Goal: Task Accomplishment & Management: Manage account settings

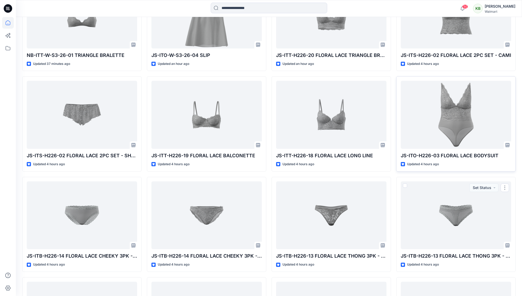
scroll to position [86, 0]
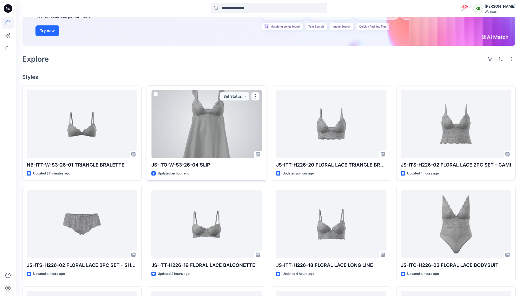
click at [226, 137] on div at bounding box center [206, 124] width 110 height 68
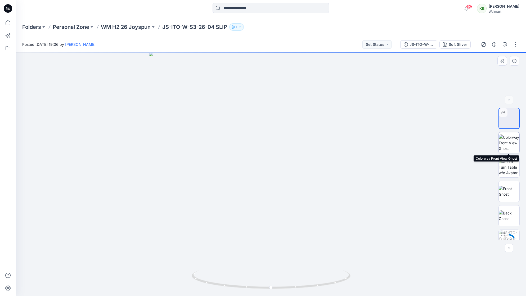
click at [513, 132] on div at bounding box center [509, 142] width 21 height 21
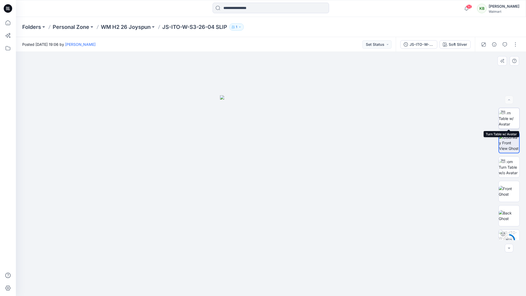
click at [508, 115] on img at bounding box center [509, 118] width 21 height 17
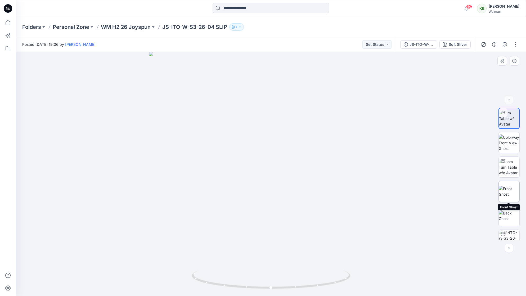
click at [505, 191] on img at bounding box center [509, 191] width 21 height 11
click at [509, 216] on img at bounding box center [509, 215] width 21 height 11
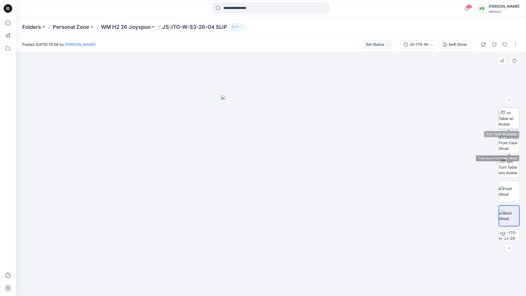
click at [513, 121] on img at bounding box center [509, 118] width 21 height 17
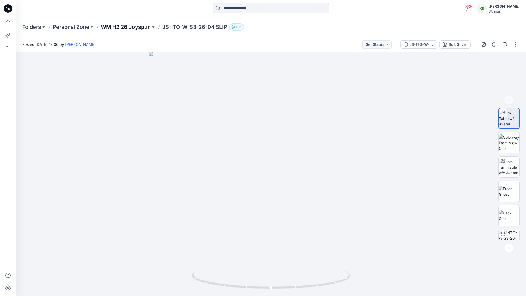
click at [140, 28] on p "WM H2 26 Joyspun" at bounding box center [126, 26] width 50 height 7
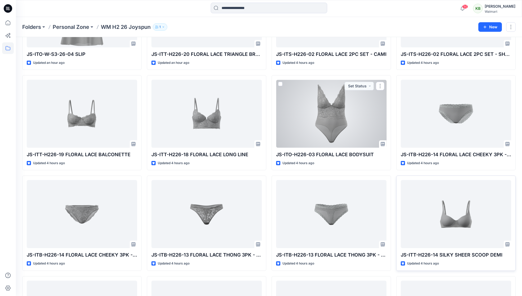
scroll to position [86, 0]
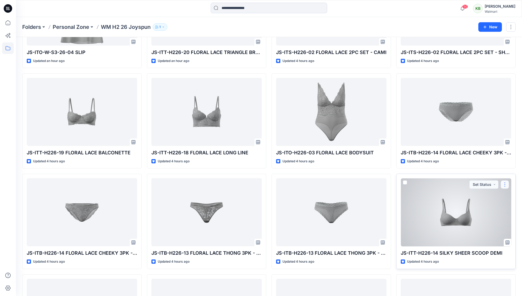
click at [506, 184] on button "button" at bounding box center [505, 184] width 8 height 8
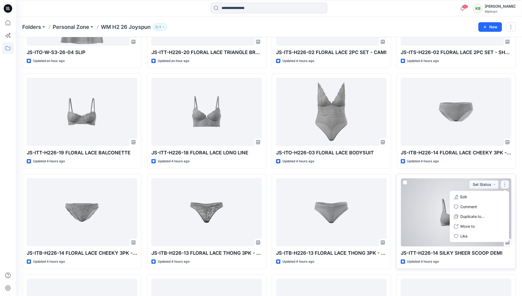
click at [403, 204] on div at bounding box center [456, 212] width 110 height 68
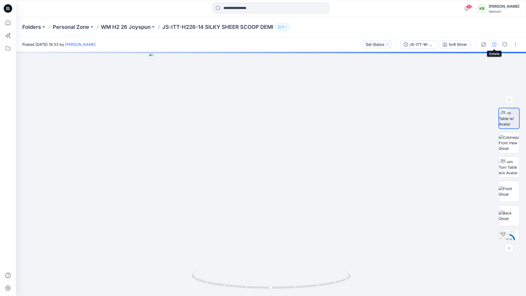
click at [493, 45] on icon "button" at bounding box center [494, 44] width 4 height 4
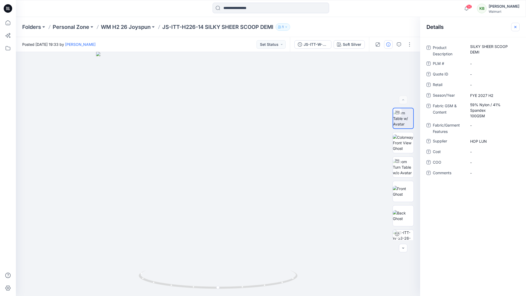
click at [516, 27] on icon "button" at bounding box center [515, 27] width 2 height 2
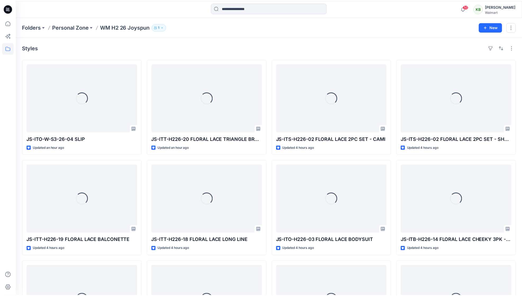
scroll to position [86, 0]
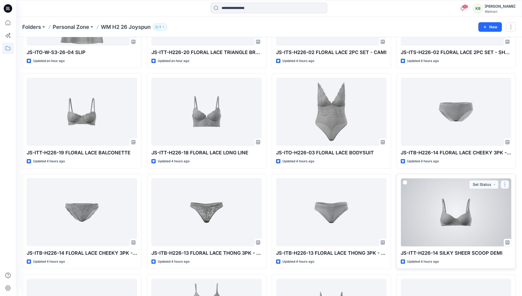
click at [504, 183] on button "button" at bounding box center [505, 184] width 8 height 8
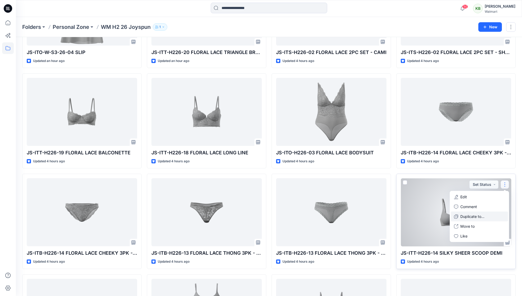
click at [495, 214] on button "Duplicate to..." at bounding box center [479, 217] width 57 height 10
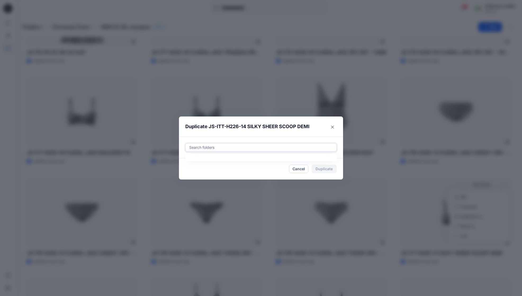
click at [285, 146] on div at bounding box center [261, 147] width 145 height 6
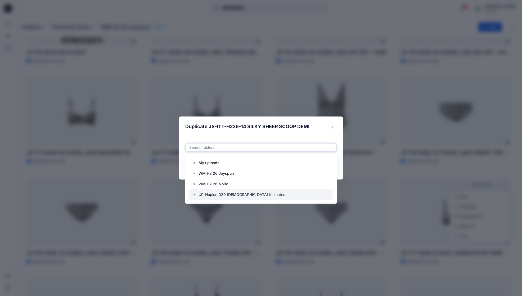
click at [200, 196] on div at bounding box center [261, 194] width 144 height 11
click at [196, 195] on icon "button" at bounding box center [194, 195] width 4 height 4
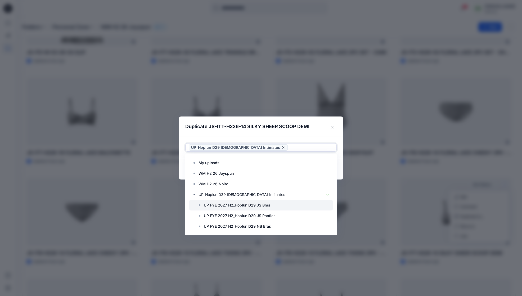
scroll to position [8, 0]
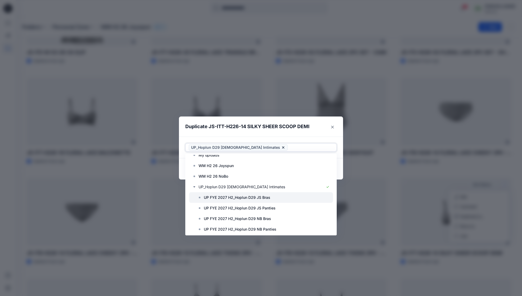
click at [277, 198] on div at bounding box center [261, 197] width 144 height 11
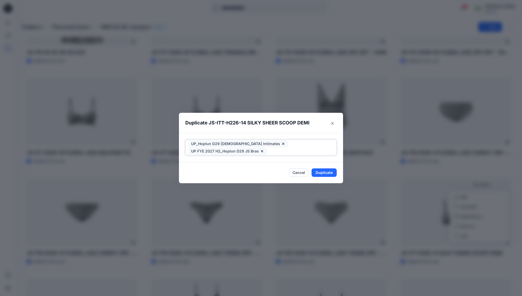
click at [281, 145] on icon at bounding box center [283, 144] width 4 height 4
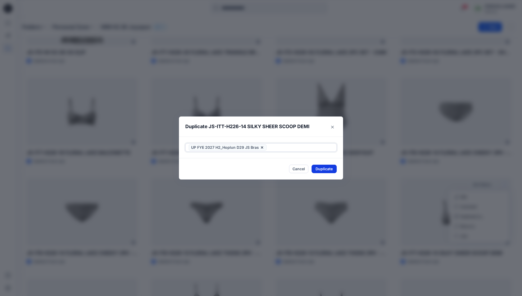
click at [334, 170] on button "Duplicate" at bounding box center [324, 169] width 25 height 8
click at [333, 126] on button "Close" at bounding box center [332, 127] width 8 height 8
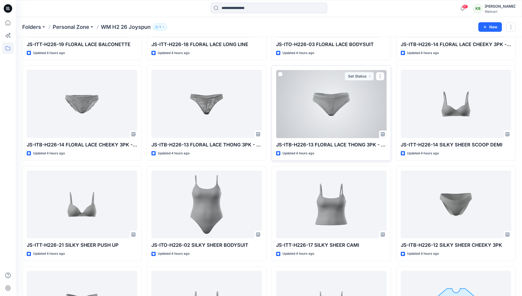
scroll to position [205, 0]
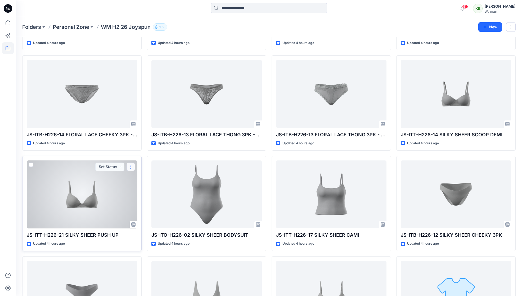
click at [131, 164] on button "button" at bounding box center [131, 167] width 8 height 8
click at [152, 200] on p "Duplicate to..." at bounding box center [149, 199] width 24 height 6
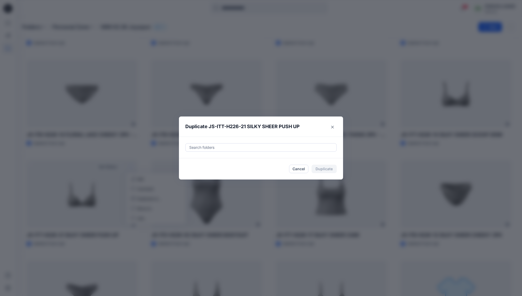
click at [321, 149] on div at bounding box center [261, 147] width 145 height 6
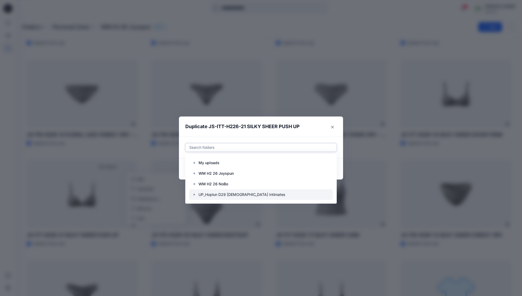
click at [195, 194] on icon "button" at bounding box center [194, 195] width 1 height 2
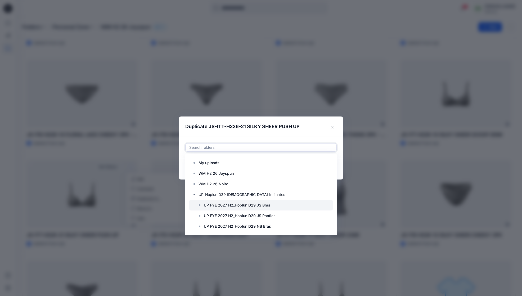
click at [202, 206] on icon at bounding box center [200, 205] width 4 height 4
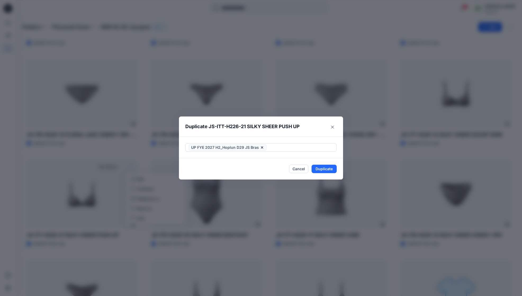
click at [307, 135] on header "Duplicate JS-ITT-H226-21 SILKY SHEER PUSH UP" at bounding box center [256, 127] width 154 height 20
click at [323, 166] on button "Duplicate" at bounding box center [324, 169] width 25 height 8
click at [335, 126] on button "Close" at bounding box center [332, 127] width 8 height 8
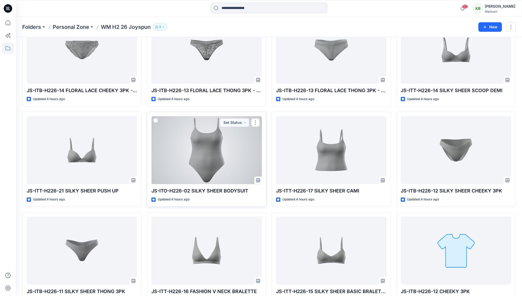
scroll to position [264, 0]
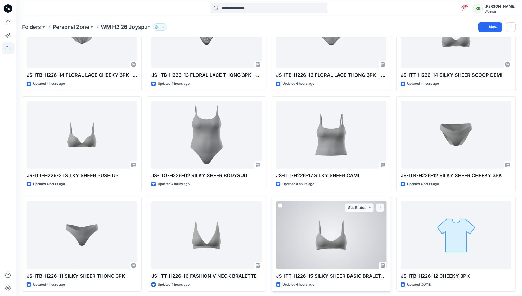
click at [381, 208] on button "button" at bounding box center [380, 207] width 8 height 8
click at [399, 240] on p "Duplicate to..." at bounding box center [399, 240] width 24 height 6
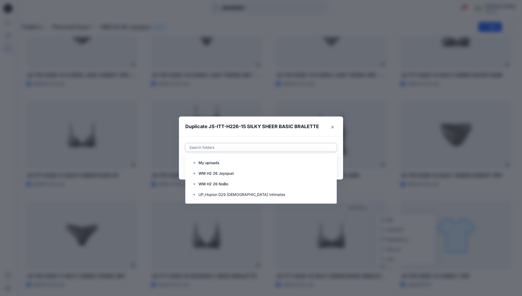
click at [294, 147] on div at bounding box center [261, 147] width 145 height 6
click at [195, 195] on icon "button" at bounding box center [194, 195] width 1 height 2
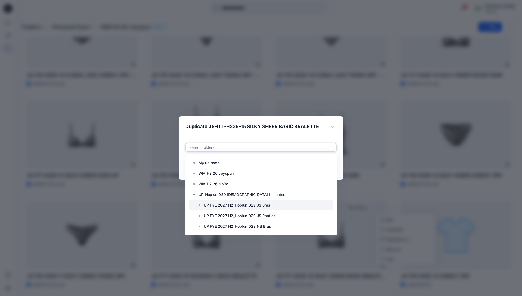
click at [221, 207] on p "UP FYE 2027 H2_Hoplun D29 JS Bras" at bounding box center [237, 205] width 66 height 6
click at [326, 133] on header "Duplicate JS-ITT-H226-15 SILKY SHEER BASIC BRALETTE" at bounding box center [256, 127] width 154 height 20
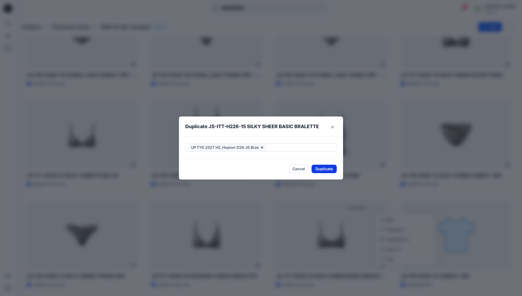
click at [329, 169] on button "Duplicate" at bounding box center [324, 169] width 25 height 8
click at [327, 170] on button "Close" at bounding box center [328, 169] width 17 height 8
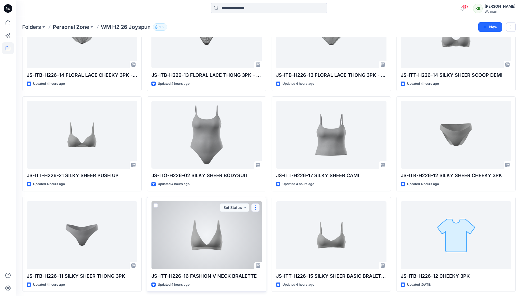
click at [258, 205] on button "button" at bounding box center [255, 207] width 8 height 8
click at [279, 237] on p "Duplicate to..." at bounding box center [274, 240] width 24 height 6
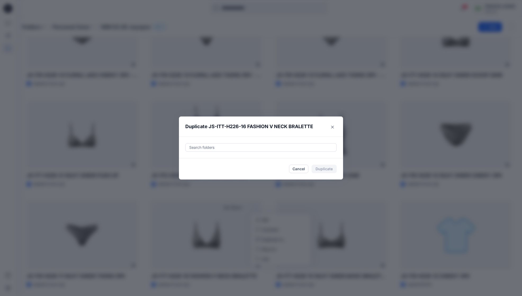
click at [301, 151] on div "Search folders" at bounding box center [261, 148] width 151 height 8
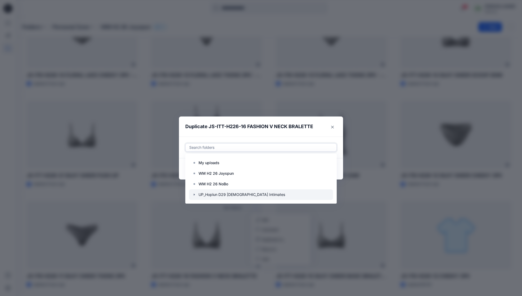
click at [195, 194] on icon "button" at bounding box center [194, 195] width 1 height 2
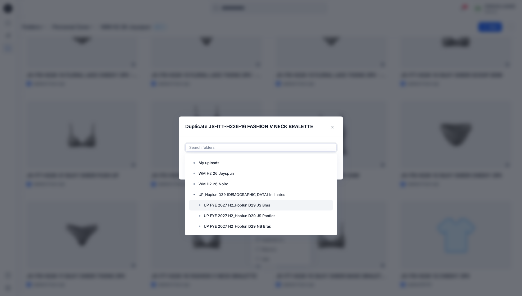
click at [245, 206] on p "UP FYE 2027 H2_Hoplun D29 JS Bras" at bounding box center [237, 205] width 66 height 6
click at [319, 137] on div "Use Up and Down to choose options, press Enter to select the currently focused …" at bounding box center [261, 148] width 164 height 22
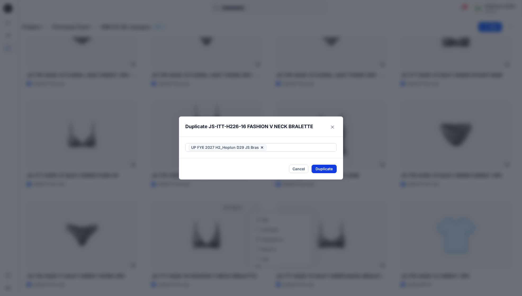
click at [328, 168] on button "Duplicate" at bounding box center [324, 169] width 25 height 8
click at [337, 127] on button "Close" at bounding box center [332, 127] width 8 height 8
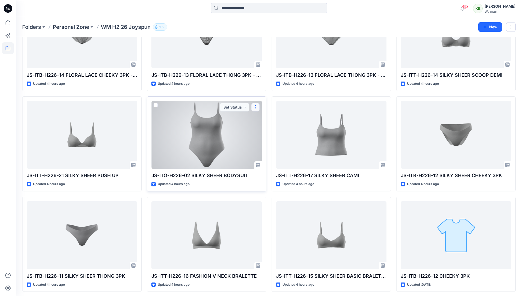
click at [257, 106] on button "button" at bounding box center [255, 107] width 8 height 8
click at [273, 136] on p "Duplicate to..." at bounding box center [274, 139] width 24 height 6
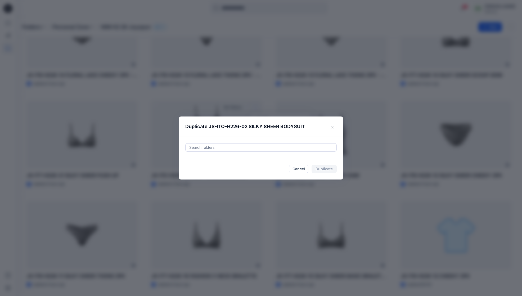
click at [281, 146] on div at bounding box center [261, 147] width 145 height 6
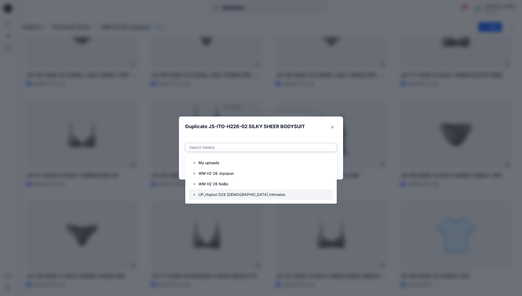
click at [196, 195] on icon "button" at bounding box center [194, 195] width 4 height 4
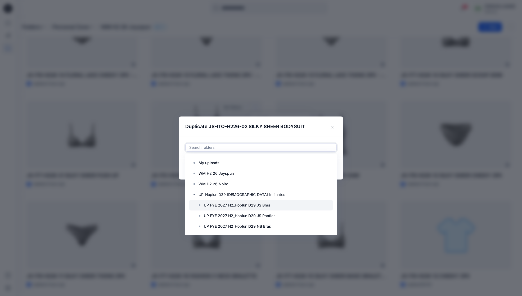
click at [235, 204] on p "UP FYE 2027 H2_Hoplun D29 JS Bras" at bounding box center [237, 205] width 66 height 6
click at [323, 125] on header "Duplicate JS-ITO-H226-02 SILKY SHEER BODYSUIT" at bounding box center [256, 127] width 154 height 20
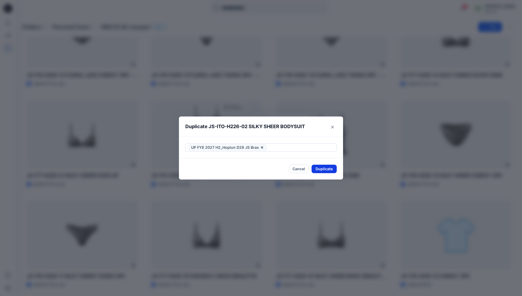
click at [323, 170] on button "Duplicate" at bounding box center [324, 169] width 25 height 8
click at [334, 171] on button "Close" at bounding box center [328, 169] width 17 height 8
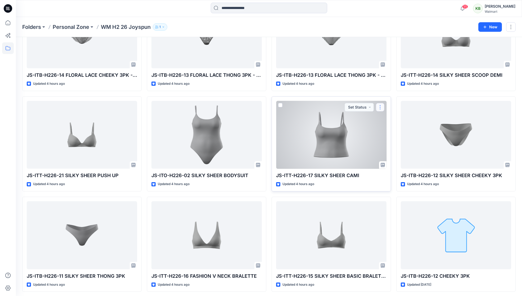
click at [381, 108] on button "button" at bounding box center [380, 107] width 8 height 8
click at [381, 107] on button "button" at bounding box center [380, 107] width 8 height 8
click at [401, 140] on p "Duplicate to..." at bounding box center [399, 139] width 24 height 6
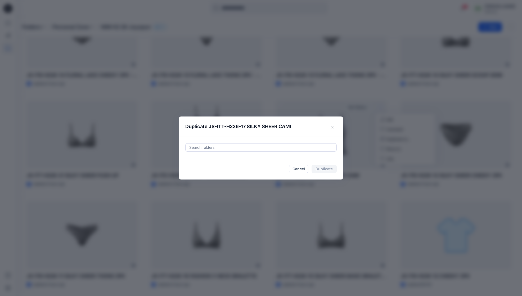
click at [292, 143] on div "Search folders" at bounding box center [261, 148] width 164 height 22
click at [291, 145] on div at bounding box center [261, 147] width 145 height 6
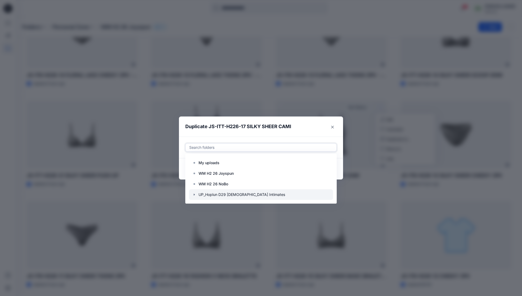
click at [196, 196] on icon "button" at bounding box center [194, 195] width 4 height 4
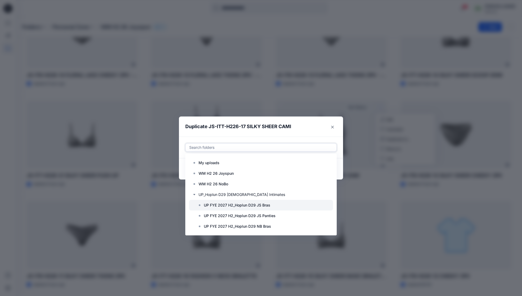
click at [214, 204] on p "UP FYE 2027 H2_Hoplun D29 JS Bras" at bounding box center [237, 205] width 66 height 6
click at [339, 133] on section "Duplicate JS-ITT-H226-17 SILKY SHEER CAMI Use Up and Down to choose options, pr…" at bounding box center [261, 148] width 164 height 63
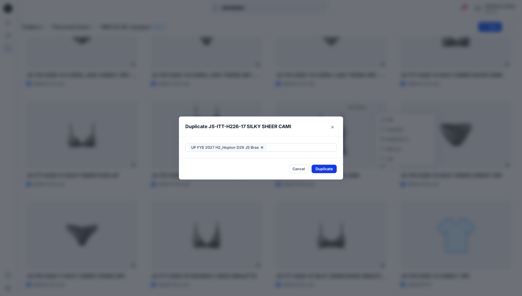
click at [329, 168] on button "Duplicate" at bounding box center [324, 169] width 25 height 8
click at [334, 127] on icon "Close" at bounding box center [332, 127] width 3 height 3
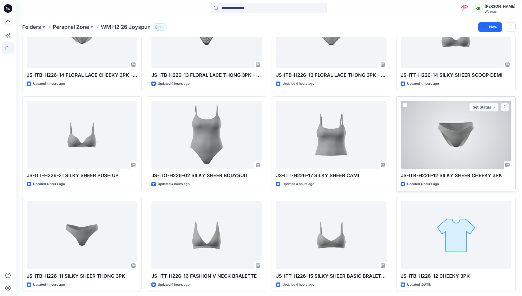
click at [504, 107] on button "button" at bounding box center [505, 107] width 8 height 8
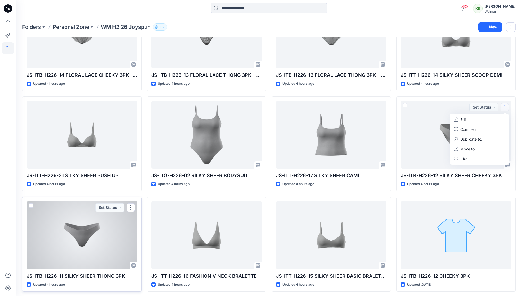
click at [131, 205] on button "button" at bounding box center [131, 207] width 8 height 8
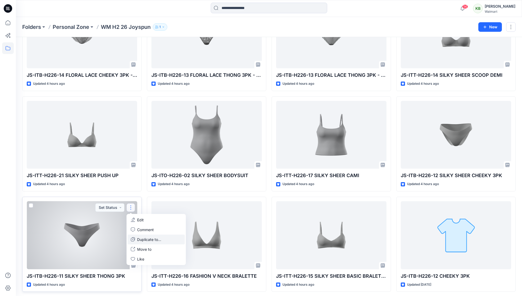
click at [145, 237] on p "Duplicate to..." at bounding box center [149, 240] width 24 height 6
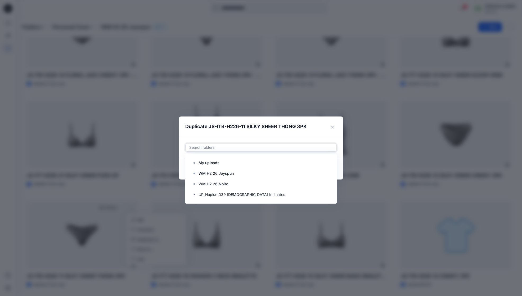
click at [264, 148] on div at bounding box center [261, 147] width 145 height 6
click at [196, 195] on icon "button" at bounding box center [194, 195] width 4 height 4
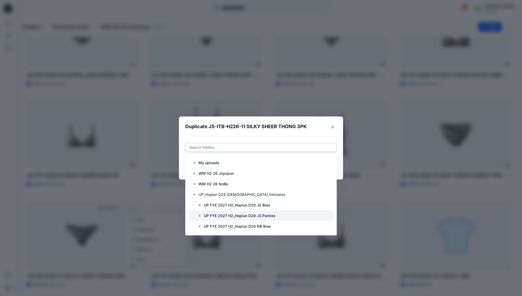
click at [217, 213] on p "UP FYE 2027 H2_Hoplun D29 JS Panties" at bounding box center [240, 216] width 72 height 6
click at [319, 132] on header "Duplicate JS-ITB-H226-11 SILKY SHEER THONG 3PK" at bounding box center [256, 127] width 154 height 20
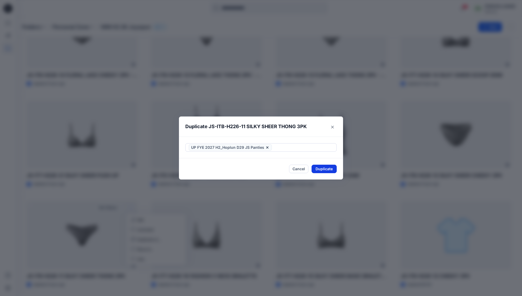
click at [330, 171] on button "Duplicate" at bounding box center [324, 169] width 25 height 8
click at [427, 157] on div "Duplicate JS-ITB-H226-11 SILKY SHEER THONG 3PK Your styles were duplicated succ…" at bounding box center [261, 148] width 522 height 296
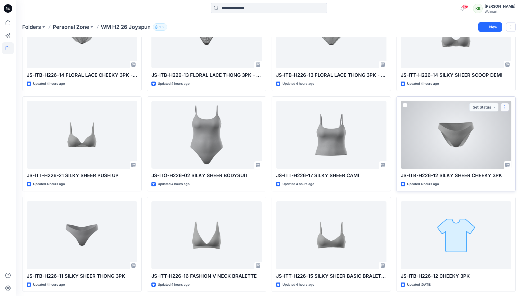
click at [503, 106] on button "button" at bounding box center [505, 107] width 8 height 8
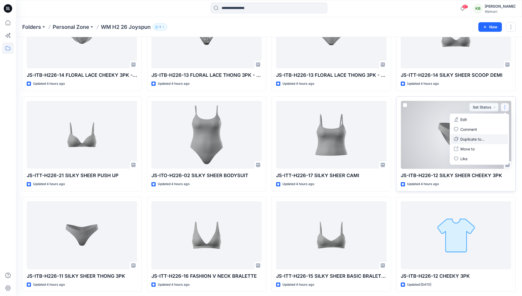
click at [478, 138] on p "Duplicate to..." at bounding box center [472, 139] width 24 height 6
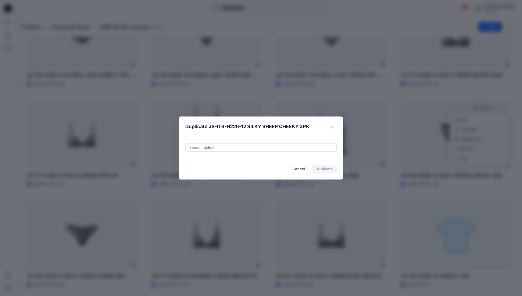
click at [287, 142] on div "Search folders" at bounding box center [261, 148] width 164 height 22
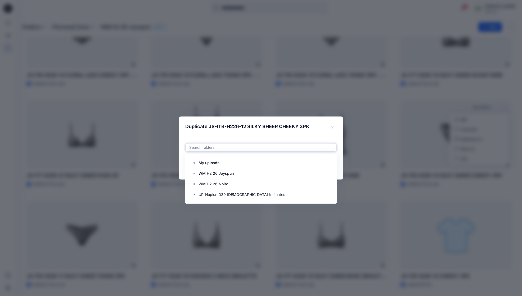
click at [285, 146] on div at bounding box center [261, 147] width 145 height 6
click at [194, 195] on div at bounding box center [261, 194] width 144 height 11
click at [196, 194] on icon "button" at bounding box center [194, 195] width 4 height 4
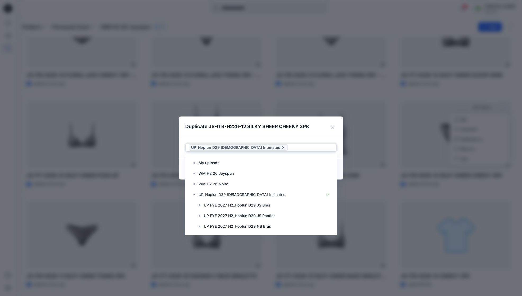
click at [281, 146] on icon at bounding box center [283, 147] width 4 height 4
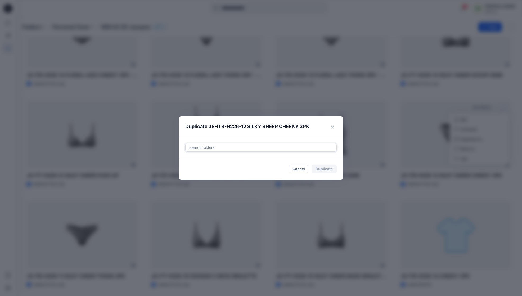
click at [316, 146] on div at bounding box center [261, 147] width 145 height 6
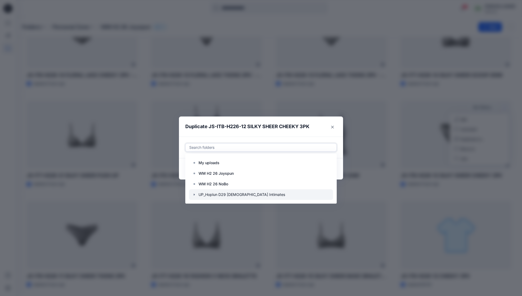
click at [196, 193] on icon "button" at bounding box center [194, 195] width 4 height 4
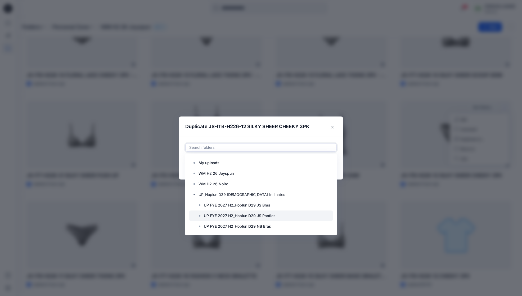
click at [244, 218] on p "UP FYE 2027 H2_Hoplun D29 JS Panties" at bounding box center [240, 216] width 72 height 6
click at [324, 139] on div "option UP_Hoplun D29 [DEMOGRAPHIC_DATA] Intimates, deselected. Use Up and Down …" at bounding box center [261, 148] width 164 height 22
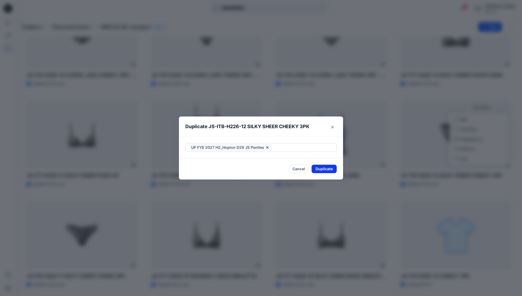
click at [328, 172] on button "Duplicate" at bounding box center [324, 169] width 25 height 8
click at [328, 168] on button "Close" at bounding box center [328, 169] width 17 height 8
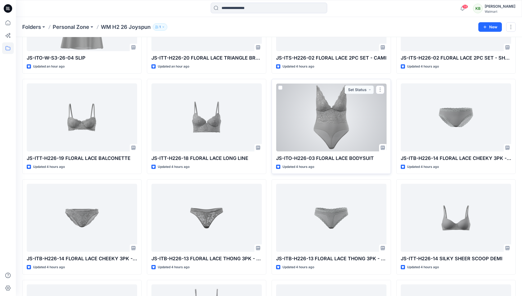
scroll to position [0, 0]
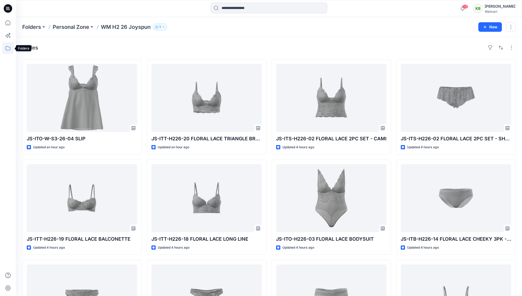
click at [5, 47] on icon at bounding box center [8, 48] width 12 height 12
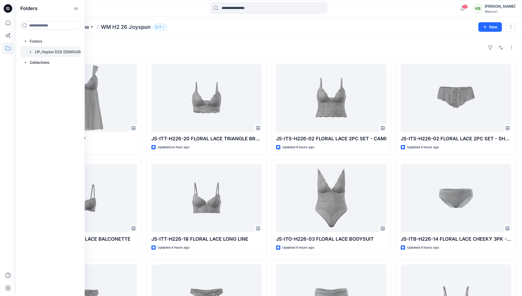
click at [40, 53] on div at bounding box center [57, 52] width 74 height 11
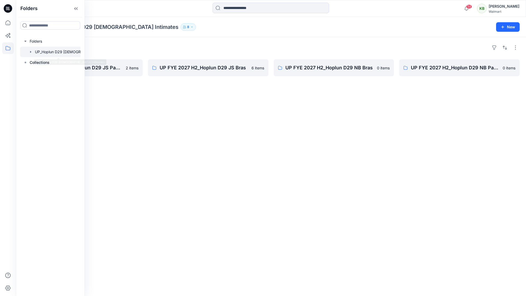
click at [387, 191] on div "Folders UP FYE 2027 H2_Hoplun D29 JS Panties 2 items UP FYE 2027 H2_Hoplun D29 …" at bounding box center [271, 166] width 510 height 259
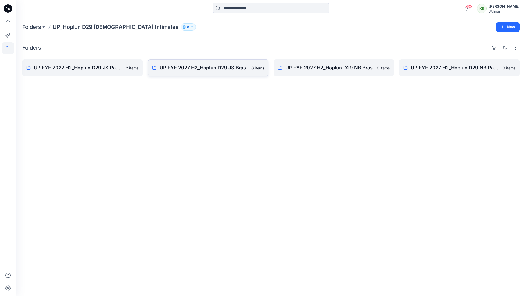
click at [218, 72] on link "UP FYE 2027 H2_Hoplun D29 JS Bras 6 items" at bounding box center [208, 67] width 120 height 17
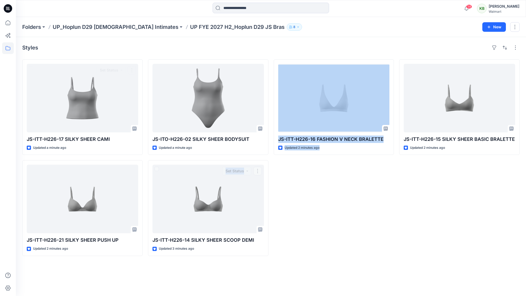
drag, startPoint x: 254, startPoint y: 245, endPoint x: 352, endPoint y: 266, distance: 99.9
click at [351, 266] on div "Styles JS-ITT-H226-17 SILKY SHEER CAMI Updated a minute ago Set Status JS-ITT-H…" at bounding box center [271, 166] width 510 height 259
click at [352, 266] on div "Styles JS-ITT-H226-17 SILKY SHEER CAMI Updated a minute ago JS-ITT-H226-21 SILK…" at bounding box center [271, 166] width 510 height 259
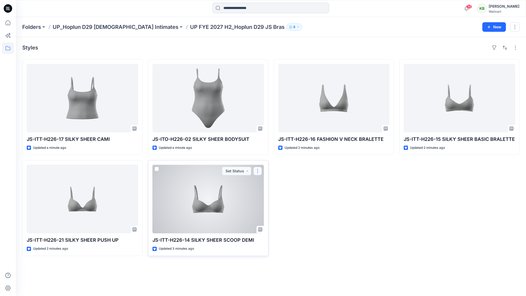
click at [257, 170] on button "button" at bounding box center [257, 171] width 8 height 8
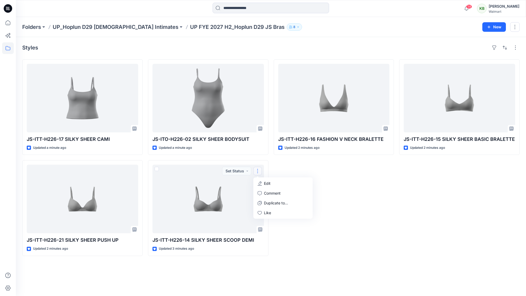
click at [371, 180] on div "JS-ITT-H226-16 FASHION V NECK BRALETTE Updated 2 minutes ago" at bounding box center [334, 157] width 120 height 197
click at [518, 50] on button "button" at bounding box center [515, 47] width 8 height 8
click at [508, 49] on button "button" at bounding box center [505, 47] width 8 height 8
click at [503, 58] on p "Last update" at bounding box center [487, 61] width 33 height 6
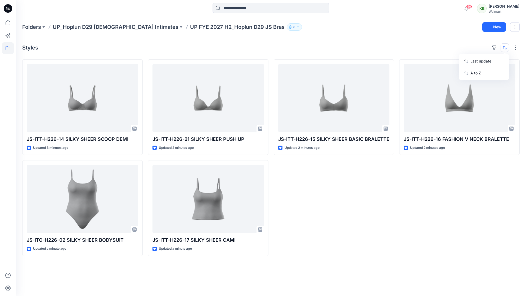
click at [455, 169] on div "JS-ITT-H226-16 FASHION V NECK BRALETTE Updated 2 minutes ago" at bounding box center [459, 157] width 120 height 197
click at [6, 49] on icon at bounding box center [8, 48] width 5 height 4
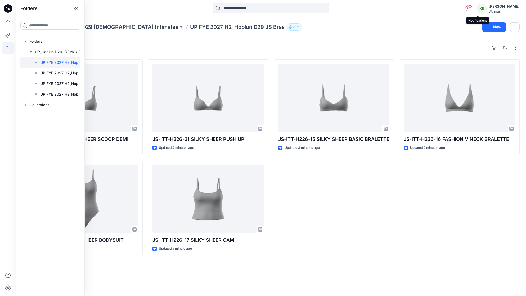
click at [472, 8] on span "59" at bounding box center [469, 7] width 6 height 4
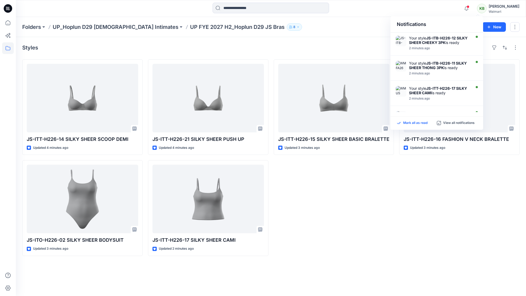
click at [422, 121] on p "Mark all as read" at bounding box center [415, 123] width 24 height 5
click at [507, 10] on div "Walmart" at bounding box center [504, 12] width 31 height 4
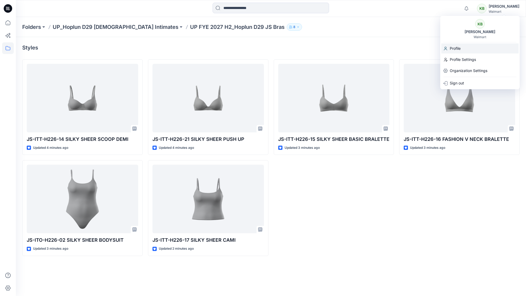
click at [477, 49] on div "Profile" at bounding box center [479, 48] width 77 height 10
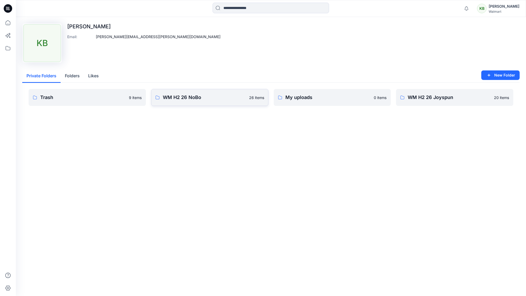
click at [243, 93] on link "WM H2 26 NoBo 26 items" at bounding box center [209, 97] width 117 height 17
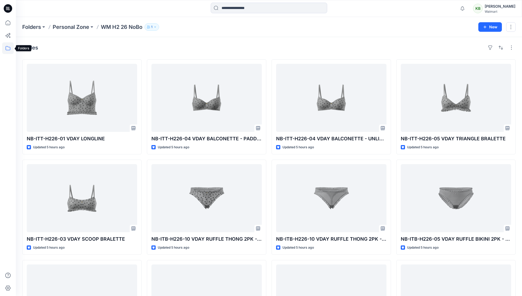
click at [10, 51] on icon at bounding box center [8, 48] width 12 height 12
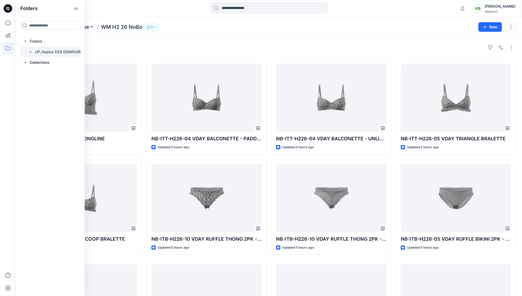
click at [48, 52] on div at bounding box center [57, 52] width 74 height 11
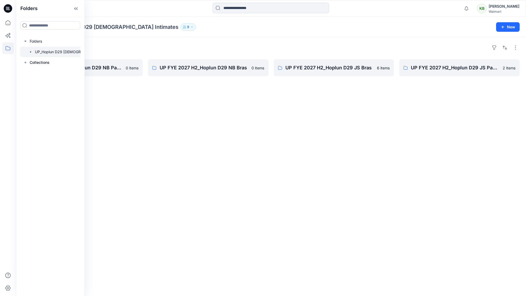
click at [372, 114] on div "Folders UP FYE 2027 H2_Hoplun D29 NB Panties 0 items UP FYE 2027 H2_Hoplun D29 …" at bounding box center [271, 166] width 510 height 259
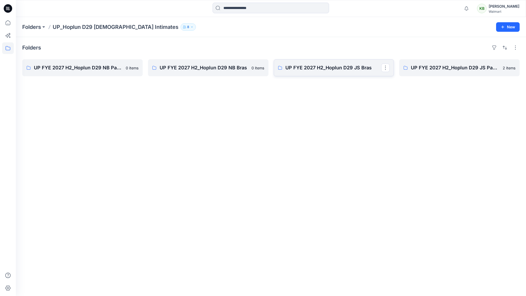
click at [349, 74] on link "UP FYE 2027 H2_Hoplun D29 JS Bras" at bounding box center [334, 67] width 120 height 17
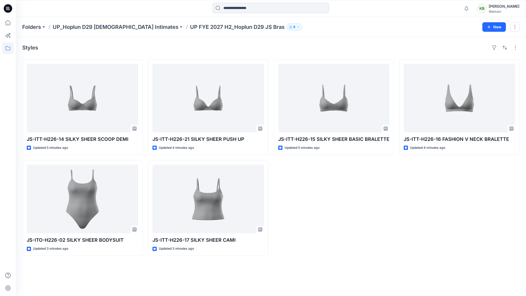
click at [500, 13] on div "Walmart" at bounding box center [504, 12] width 31 height 4
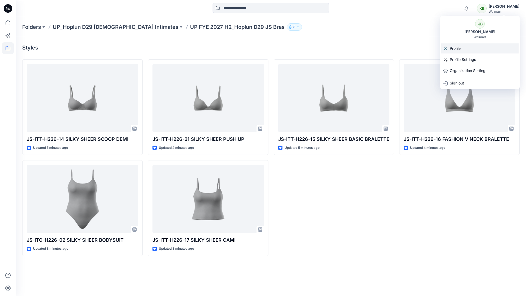
click at [492, 52] on div "Profile" at bounding box center [479, 48] width 77 height 10
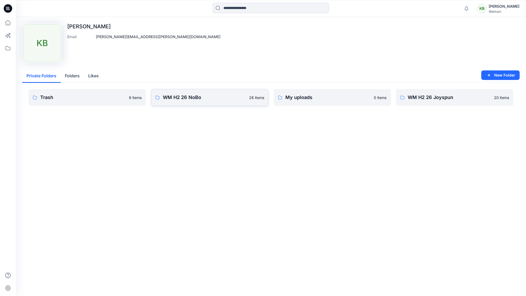
click at [233, 99] on p "WM H2 26 NoBo" at bounding box center [204, 97] width 83 height 7
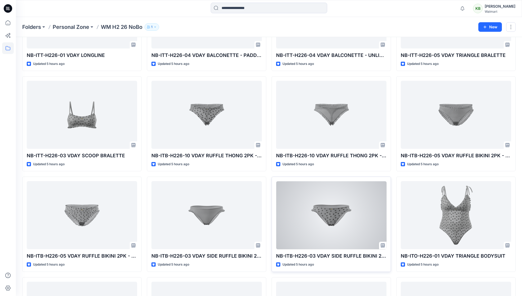
scroll to position [187, 0]
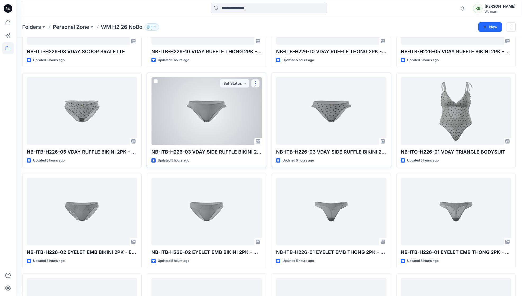
click at [255, 85] on button "button" at bounding box center [255, 83] width 8 height 8
click at [270, 113] on p "Duplicate to..." at bounding box center [274, 116] width 24 height 6
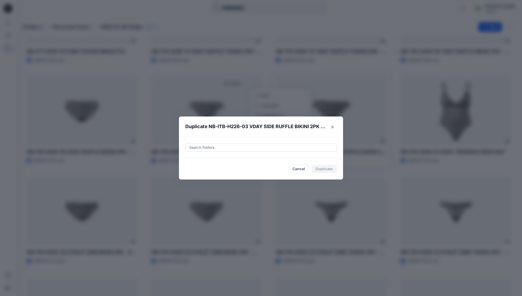
click at [229, 150] on div at bounding box center [261, 147] width 145 height 6
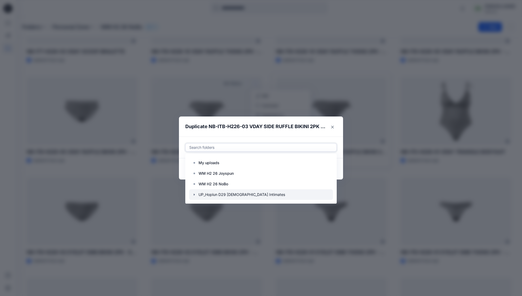
click at [196, 195] on icon "button" at bounding box center [194, 195] width 4 height 4
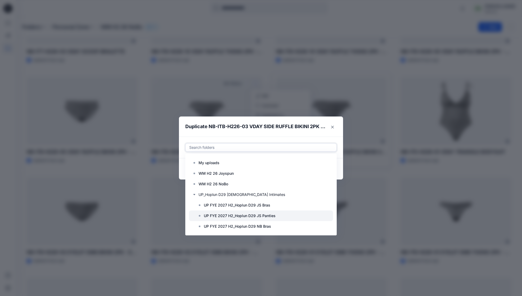
scroll to position [11, 0]
click at [256, 225] on p "UP FYE 2027 H2_Hoplun D29 NB Panties" at bounding box center [240, 226] width 73 height 6
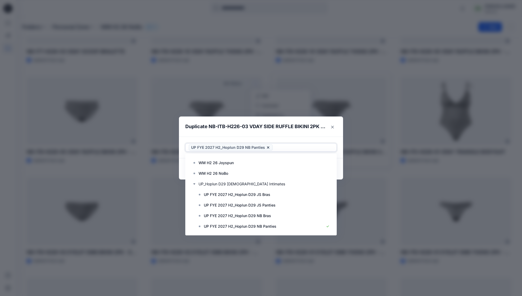
click at [321, 135] on header "Duplicate NB-ITB-H226-03 VDAY SIDE RUFFLE BIKINI 2PK - MESH" at bounding box center [256, 127] width 154 height 20
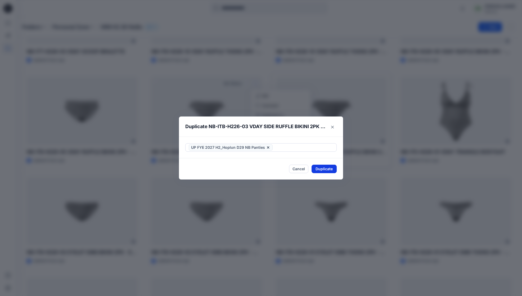
click at [325, 168] on button "Duplicate" at bounding box center [324, 169] width 25 height 8
click at [335, 171] on button "Close" at bounding box center [328, 169] width 17 height 8
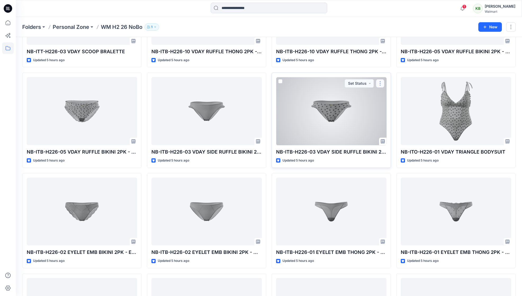
click at [378, 84] on button "button" at bounding box center [380, 83] width 8 height 8
click at [393, 119] on button "Duplicate to..." at bounding box center [405, 115] width 57 height 10
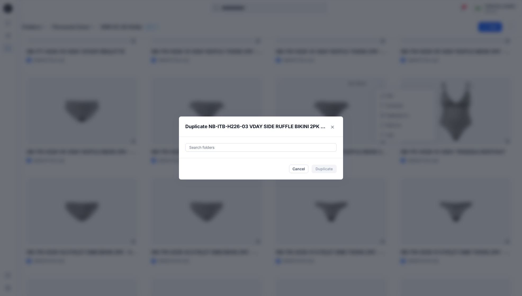
click at [300, 148] on div at bounding box center [261, 147] width 145 height 6
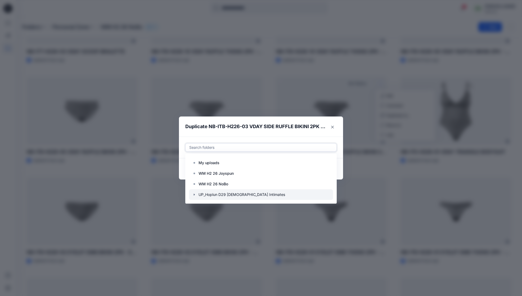
click at [196, 195] on icon "button" at bounding box center [194, 195] width 4 height 4
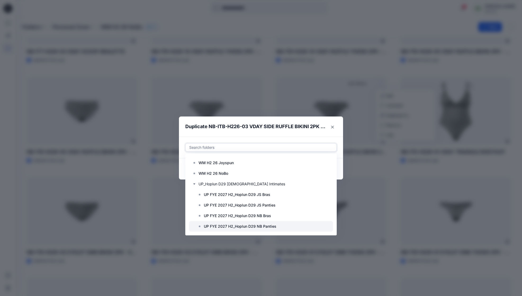
click at [216, 225] on p "UP FYE 2027 H2_Hoplun D29 NB Panties" at bounding box center [240, 226] width 73 height 6
click at [313, 137] on div "Use Up and Down to choose options, press Enter to select the currently focused …" at bounding box center [261, 148] width 164 height 22
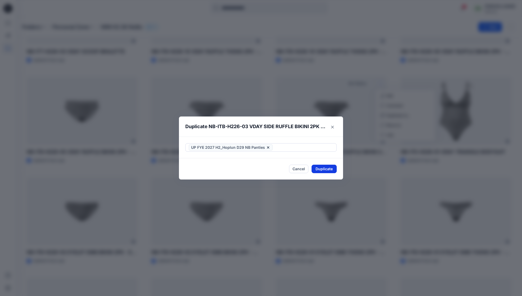
click at [322, 168] on button "Duplicate" at bounding box center [324, 169] width 25 height 8
click at [331, 168] on button "Close" at bounding box center [328, 169] width 17 height 8
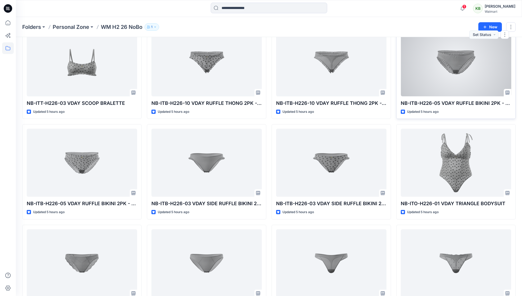
scroll to position [126, 0]
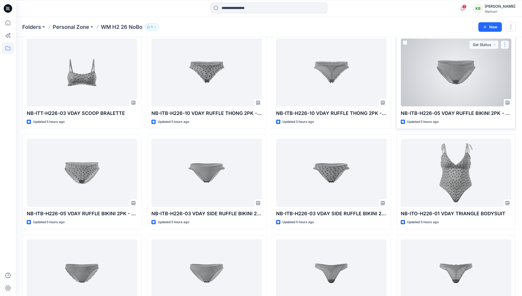
click at [505, 47] on button "button" at bounding box center [505, 45] width 8 height 8
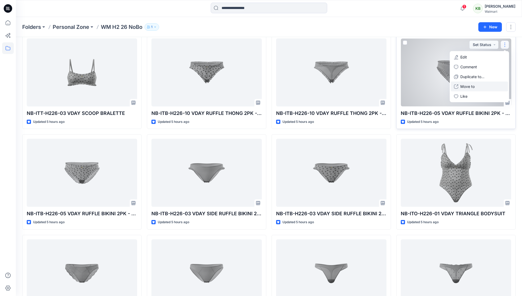
click at [484, 87] on button "Move to" at bounding box center [479, 87] width 57 height 10
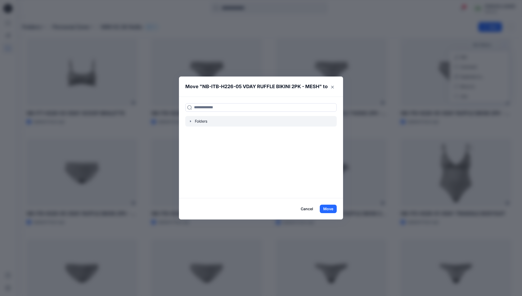
click at [191, 122] on icon "button" at bounding box center [191, 121] width 4 height 4
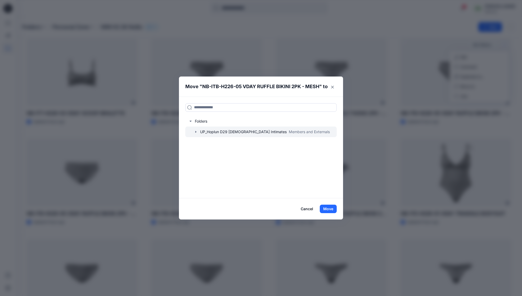
click at [197, 130] on icon "button" at bounding box center [196, 132] width 4 height 4
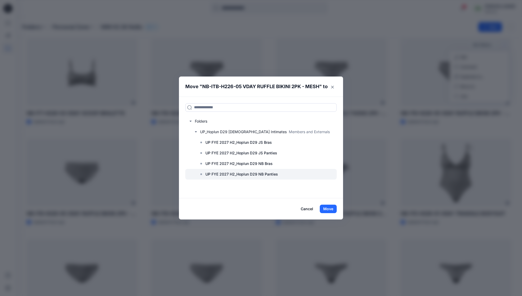
click at [214, 174] on p "UP FYE 2027 H2_Hoplun D29 NB Panties" at bounding box center [241, 174] width 73 height 6
click at [334, 210] on button "Move" at bounding box center [328, 209] width 17 height 8
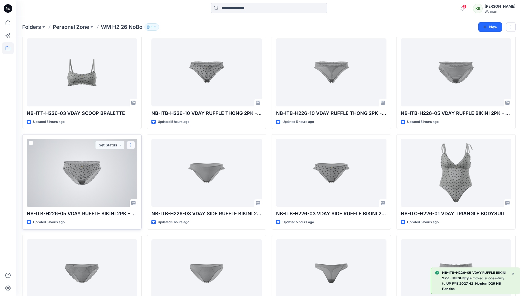
click at [131, 144] on button "button" at bounding box center [131, 145] width 8 height 8
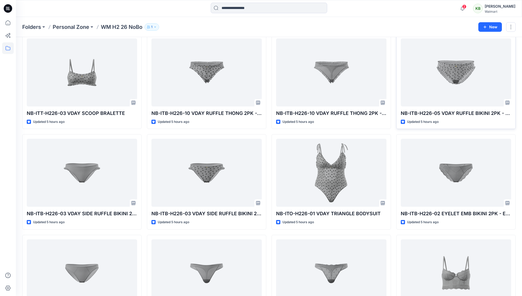
scroll to position [80, 0]
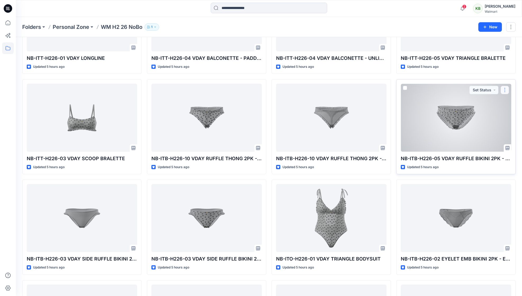
click at [507, 93] on button "button" at bounding box center [505, 90] width 8 height 8
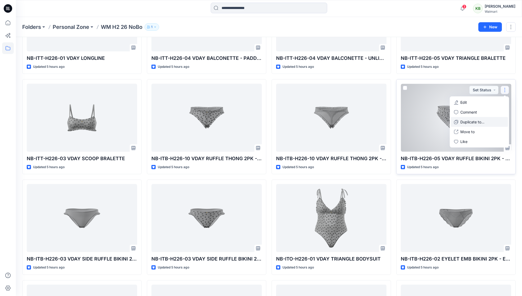
click at [494, 121] on button "Duplicate to..." at bounding box center [479, 122] width 57 height 10
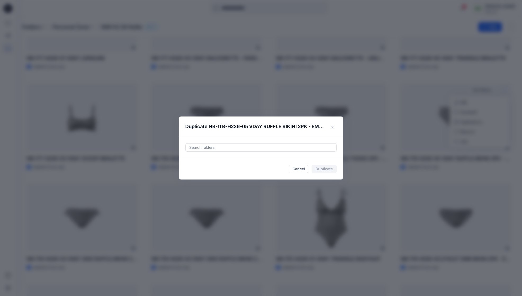
click at [290, 152] on div "Search folders" at bounding box center [261, 148] width 164 height 22
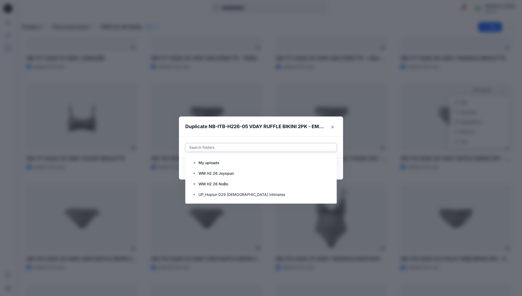
click at [291, 148] on div at bounding box center [261, 147] width 145 height 6
click at [196, 196] on icon "button" at bounding box center [194, 195] width 4 height 4
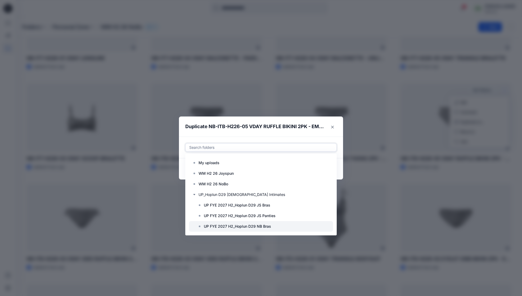
scroll to position [11, 0]
click at [200, 226] on icon at bounding box center [200, 226] width 4 height 4
click at [204, 226] on div at bounding box center [261, 226] width 144 height 11
click at [304, 227] on div at bounding box center [261, 226] width 144 height 11
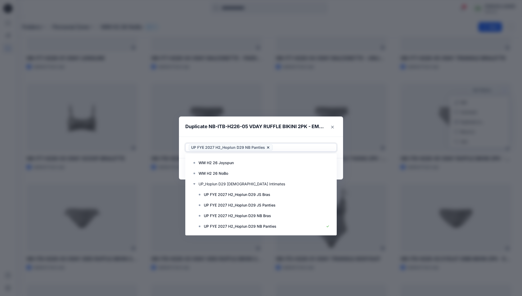
click at [315, 132] on header "Duplicate NB-ITB-H226-05 VDAY RUFFLE BIKINI 2PK - EMBROIDERED" at bounding box center [256, 127] width 154 height 20
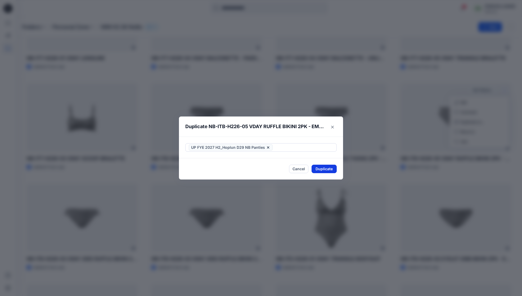
click at [330, 173] on button "Duplicate" at bounding box center [324, 169] width 25 height 8
click at [335, 172] on button "Close" at bounding box center [328, 169] width 17 height 8
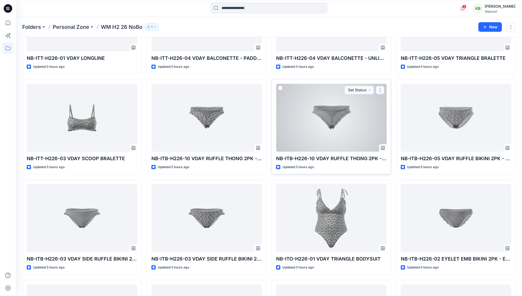
click at [379, 91] on button "button" at bounding box center [380, 90] width 8 height 8
click at [397, 125] on button "Duplicate to..." at bounding box center [405, 122] width 57 height 10
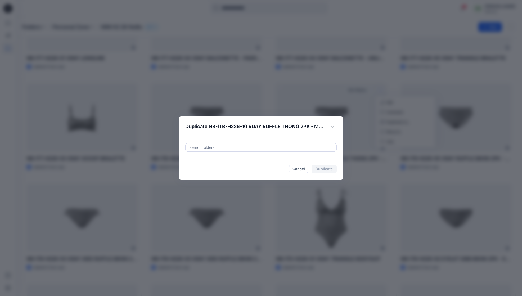
click at [312, 153] on div "Search folders" at bounding box center [261, 148] width 164 height 22
click at [309, 147] on div at bounding box center [261, 147] width 145 height 6
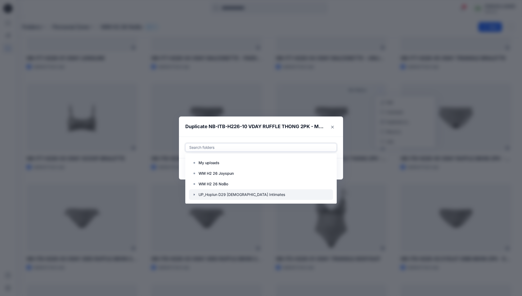
click at [196, 194] on icon "button" at bounding box center [194, 195] width 4 height 4
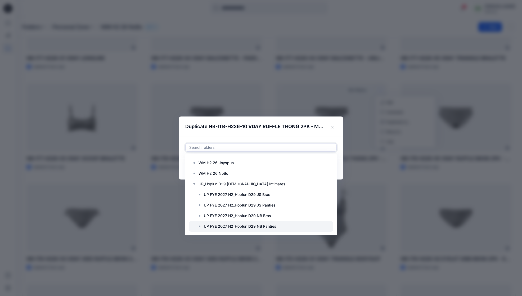
click at [239, 226] on p "UP FYE 2027 H2_Hoplun D29 NB Panties" at bounding box center [240, 226] width 73 height 6
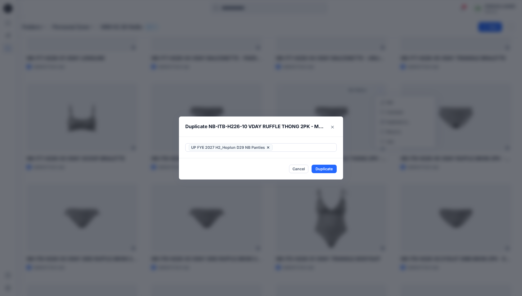
click at [313, 137] on div "UP FYE 2027 H2_Hoplun D29 NB Panties" at bounding box center [261, 148] width 164 height 22
click at [323, 168] on button "Duplicate" at bounding box center [324, 169] width 25 height 8
click at [336, 126] on button "Close" at bounding box center [332, 127] width 8 height 8
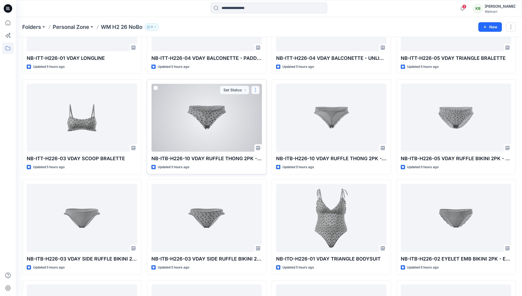
click at [257, 90] on button "button" at bounding box center [255, 90] width 8 height 8
click at [274, 121] on p "Duplicate to..." at bounding box center [274, 122] width 24 height 6
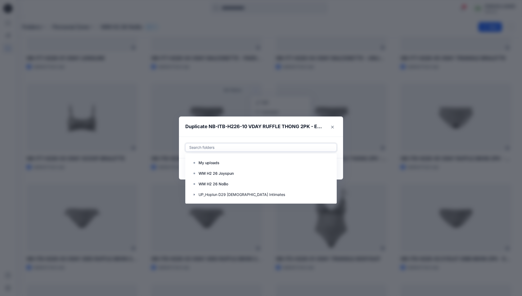
click at [275, 149] on div at bounding box center [261, 147] width 145 height 6
click at [196, 195] on icon "button" at bounding box center [194, 195] width 4 height 4
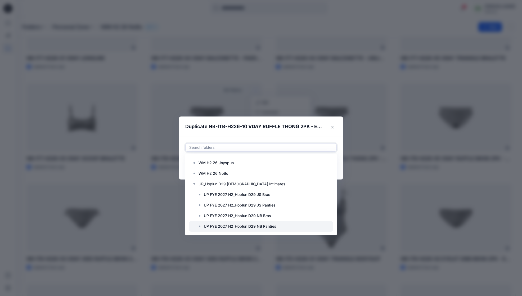
click at [267, 227] on p "UP FYE 2027 H2_Hoplun D29 NB Panties" at bounding box center [240, 226] width 73 height 6
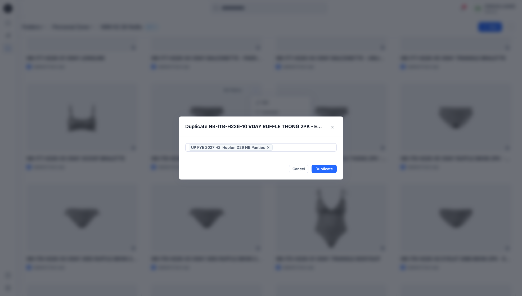
click at [327, 134] on header "Duplicate NB-ITB-H226-10 VDAY RUFFLE THONG 2PK - EMBROIDERED" at bounding box center [256, 127] width 154 height 20
click at [329, 170] on button "Duplicate" at bounding box center [324, 169] width 25 height 8
click at [331, 166] on button "Close" at bounding box center [328, 169] width 17 height 8
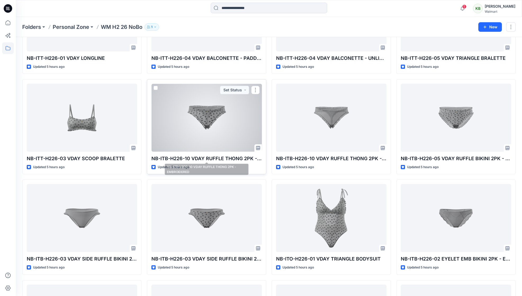
scroll to position [0, 0]
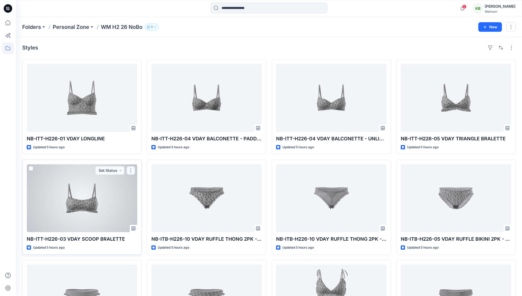
click at [132, 170] on button "button" at bounding box center [131, 170] width 8 height 8
click at [141, 205] on button "Duplicate to..." at bounding box center [156, 203] width 57 height 10
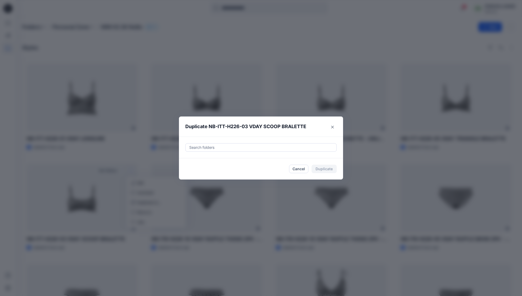
click at [224, 150] on div at bounding box center [261, 147] width 145 height 6
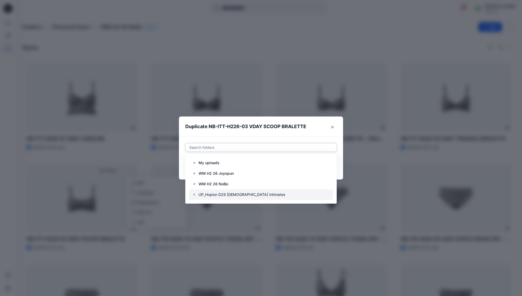
click at [196, 195] on icon "button" at bounding box center [194, 195] width 4 height 4
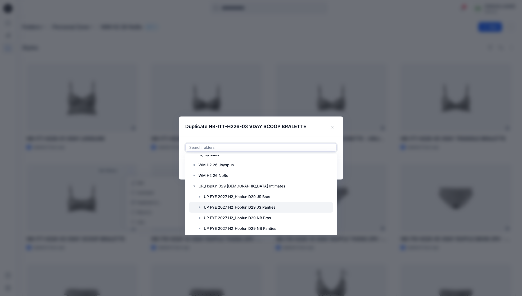
scroll to position [11, 0]
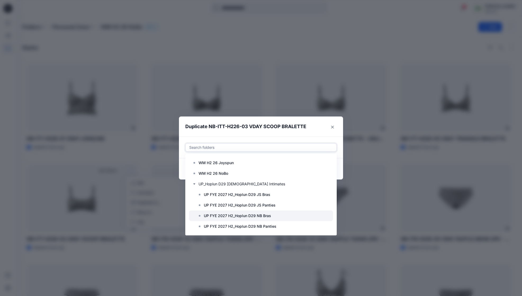
click at [220, 213] on p "UP FYE 2027 H2_Hoplun D29 NB Bras" at bounding box center [237, 216] width 67 height 6
click at [219, 216] on p "UP FYE 2027 H2_Hoplun D29 NB Bras" at bounding box center [237, 216] width 67 height 6
click at [223, 215] on p "UP FYE 2027 H2_Hoplun D29 NB Bras" at bounding box center [237, 216] width 67 height 6
click at [297, 141] on div "Use Up and Down to choose options, press Enter to select the currently focused …" at bounding box center [261, 148] width 164 height 22
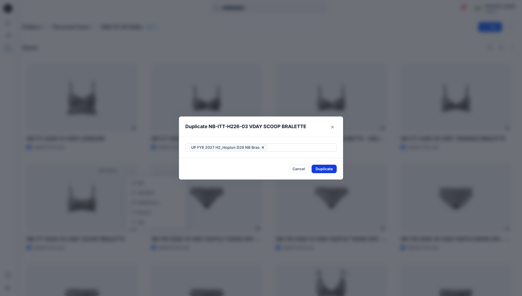
click at [323, 172] on button "Duplicate" at bounding box center [324, 169] width 25 height 8
click at [338, 165] on footer "Close" at bounding box center [261, 168] width 164 height 21
click at [335, 169] on button "Close" at bounding box center [328, 169] width 17 height 8
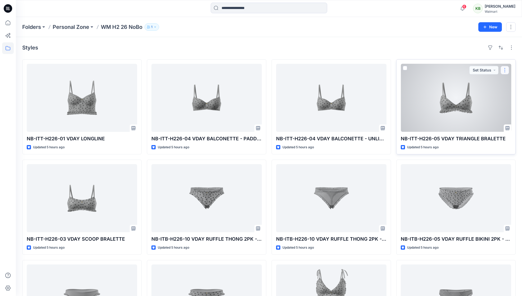
click at [503, 71] on button "button" at bounding box center [505, 70] width 8 height 8
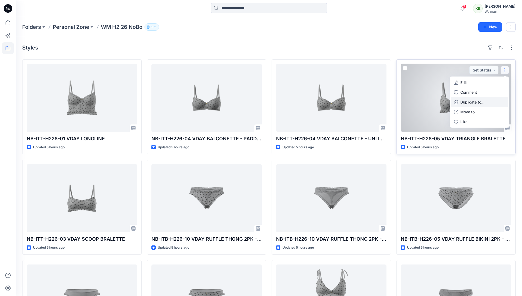
click at [484, 106] on button "Duplicate to..." at bounding box center [479, 102] width 57 height 10
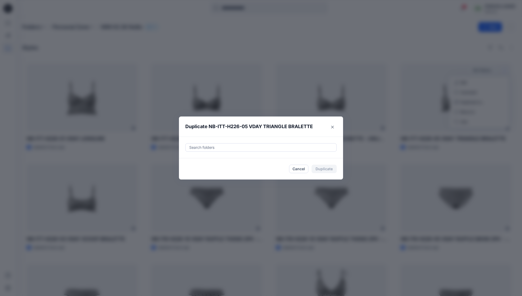
click at [323, 152] on div "Search folders" at bounding box center [261, 148] width 164 height 22
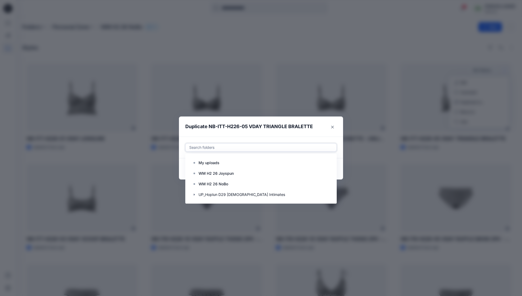
click at [274, 149] on div at bounding box center [261, 147] width 145 height 6
click at [195, 195] on icon "button" at bounding box center [194, 195] width 4 height 4
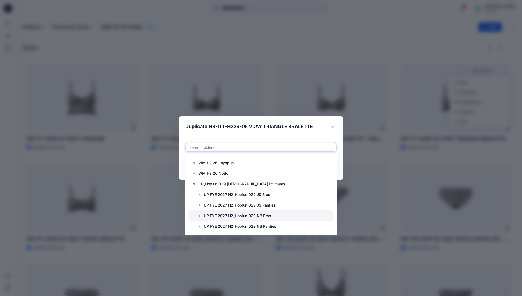
click at [234, 212] on div at bounding box center [261, 216] width 144 height 11
click at [306, 137] on div "Use Up and Down to choose options, press Enter to select the currently focused …" at bounding box center [261, 148] width 164 height 22
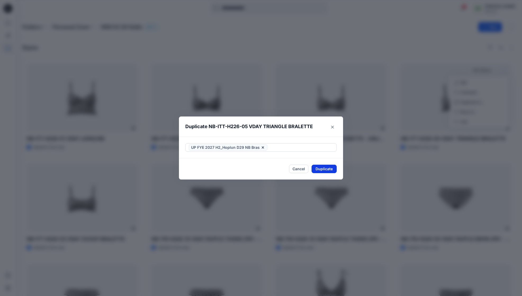
click at [327, 169] on button "Duplicate" at bounding box center [324, 169] width 25 height 8
click at [331, 171] on button "Close" at bounding box center [328, 169] width 17 height 8
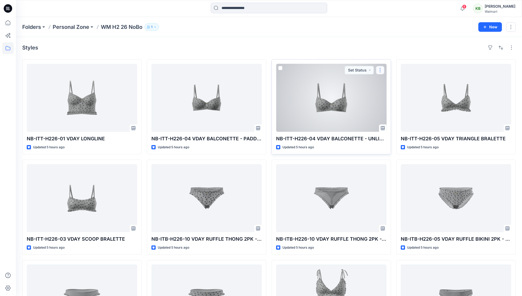
click at [381, 69] on button "button" at bounding box center [380, 70] width 8 height 8
click at [393, 99] on button "Duplicate to..." at bounding box center [405, 102] width 57 height 10
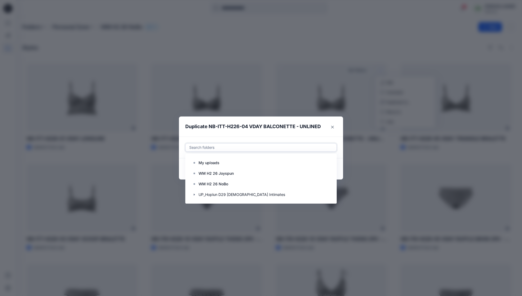
click at [329, 147] on div at bounding box center [261, 147] width 145 height 6
click at [196, 194] on icon "button" at bounding box center [194, 195] width 4 height 4
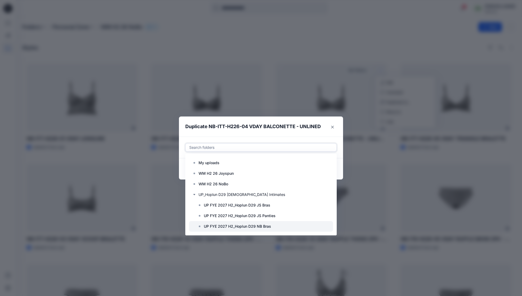
scroll to position [1, 0]
click at [257, 223] on p "UP FYE 2027 H2_Hoplun D29 NB Bras" at bounding box center [237, 225] width 67 height 6
click at [330, 136] on header "Duplicate NB-ITT-H226-04 VDAY BALCONETTE - UNLINED" at bounding box center [256, 127] width 154 height 20
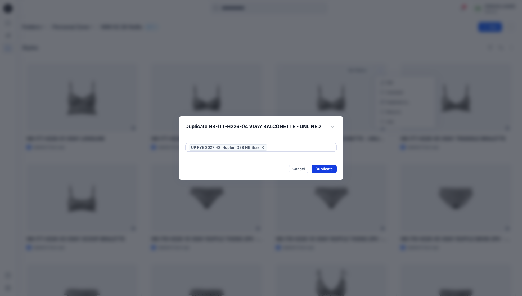
click at [327, 169] on button "Duplicate" at bounding box center [324, 169] width 25 height 8
click at [102, 91] on div "Duplicate NB-ITT-H226-04 VDAY BALCONETTE - UNLINED Your styles were duplicated …" at bounding box center [261, 148] width 522 height 296
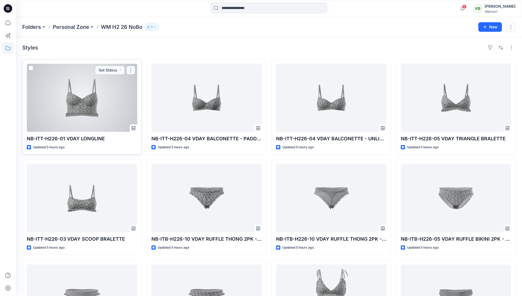
click at [131, 71] on button "button" at bounding box center [131, 70] width 8 height 8
click at [142, 105] on p "Duplicate to..." at bounding box center [149, 102] width 24 height 6
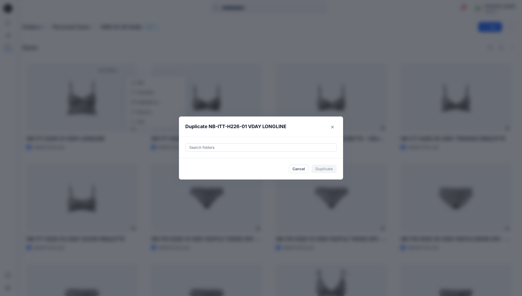
click at [306, 147] on div at bounding box center [261, 147] width 145 height 6
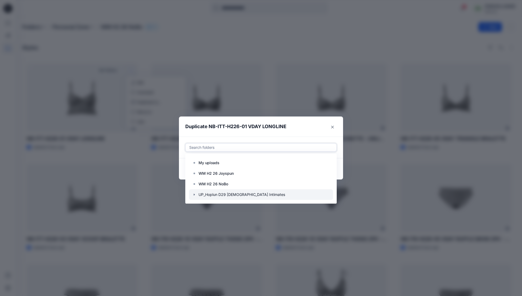
click at [244, 197] on div at bounding box center [261, 194] width 144 height 11
click at [196, 195] on icon "button" at bounding box center [194, 195] width 4 height 4
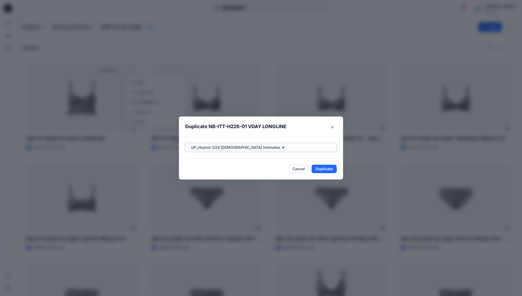
click at [257, 148] on span "UP_Hoplun D29 [DEMOGRAPHIC_DATA] Intimates" at bounding box center [238, 147] width 99 height 6
click at [257, 147] on span "UP_Hoplun D29 [DEMOGRAPHIC_DATA] Intimates" at bounding box center [238, 147] width 99 height 6
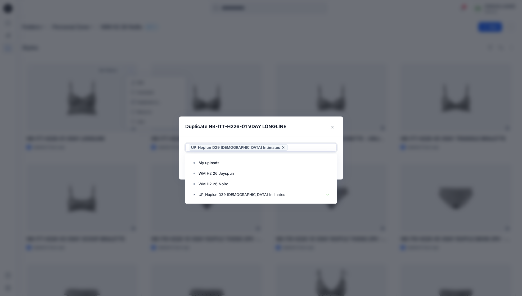
click at [281, 148] on icon at bounding box center [283, 147] width 4 height 4
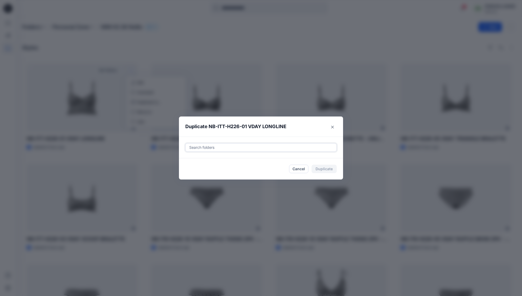
click at [221, 148] on div at bounding box center [261, 147] width 145 height 6
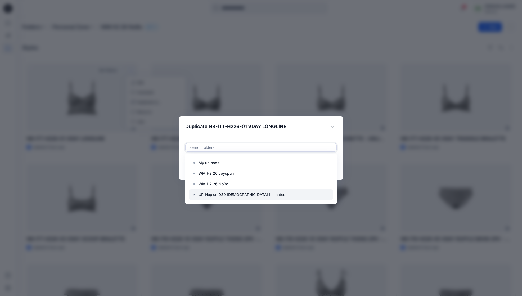
click at [195, 195] on icon "button" at bounding box center [194, 195] width 1 height 2
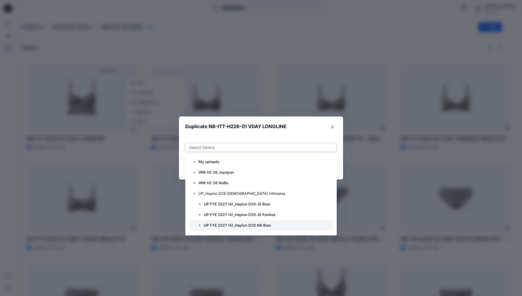
scroll to position [2, 0]
click at [264, 222] on p "UP FYE 2027 H2_Hoplun D29 NB Bras" at bounding box center [237, 224] width 67 height 6
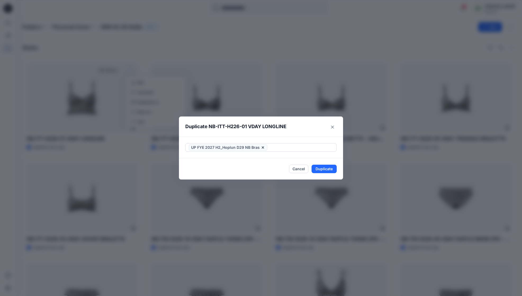
click at [307, 128] on header "Duplicate NB-ITT-H226-01 VDAY LONGLINE" at bounding box center [256, 127] width 154 height 20
click at [328, 172] on button "Duplicate" at bounding box center [324, 169] width 25 height 8
click at [331, 167] on button "Close" at bounding box center [328, 169] width 17 height 8
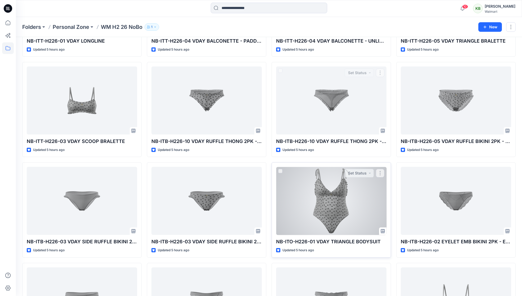
scroll to position [146, 0]
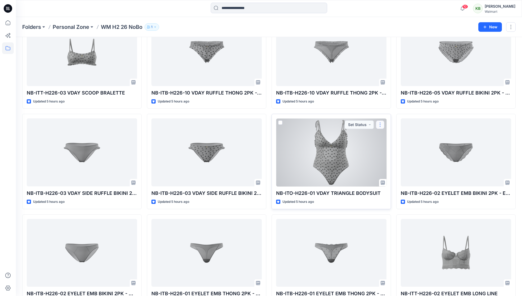
click at [380, 123] on button "button" at bounding box center [380, 124] width 8 height 8
click at [392, 154] on p "Duplicate to..." at bounding box center [399, 157] width 24 height 6
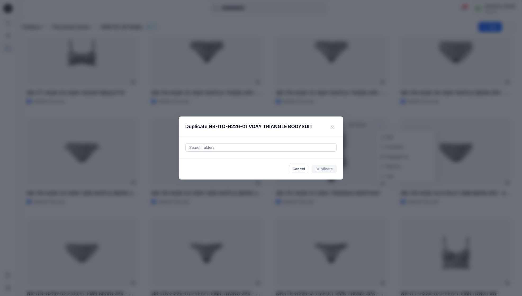
click at [252, 150] on div at bounding box center [261, 147] width 145 height 6
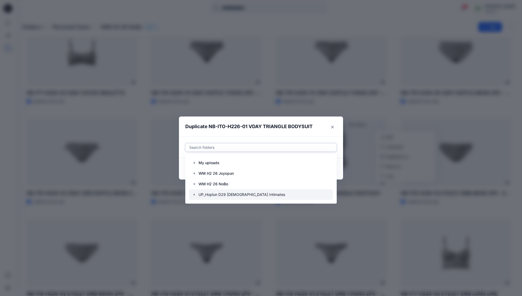
click at [196, 195] on icon "button" at bounding box center [194, 195] width 4 height 4
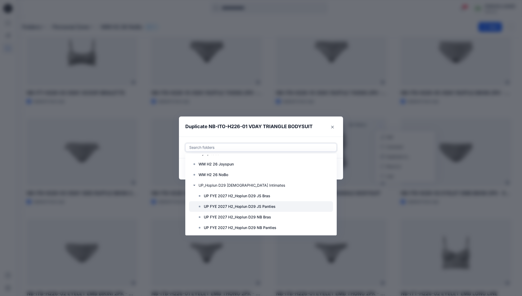
scroll to position [11, 0]
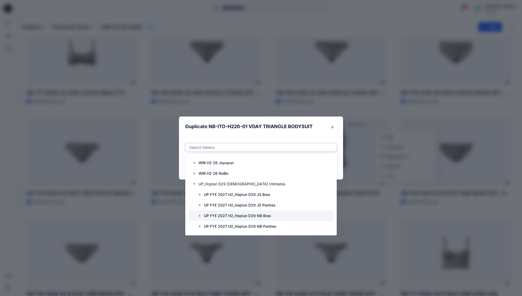
click at [237, 214] on p "UP FYE 2027 H2_Hoplun D29 NB Bras" at bounding box center [237, 216] width 67 height 6
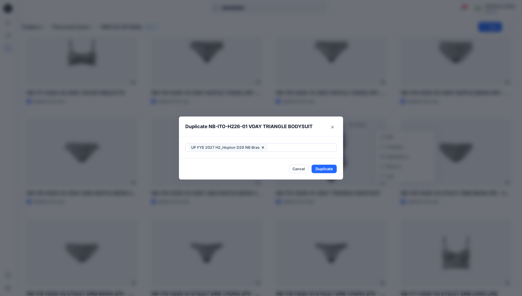
click at [297, 132] on header "Duplicate NB-ITO-H226-01 VDAY TRIANGLE BODYSUIT" at bounding box center [256, 127] width 154 height 20
click at [321, 171] on button "Duplicate" at bounding box center [324, 169] width 25 height 8
click at [329, 169] on button "Close" at bounding box center [328, 169] width 17 height 8
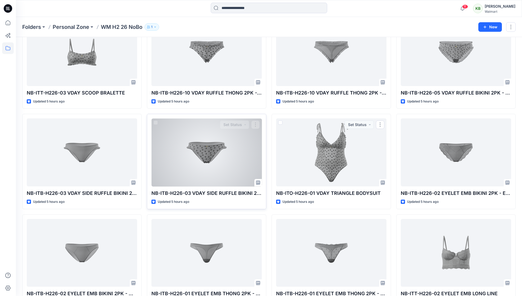
scroll to position [0, 0]
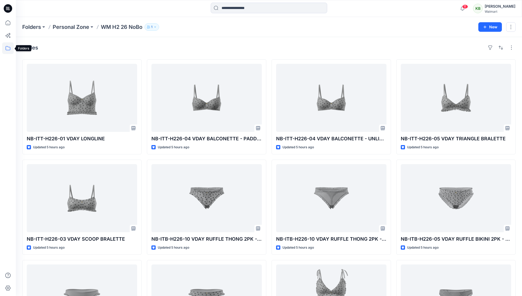
click at [7, 53] on icon at bounding box center [8, 48] width 12 height 12
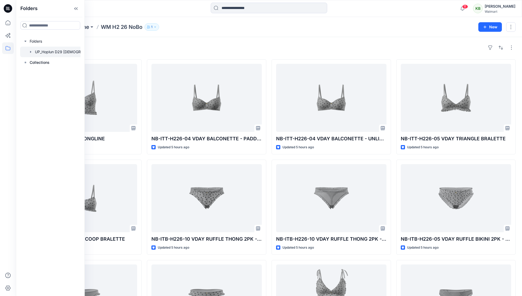
click at [30, 53] on icon "button" at bounding box center [31, 52] width 4 height 4
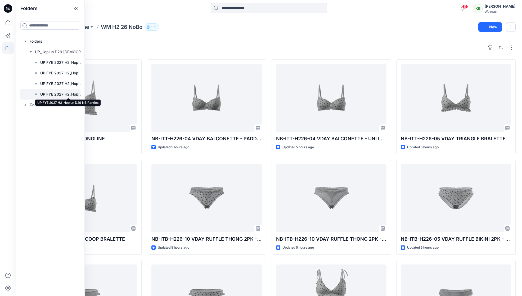
click at [47, 93] on p "UP FYE 2027 H2_Hoplun D29 NB Panties" at bounding box center [68, 94] width 56 height 6
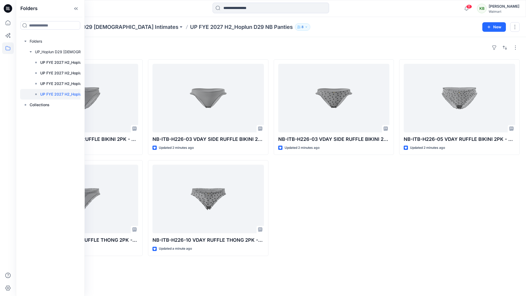
click at [465, 217] on div "NB-ITB-H226-05 VDAY RUFFLE BIKINI 2PK - EMBROIDERED Updated 2 minutes ago" at bounding box center [459, 157] width 120 height 197
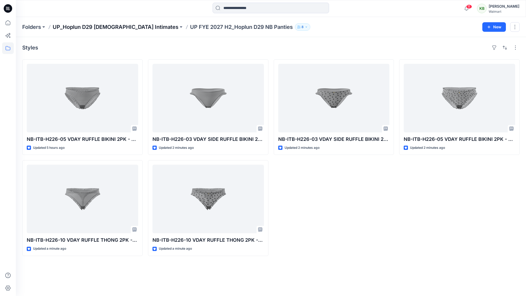
click at [123, 26] on p "UP_Hoplun D29 [DEMOGRAPHIC_DATA] Intimates" at bounding box center [116, 26] width 126 height 7
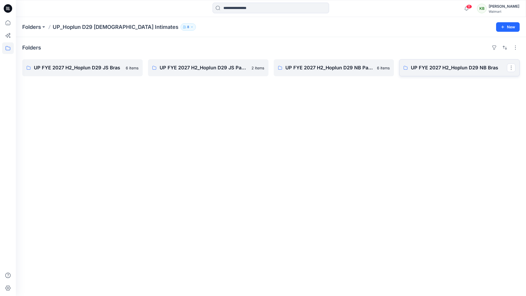
click at [454, 67] on p "UP FYE 2027 H2_Hoplun D29 NB Bras" at bounding box center [459, 67] width 96 height 7
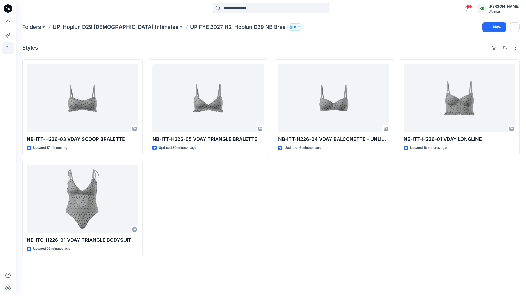
click at [504, 6] on div "[PERSON_NAME]" at bounding box center [504, 6] width 31 height 6
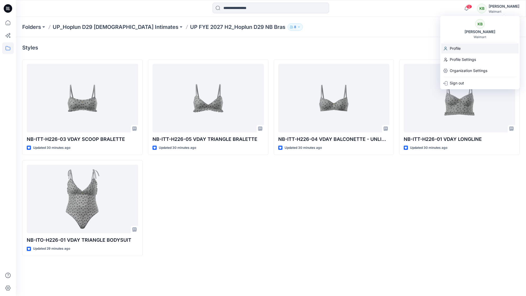
click at [474, 50] on div "Profile" at bounding box center [479, 48] width 77 height 10
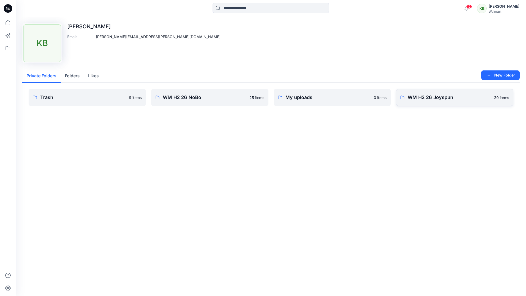
click at [417, 97] on p "WM H2 26 Joyspun" at bounding box center [449, 97] width 83 height 7
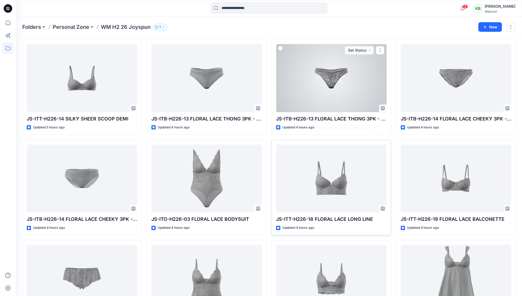
scroll to position [264, 0]
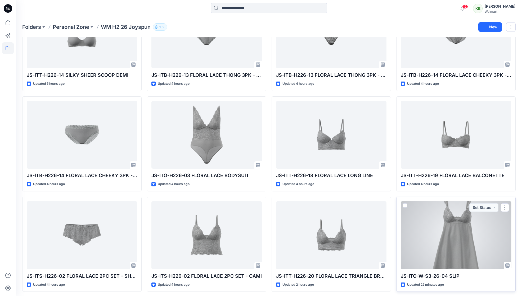
click at [464, 235] on div at bounding box center [456, 235] width 110 height 68
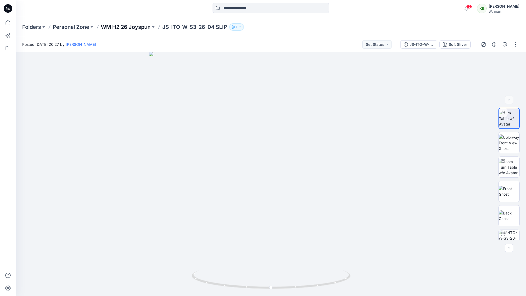
click at [139, 24] on p "WM H2 26 Joyspun" at bounding box center [126, 26] width 50 height 7
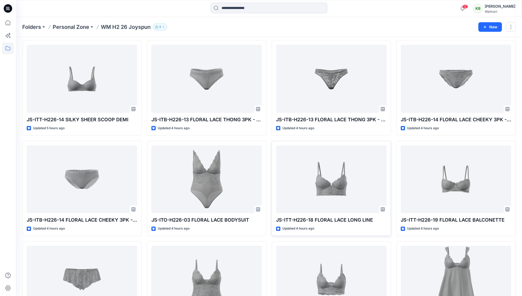
scroll to position [264, 0]
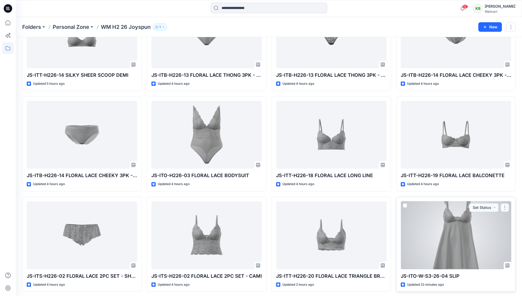
click at [501, 205] on button "button" at bounding box center [505, 207] width 8 height 8
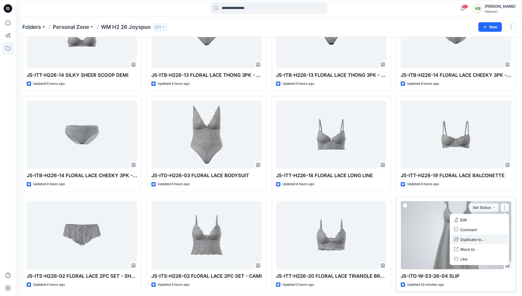
click at [486, 239] on button "Duplicate to..." at bounding box center [479, 240] width 57 height 10
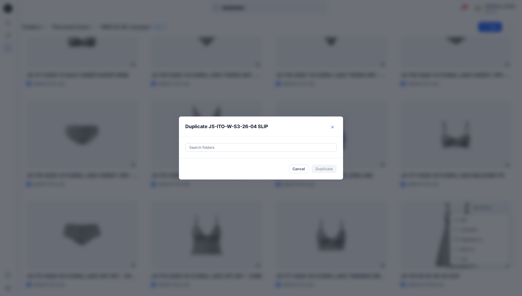
click at [335, 126] on button "Close" at bounding box center [332, 127] width 8 height 8
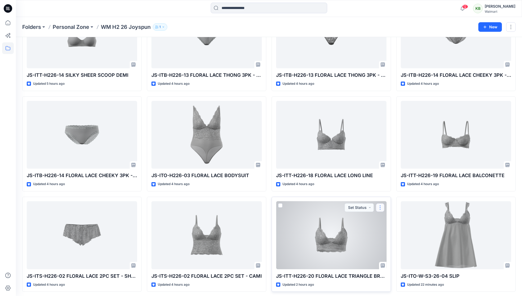
click at [381, 203] on button "button" at bounding box center [380, 207] width 8 height 8
click at [391, 241] on button "Duplicate to..." at bounding box center [405, 240] width 57 height 10
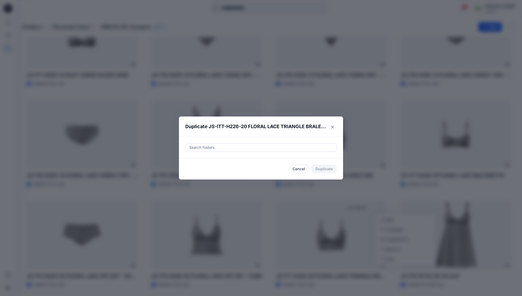
click at [256, 150] on div at bounding box center [261, 147] width 145 height 6
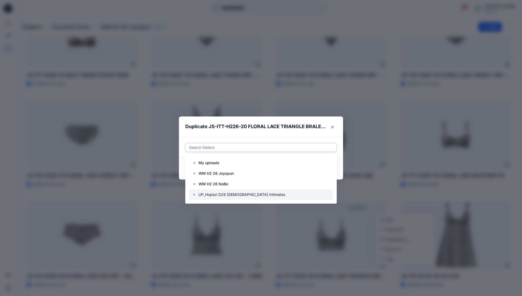
click at [196, 195] on icon "button" at bounding box center [194, 195] width 4 height 4
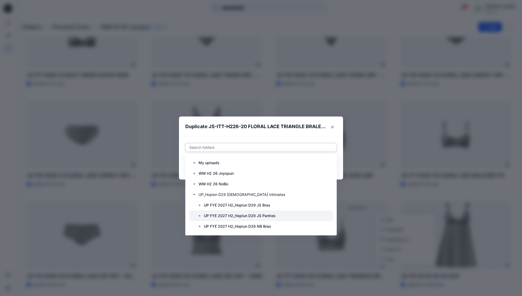
scroll to position [11, 0]
click at [217, 192] on p "UP FYE 2027 H2_Hoplun D29 JS Bras" at bounding box center [237, 194] width 66 height 6
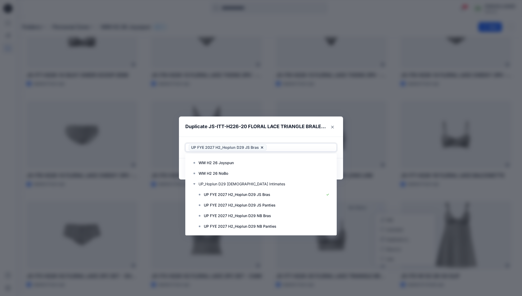
click at [327, 134] on header "Duplicate JS-ITT-H226-20 FLORAL LACE TRIANGLE BRALETTE" at bounding box center [256, 127] width 154 height 20
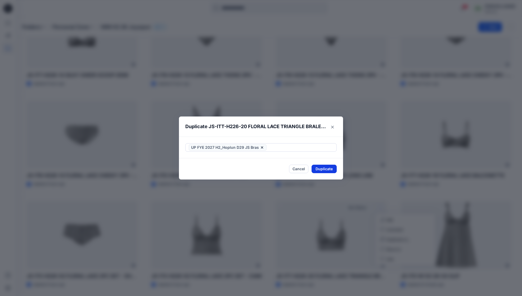
click at [326, 168] on button "Duplicate" at bounding box center [324, 169] width 25 height 8
click at [366, 234] on div "Duplicate JS-ITT-H226-20 FLORAL LACE TRIANGLE BRALETTE Your styles were duplica…" at bounding box center [261, 148] width 522 height 296
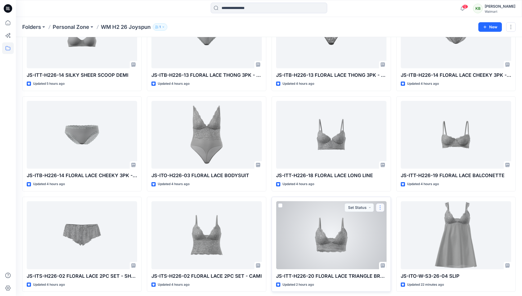
click at [379, 207] on button "button" at bounding box center [380, 207] width 8 height 8
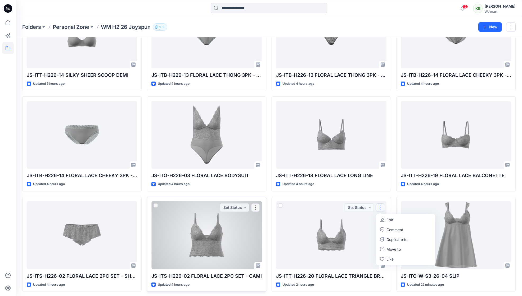
click at [261, 208] on div at bounding box center [206, 235] width 110 height 68
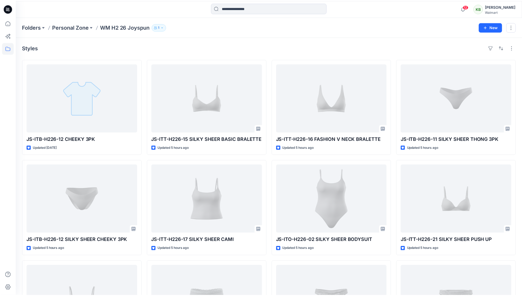
scroll to position [264, 0]
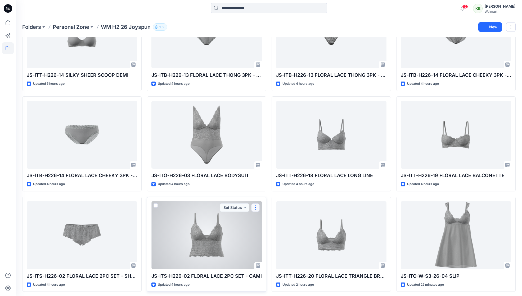
click at [255, 204] on button "button" at bounding box center [255, 207] width 8 height 8
click at [266, 237] on p "Duplicate to..." at bounding box center [274, 240] width 24 height 6
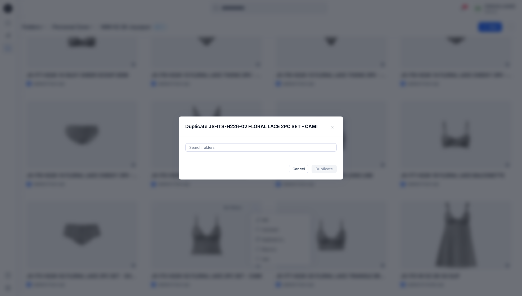
click at [292, 146] on div at bounding box center [261, 147] width 145 height 6
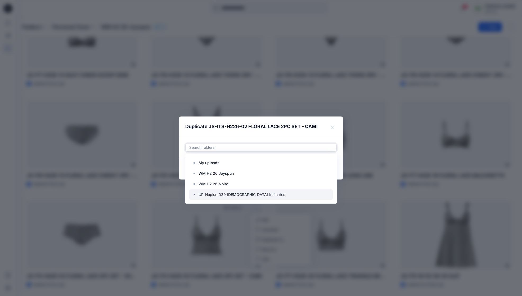
click at [196, 195] on icon "button" at bounding box center [194, 195] width 4 height 4
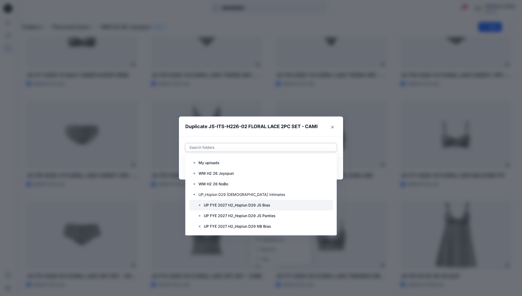
click at [223, 203] on p "UP FYE 2027 H2_Hoplun D29 JS Bras" at bounding box center [237, 205] width 66 height 6
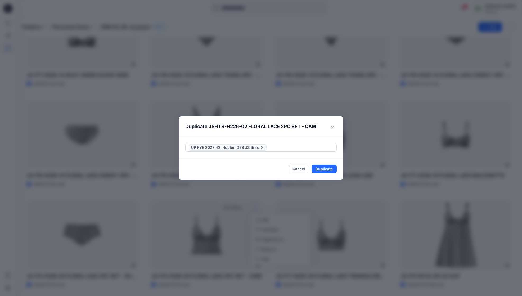
drag, startPoint x: 320, startPoint y: 134, endPoint x: 319, endPoint y: 137, distance: 3.2
click at [320, 134] on header "Duplicate JS-ITS-H226-02 FLORAL LACE 2PC SET - CAMI" at bounding box center [256, 127] width 154 height 20
click at [323, 171] on button "Duplicate" at bounding box center [324, 169] width 25 height 8
click at [336, 167] on button "Close" at bounding box center [328, 169] width 17 height 8
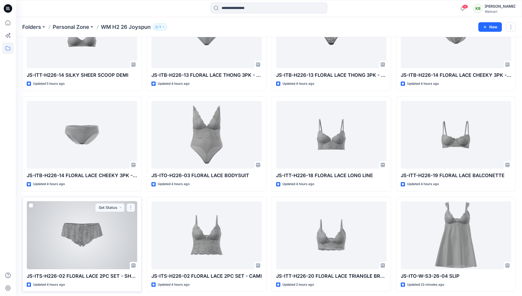
click at [132, 206] on button "button" at bounding box center [131, 207] width 8 height 8
click at [144, 238] on p "Duplicate to..." at bounding box center [149, 240] width 24 height 6
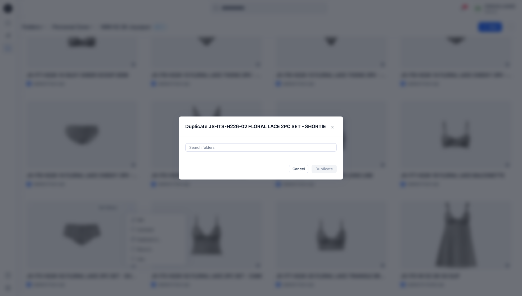
click at [246, 152] on div "Search folders" at bounding box center [261, 148] width 164 height 22
click at [244, 149] on div at bounding box center [261, 147] width 145 height 6
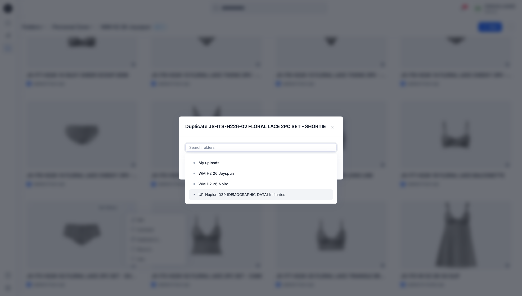
click at [196, 196] on icon "button" at bounding box center [194, 195] width 4 height 4
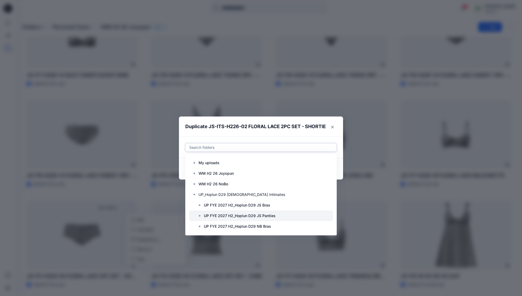
click at [266, 214] on p "UP FYE 2027 H2_Hoplun D29 JS Panties" at bounding box center [240, 216] width 72 height 6
click at [317, 137] on div "Use Up and Down to choose options, press Enter to select the currently focused …" at bounding box center [261, 148] width 164 height 22
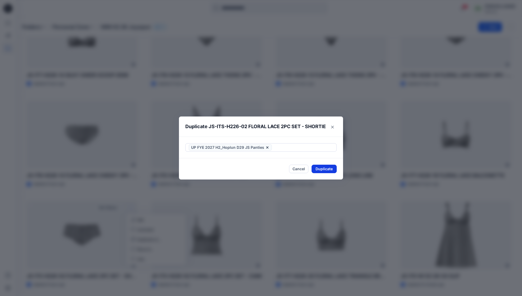
click at [325, 165] on button "Duplicate" at bounding box center [324, 169] width 25 height 8
click at [332, 172] on button "Close" at bounding box center [328, 169] width 17 height 8
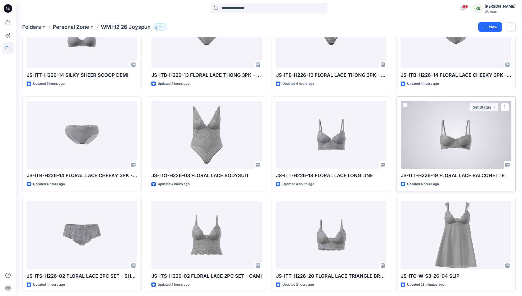
click at [505, 107] on button "button" at bounding box center [505, 107] width 8 height 8
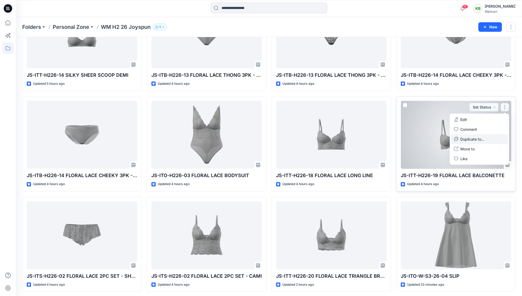
click at [484, 137] on p "Duplicate to..." at bounding box center [472, 139] width 24 height 6
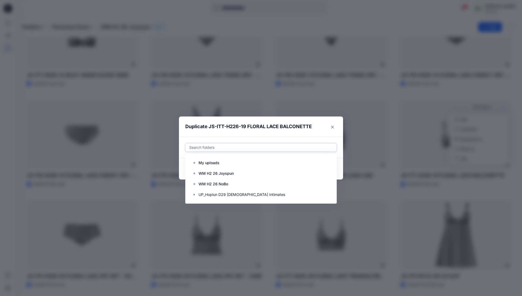
click at [282, 149] on div at bounding box center [261, 147] width 145 height 6
click at [196, 195] on icon "button" at bounding box center [194, 195] width 4 height 4
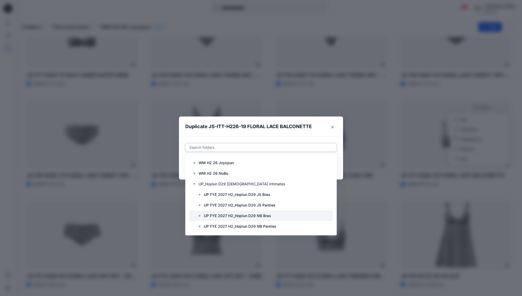
scroll to position [10, 0]
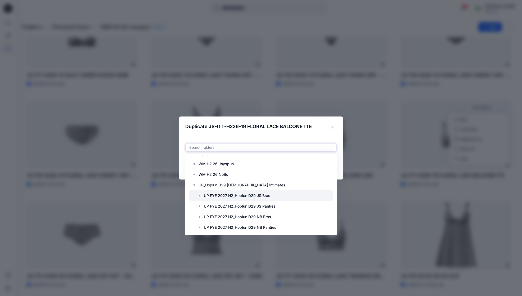
click at [266, 196] on p "UP FYE 2027 H2_Hoplun D29 JS Bras" at bounding box center [237, 196] width 66 height 6
click at [328, 135] on header "Duplicate JS-ITT-H226-19 FLORAL LACE BALCONETTE" at bounding box center [256, 127] width 154 height 20
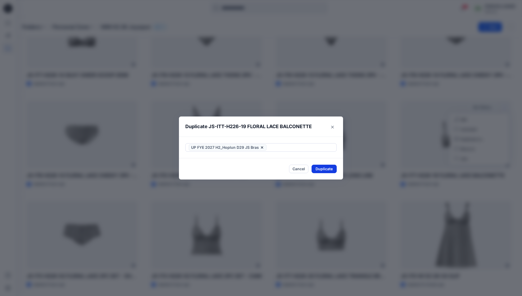
click at [333, 171] on button "Duplicate" at bounding box center [324, 169] width 25 height 8
click at [332, 171] on button "Close" at bounding box center [328, 169] width 17 height 8
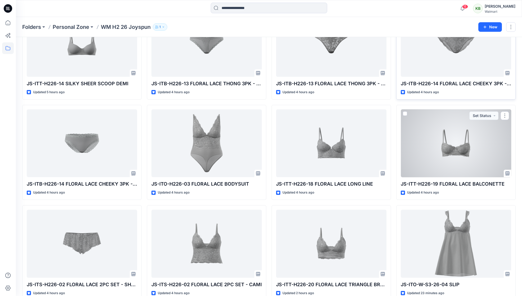
scroll to position [194, 0]
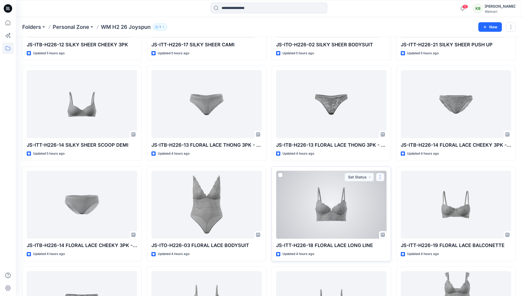
click at [381, 176] on button "button" at bounding box center [380, 177] width 8 height 8
click at [391, 204] on button "Duplicate to..." at bounding box center [405, 209] width 57 height 10
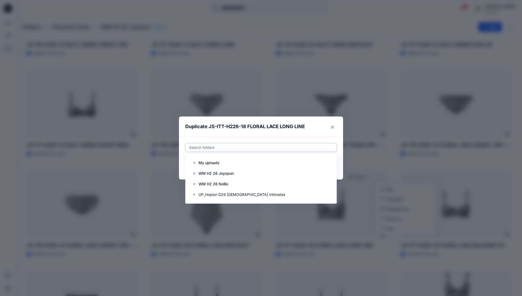
click at [234, 149] on div at bounding box center [261, 147] width 145 height 6
click at [195, 195] on icon "button" at bounding box center [194, 195] width 1 height 2
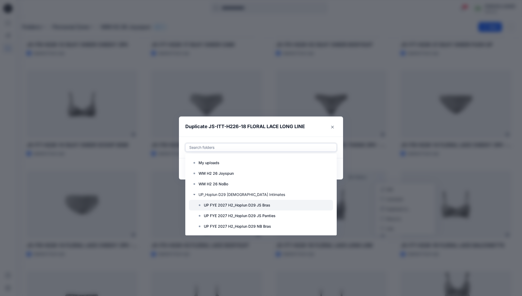
click at [228, 204] on p "UP FYE 2027 H2_Hoplun D29 JS Bras" at bounding box center [237, 205] width 66 height 6
click at [311, 137] on div "Use Up and Down to choose options, press Enter to select the currently focused …" at bounding box center [261, 148] width 164 height 22
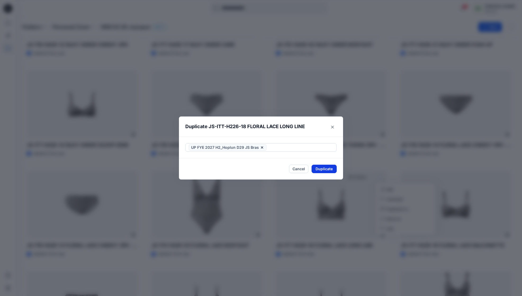
click at [334, 169] on button "Duplicate" at bounding box center [324, 169] width 25 height 8
click at [337, 125] on button "Close" at bounding box center [332, 127] width 8 height 8
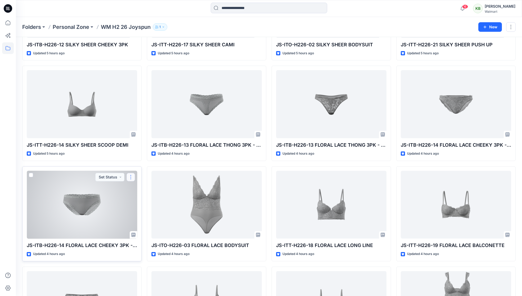
click at [132, 176] on button "button" at bounding box center [131, 177] width 8 height 8
click at [149, 211] on p "Duplicate to..." at bounding box center [149, 209] width 24 height 6
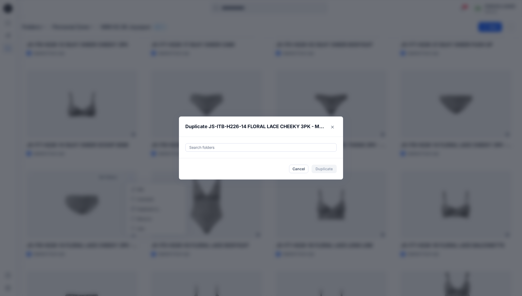
click at [216, 151] on div "Search folders" at bounding box center [261, 148] width 151 height 8
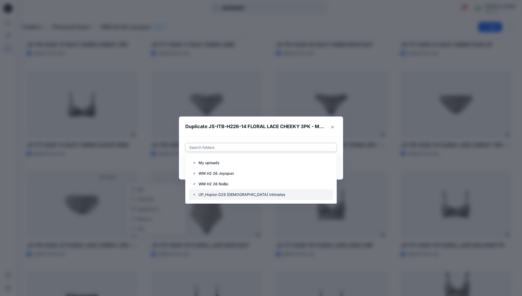
click at [208, 193] on div at bounding box center [261, 194] width 144 height 11
click at [281, 145] on icon at bounding box center [283, 147] width 4 height 4
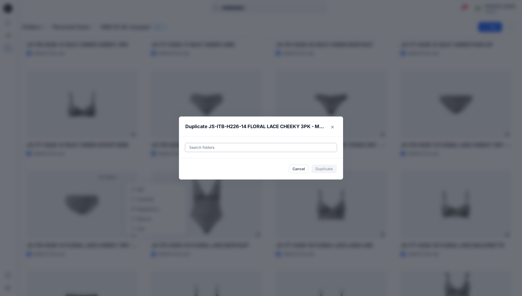
click at [241, 160] on footer "Cancel Duplicate" at bounding box center [261, 168] width 164 height 21
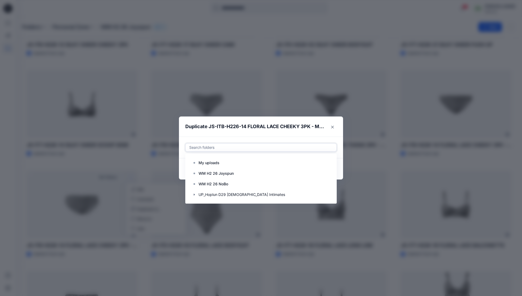
click at [242, 147] on div at bounding box center [261, 147] width 145 height 6
click at [196, 195] on icon "button" at bounding box center [194, 195] width 4 height 4
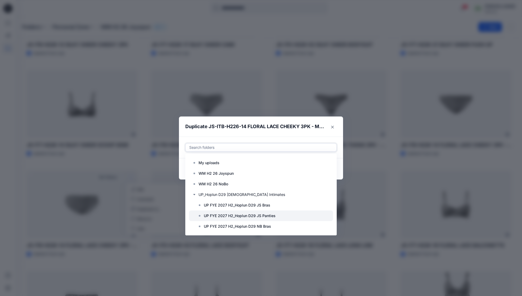
click at [239, 214] on p "UP FYE 2027 H2_Hoplun D29 JS Panties" at bounding box center [240, 216] width 72 height 6
click at [314, 135] on header "Duplicate JS-ITB-H226-14 FLORAL LACE CHEEKY 3PK - MESH" at bounding box center [256, 127] width 154 height 20
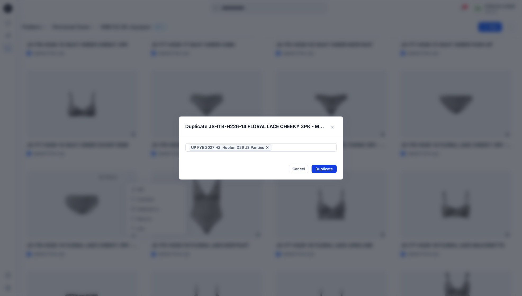
click at [323, 170] on button "Duplicate" at bounding box center [324, 169] width 25 height 8
click at [333, 168] on button "Close" at bounding box center [328, 169] width 17 height 8
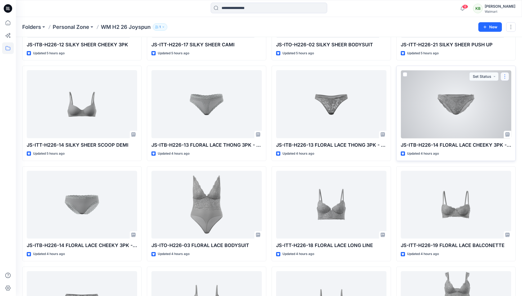
click at [503, 75] on button "button" at bounding box center [505, 76] width 8 height 8
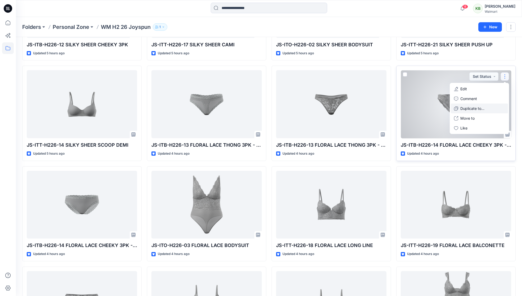
click at [489, 105] on button "Duplicate to..." at bounding box center [479, 109] width 57 height 10
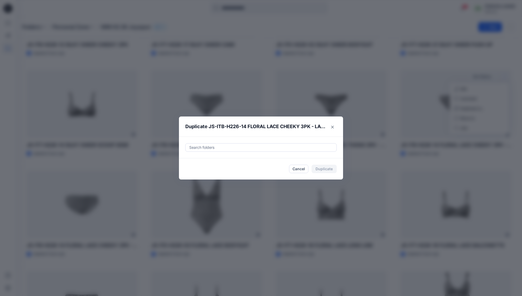
click at [323, 149] on div at bounding box center [261, 147] width 145 height 6
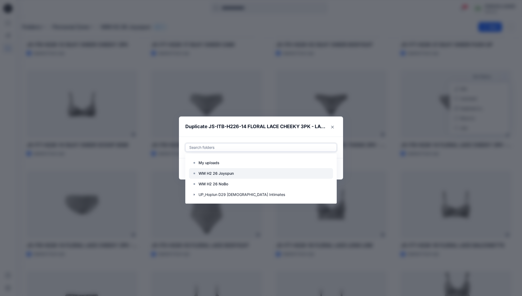
click at [270, 173] on div at bounding box center [261, 173] width 144 height 11
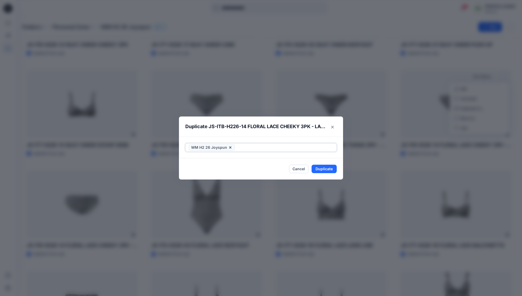
click at [232, 149] on icon at bounding box center [230, 147] width 4 height 4
click at [319, 150] on div at bounding box center [261, 147] width 145 height 6
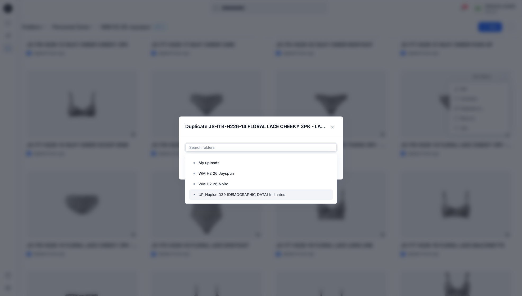
click at [196, 195] on icon "button" at bounding box center [194, 195] width 4 height 4
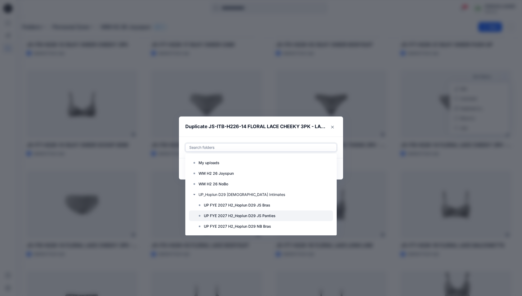
click at [269, 216] on p "UP FYE 2027 H2_Hoplun D29 JS Panties" at bounding box center [240, 216] width 72 height 6
click at [328, 131] on header "Duplicate JS-ITB-H226-14 FLORAL LACE CHEEKY 3PK - LACE" at bounding box center [256, 127] width 154 height 20
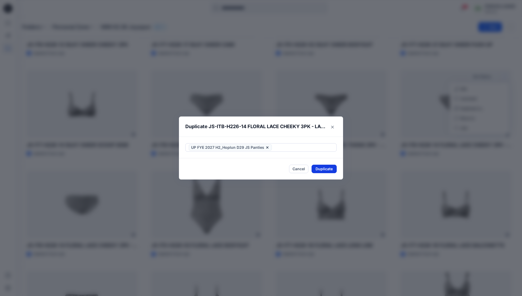
click at [326, 171] on button "Duplicate" at bounding box center [324, 169] width 25 height 8
click at [334, 168] on button "Close" at bounding box center [328, 169] width 17 height 8
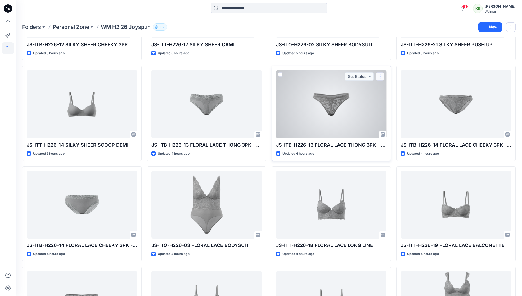
click at [381, 77] on button "button" at bounding box center [380, 76] width 8 height 8
click at [390, 109] on p "Duplicate to..." at bounding box center [399, 109] width 24 height 6
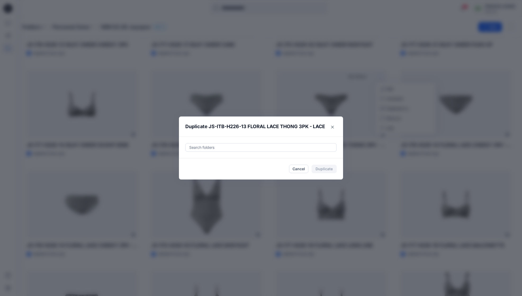
click at [337, 147] on div "Search folders" at bounding box center [261, 148] width 151 height 8
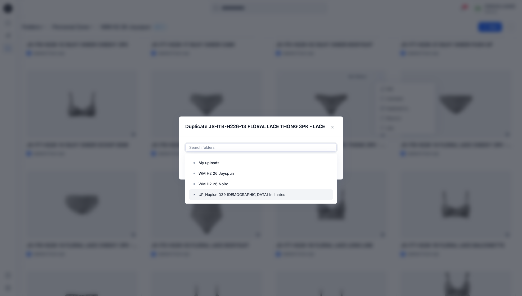
click at [193, 195] on div at bounding box center [261, 194] width 144 height 11
click at [196, 195] on icon "button" at bounding box center [194, 195] width 4 height 4
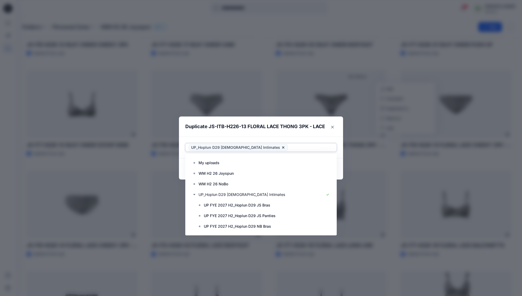
click at [282, 148] on icon at bounding box center [283, 147] width 2 height 2
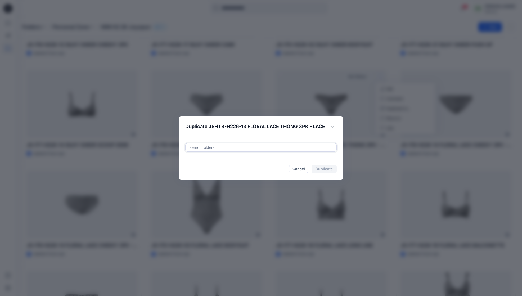
click at [227, 151] on div "Search folders" at bounding box center [261, 148] width 151 height 8
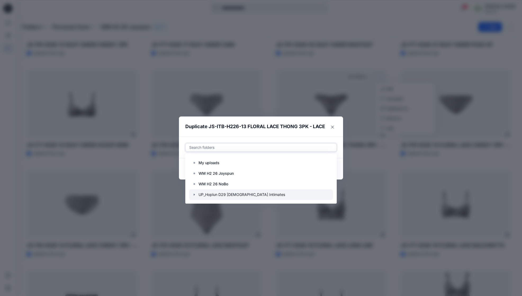
click at [196, 195] on icon "button" at bounding box center [194, 195] width 4 height 4
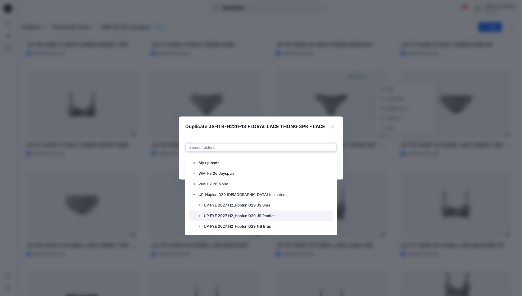
click at [249, 215] on p "UP FYE 2027 H2_Hoplun D29 JS Panties" at bounding box center [240, 216] width 72 height 6
drag, startPoint x: 330, startPoint y: 135, endPoint x: 332, endPoint y: 141, distance: 6.6
click at [330, 135] on header "Duplicate JS-ITB-H226-13 FLORAL LACE THONG 3PK - LACE" at bounding box center [256, 127] width 154 height 20
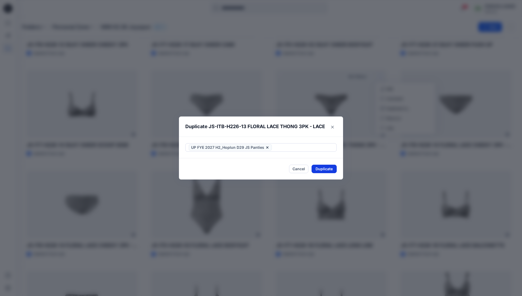
click at [329, 169] on button "Duplicate" at bounding box center [324, 169] width 25 height 8
click at [329, 170] on button "Close" at bounding box center [328, 169] width 17 height 8
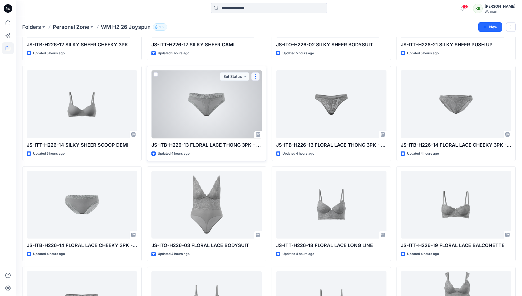
click at [259, 77] on button "button" at bounding box center [255, 76] width 8 height 8
click at [258, 78] on button "button" at bounding box center [255, 76] width 8 height 8
click at [270, 108] on p "Duplicate to..." at bounding box center [274, 109] width 24 height 6
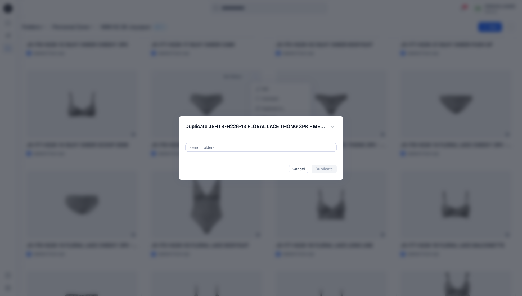
click at [286, 145] on div at bounding box center [261, 147] width 145 height 6
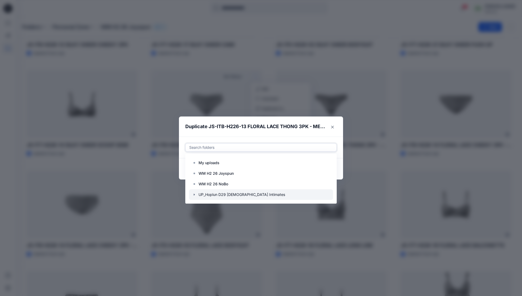
click at [195, 195] on icon "button" at bounding box center [194, 195] width 4 height 4
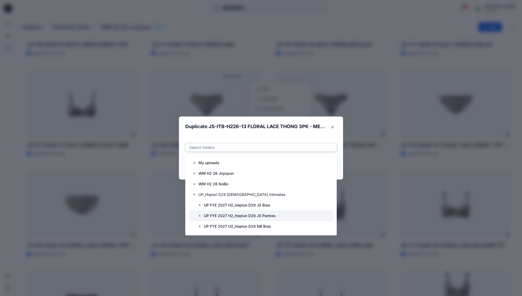
click at [234, 213] on p "UP FYE 2027 H2_Hoplun D29 JS Panties" at bounding box center [240, 216] width 72 height 6
click at [320, 136] on header "Duplicate JS-ITB-H226-13 FLORAL LACE THONG 3PK - MESH" at bounding box center [256, 127] width 154 height 20
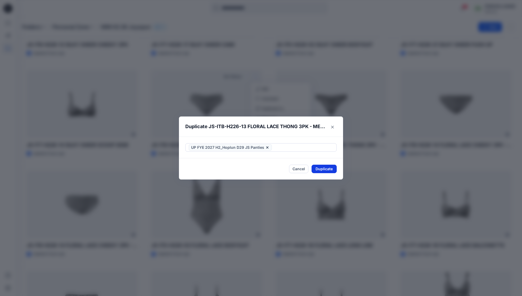
click at [330, 171] on button "Duplicate" at bounding box center [324, 169] width 25 height 8
click at [334, 169] on button "Close" at bounding box center [328, 169] width 17 height 8
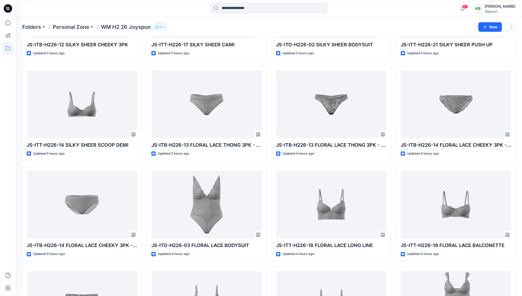
click at [7, 47] on icon at bounding box center [8, 48] width 12 height 12
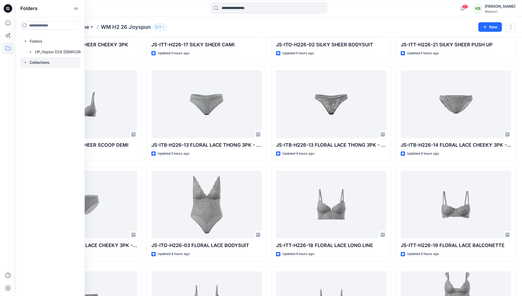
click at [35, 63] on p "Collections" at bounding box center [40, 62] width 20 height 6
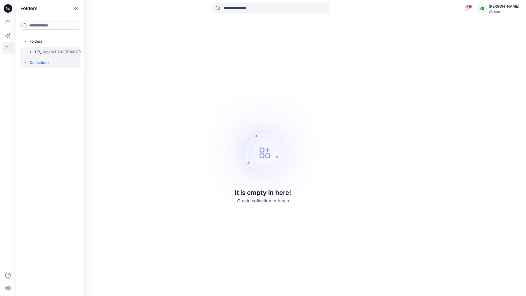
click at [41, 56] on div at bounding box center [57, 52] width 74 height 11
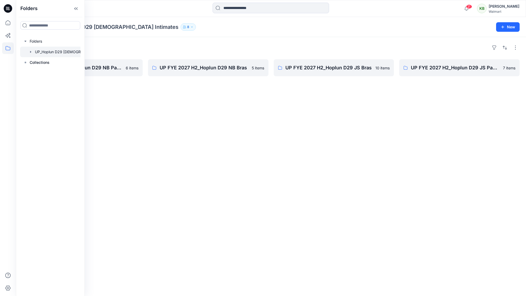
click at [315, 112] on div "Folders UP FYE 2027 H2_Hoplun D29 NB Panties 6 items UP FYE 2027 H2_Hoplun D29 …" at bounding box center [271, 166] width 510 height 259
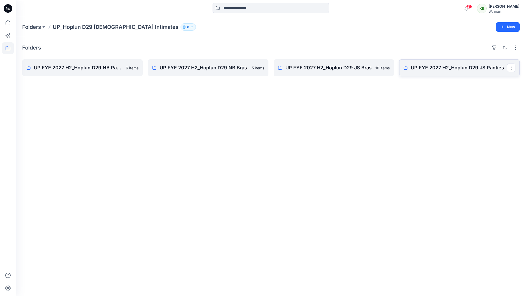
click at [461, 74] on link "UP FYE 2027 H2_Hoplun D29 JS Panties" at bounding box center [459, 67] width 120 height 17
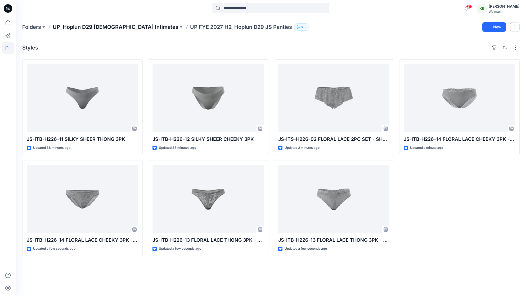
click at [130, 29] on p "UP_Hoplun D29 [DEMOGRAPHIC_DATA] Intimates" at bounding box center [116, 26] width 126 height 7
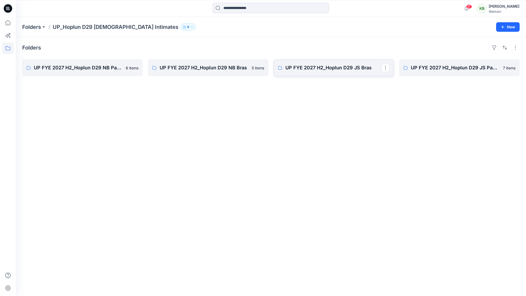
click at [312, 70] on p "UP FYE 2027 H2_Hoplun D29 JS Bras" at bounding box center [333, 67] width 96 height 7
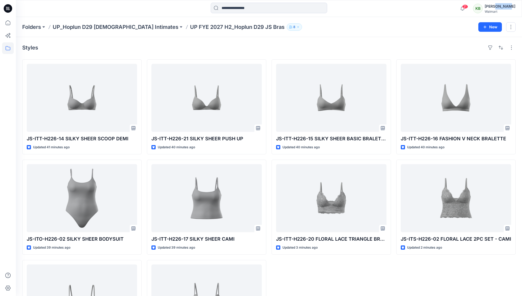
click at [506, 8] on div "[PERSON_NAME]" at bounding box center [500, 6] width 31 height 6
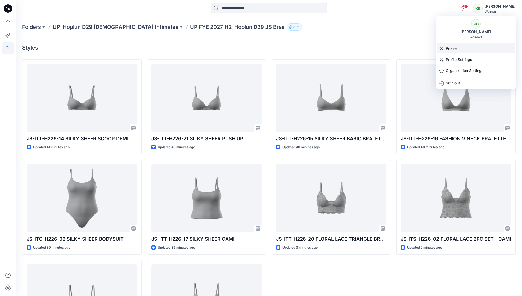
click at [461, 49] on div "Profile" at bounding box center [475, 48] width 77 height 10
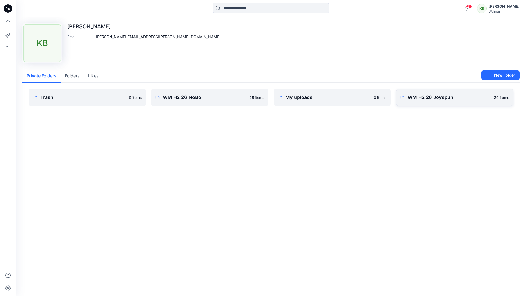
click at [422, 101] on link "WM H2 26 Joyspun 20 items" at bounding box center [454, 97] width 117 height 17
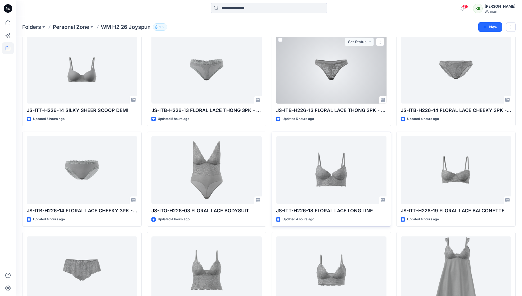
scroll to position [264, 0]
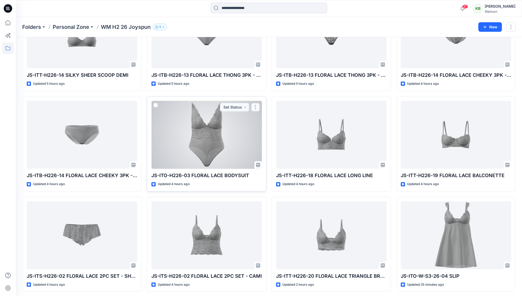
click at [256, 104] on button "button" at bounding box center [255, 107] width 8 height 8
click at [266, 142] on button "Duplicate to..." at bounding box center [280, 139] width 57 height 10
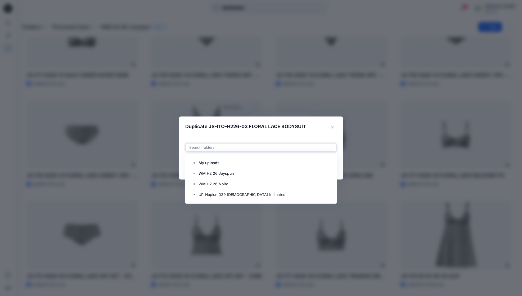
click at [286, 147] on div at bounding box center [261, 147] width 145 height 6
click at [195, 195] on icon "button" at bounding box center [194, 195] width 4 height 4
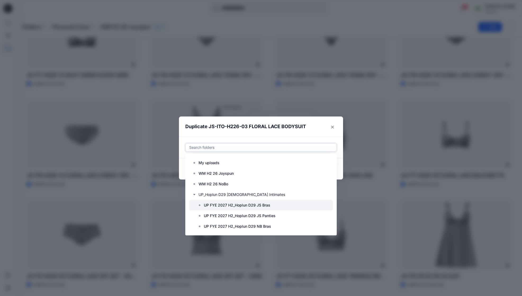
click at [241, 208] on div at bounding box center [261, 205] width 144 height 11
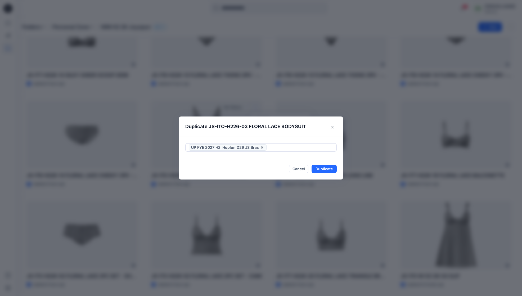
click at [310, 135] on header "Duplicate JS-ITO-H226-03 FLORAL LACE BODYSUIT" at bounding box center [256, 127] width 154 height 20
click at [323, 166] on button "Duplicate" at bounding box center [324, 169] width 25 height 8
click at [334, 166] on button "Close" at bounding box center [328, 169] width 17 height 8
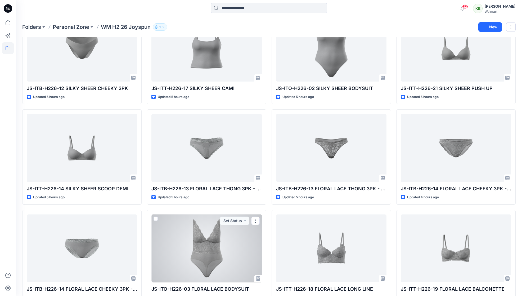
scroll to position [0, 0]
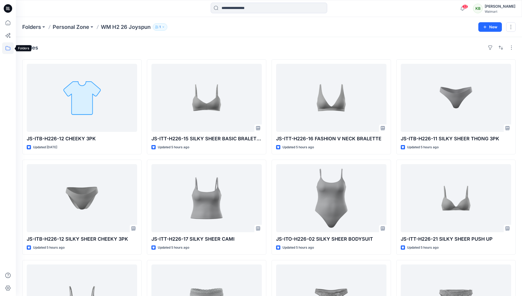
click at [12, 49] on icon at bounding box center [8, 48] width 12 height 12
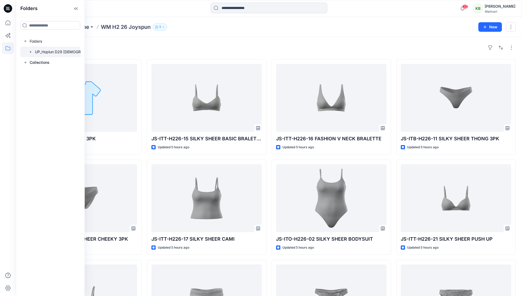
click at [30, 51] on icon "button" at bounding box center [30, 52] width 1 height 2
click at [51, 66] on div at bounding box center [59, 62] width 79 height 11
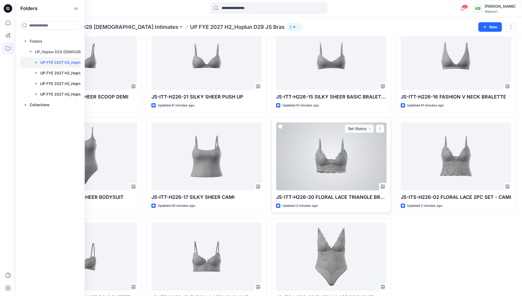
scroll to position [64, 0]
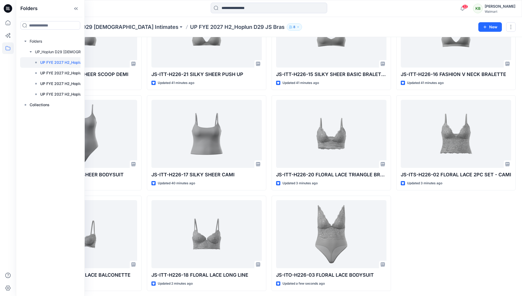
click at [507, 9] on div "[PERSON_NAME]" at bounding box center [500, 6] width 31 height 6
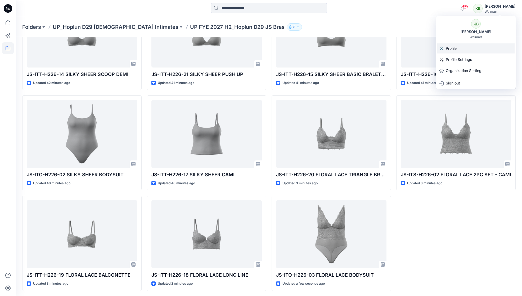
click at [469, 47] on div "Profile" at bounding box center [475, 48] width 77 height 10
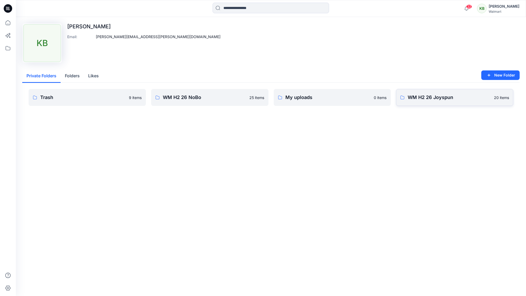
click at [444, 101] on p "WM H2 26 Joyspun" at bounding box center [449, 97] width 83 height 7
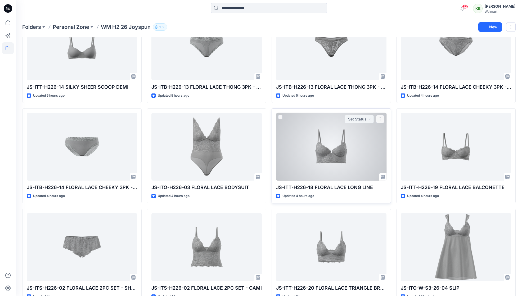
scroll to position [264, 0]
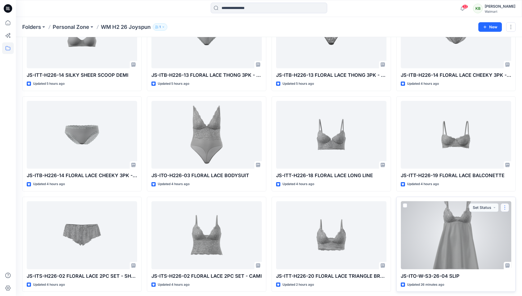
click at [505, 208] on button "button" at bounding box center [505, 207] width 8 height 8
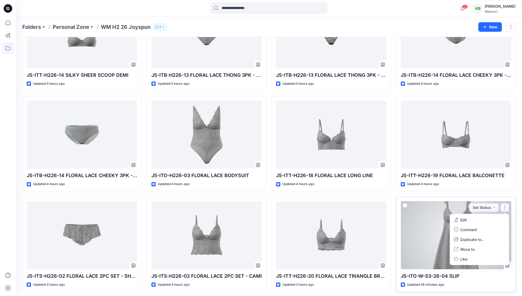
click at [496, 212] on div at bounding box center [456, 235] width 110 height 68
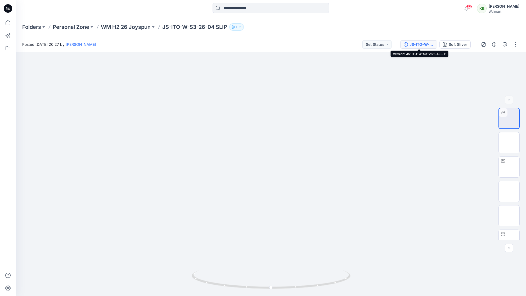
click at [423, 43] on div "JS-ITO-W-S3-26-04 SLIP" at bounding box center [422, 45] width 24 height 6
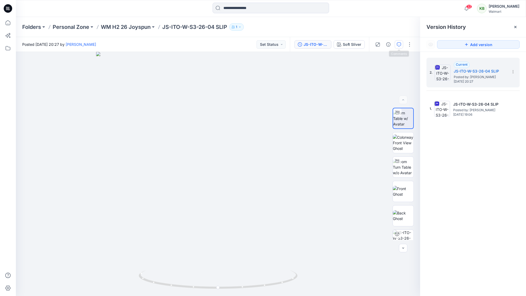
click at [398, 44] on icon "button" at bounding box center [399, 44] width 4 height 4
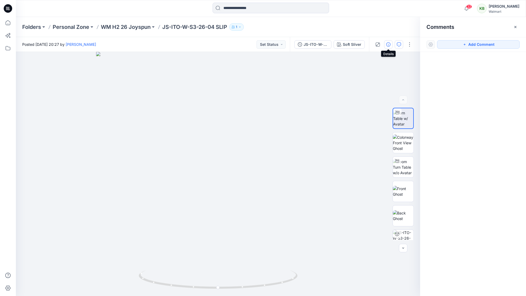
click at [390, 46] on icon "button" at bounding box center [388, 44] width 4 height 4
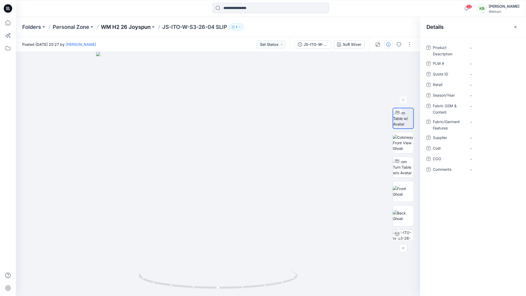
click at [127, 26] on p "WM H2 26 Joyspun" at bounding box center [126, 26] width 50 height 7
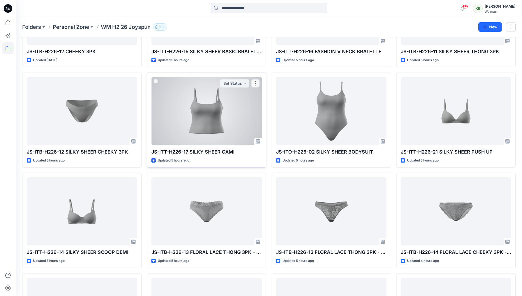
scroll to position [264, 0]
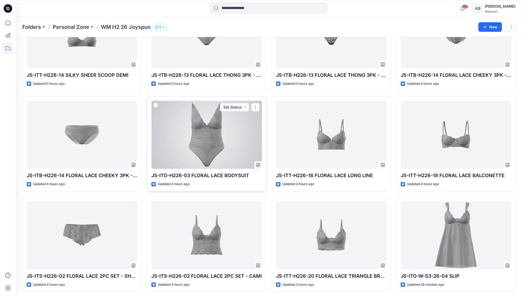
click at [234, 175] on p "JS-ITO-H226-03 FLORAL LACE BODYSUIT" at bounding box center [206, 175] width 110 height 7
click at [209, 175] on p "JS-ITO-H226-03 FLORAL LACE BODYSUIT" at bounding box center [206, 175] width 110 height 7
click at [240, 133] on div at bounding box center [206, 135] width 110 height 68
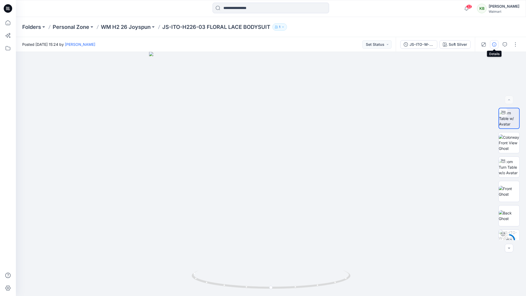
click at [495, 46] on icon "button" at bounding box center [494, 44] width 4 height 4
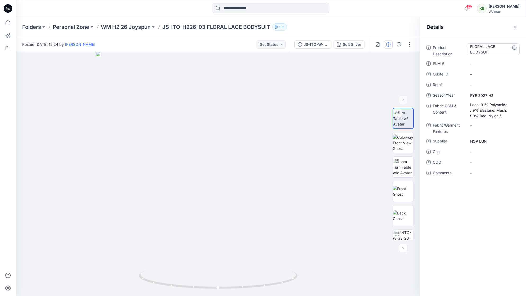
click at [472, 46] on Description "FLORAL LACE BODYSUIT" at bounding box center [493, 49] width 46 height 11
drag, startPoint x: 496, startPoint y: 46, endPoint x: 464, endPoint y: 44, distance: 31.8
click at [464, 44] on div "**********" at bounding box center [473, 50] width 93 height 14
click at [478, 99] on div "FYE 2027 H2" at bounding box center [493, 95] width 53 height 8
drag, startPoint x: 499, startPoint y: 95, endPoint x: 464, endPoint y: 94, distance: 34.2
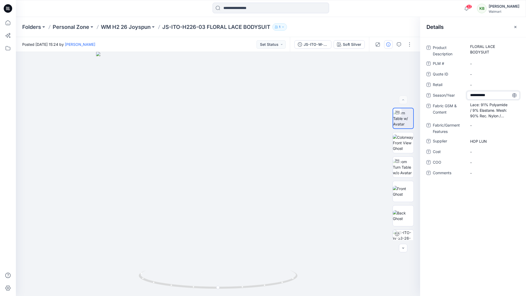
click at [464, 94] on div "**********" at bounding box center [473, 95] width 93 height 8
click at [477, 111] on Content "Lace: 91% Polyamide / 9% Elastane. Mesh: 90% Rec. Nylon / 10% Spandex, 95GSM." at bounding box center [493, 110] width 46 height 17
drag, startPoint x: 471, startPoint y: 106, endPoint x: 476, endPoint y: 124, distance: 18.5
click at [476, 124] on div "**********" at bounding box center [473, 113] width 93 height 140
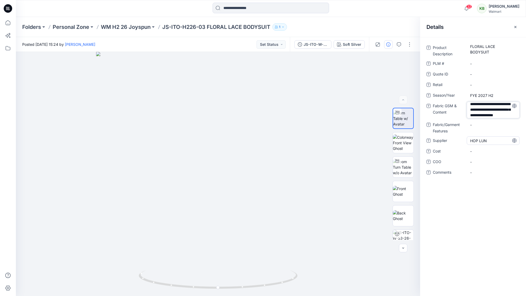
click at [477, 140] on span "HOP LUN" at bounding box center [493, 141] width 46 height 6
drag, startPoint x: 490, startPoint y: 141, endPoint x: 446, endPoint y: 140, distance: 44.0
click at [446, 140] on div "Supplier *******" at bounding box center [473, 141] width 93 height 8
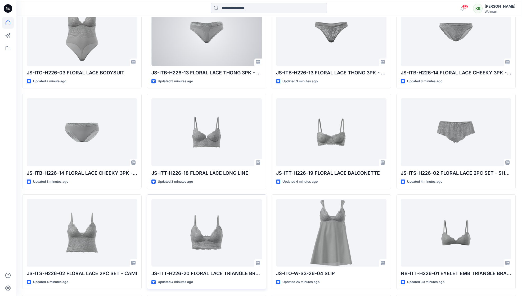
scroll to position [249, 0]
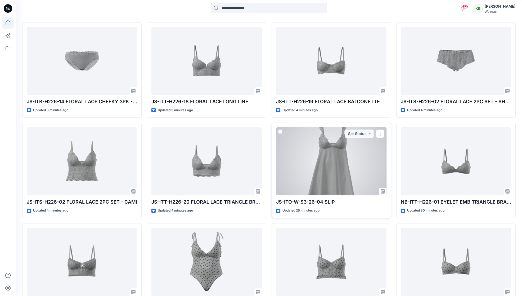
click at [350, 172] on div at bounding box center [331, 161] width 110 height 68
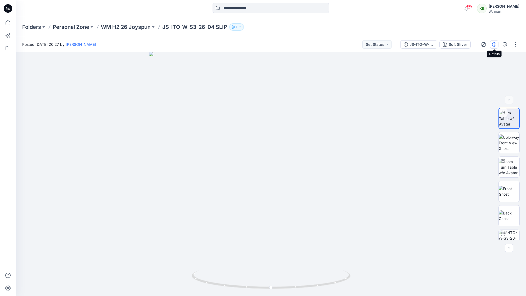
click at [492, 44] on button "button" at bounding box center [494, 44] width 8 height 8
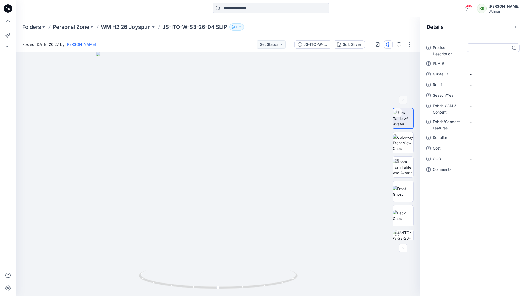
click at [473, 48] on Description "-" at bounding box center [493, 48] width 46 height 6
type textarea "**********"
click at [472, 95] on span "-" at bounding box center [493, 96] width 46 height 6
type textarea "**********"
click at [470, 108] on div "-" at bounding box center [493, 106] width 53 height 8
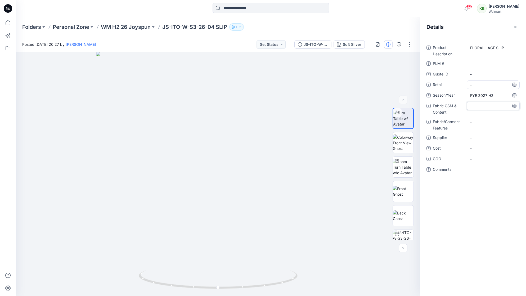
type textarea "**********"
click at [482, 122] on div "-" at bounding box center [493, 125] width 53 height 8
type textarea "*******"
click at [265, 83] on div at bounding box center [218, 174] width 404 height 244
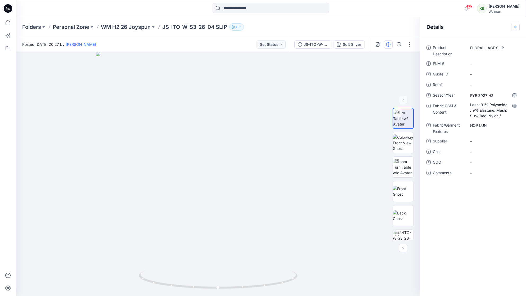
click at [515, 26] on icon "button" at bounding box center [515, 27] width 2 height 2
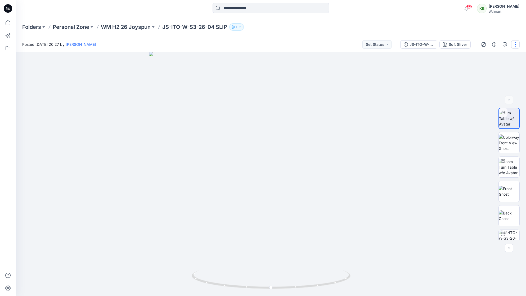
click at [515, 44] on button "button" at bounding box center [515, 44] width 8 height 8
click at [494, 73] on button "Edit" at bounding box center [493, 72] width 49 height 10
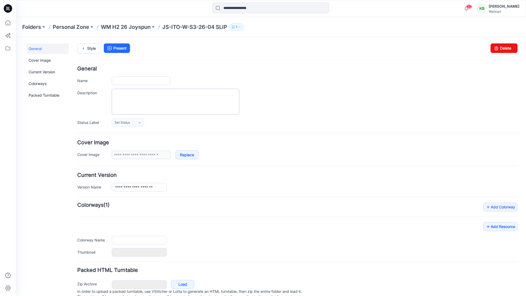
type input "**********"
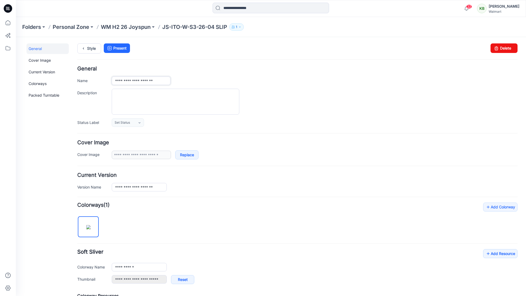
drag, startPoint x: 144, startPoint y: 82, endPoint x: 141, endPoint y: 81, distance: 2.7
click at [141, 81] on input "**********" at bounding box center [141, 81] width 59 height 8
drag, startPoint x: 140, startPoint y: 81, endPoint x: 130, endPoint y: 82, distance: 9.8
click at [130, 82] on input "**********" at bounding box center [141, 81] width 59 height 8
type input "**********"
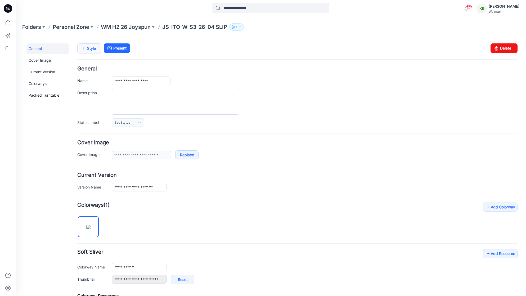
click at [81, 50] on icon at bounding box center [83, 49] width 7 height 10
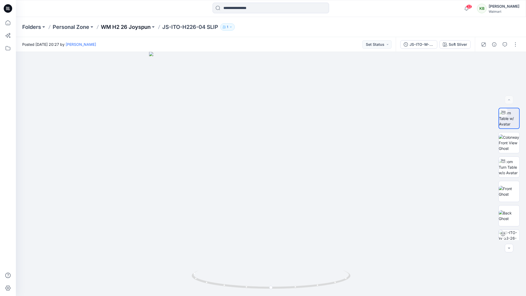
click at [135, 28] on p "WM H2 26 Joyspun" at bounding box center [126, 26] width 50 height 7
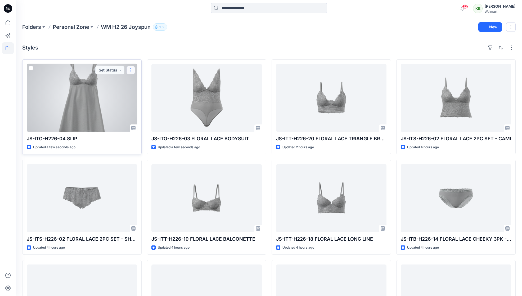
click at [133, 69] on button "button" at bounding box center [131, 70] width 8 height 8
click at [142, 104] on p "Duplicate to..." at bounding box center [149, 102] width 24 height 6
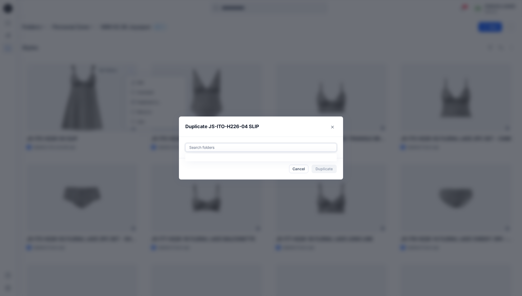
click at [271, 149] on div at bounding box center [261, 147] width 145 height 6
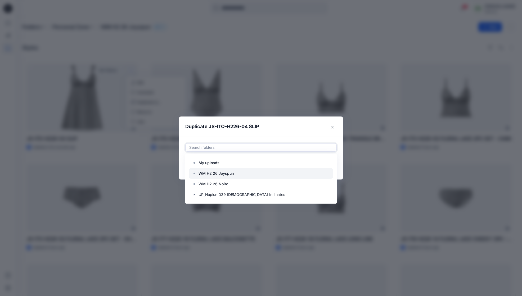
click at [211, 175] on p "WM H2 26 Joyspun" at bounding box center [216, 173] width 35 height 6
click at [247, 174] on div at bounding box center [261, 173] width 144 height 11
click at [236, 194] on div at bounding box center [261, 194] width 144 height 11
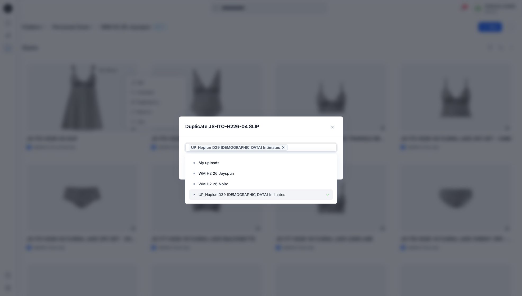
click at [219, 194] on div at bounding box center [261, 194] width 144 height 11
click at [195, 194] on icon "button" at bounding box center [194, 195] width 1 height 2
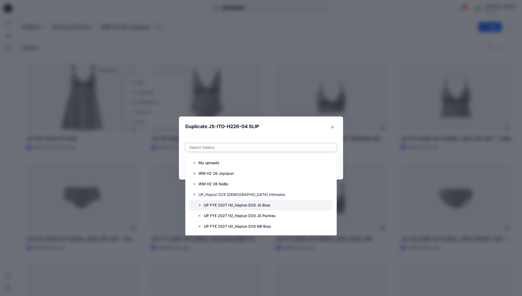
click at [233, 206] on p "UP FYE 2027 H2_Hoplun D29 JS Bras" at bounding box center [237, 205] width 66 height 6
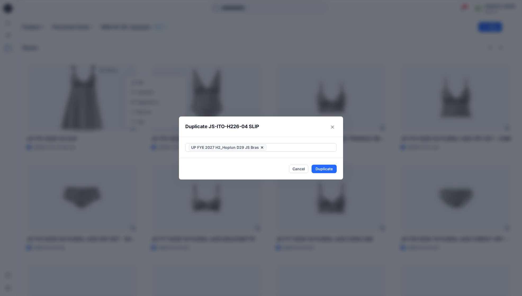
click at [292, 137] on div "UP FYE 2027 H2_Hoplun D29 JS Bras" at bounding box center [261, 148] width 164 height 22
click at [320, 170] on button "Duplicate" at bounding box center [324, 169] width 25 height 8
click at [329, 169] on button "Close" at bounding box center [328, 169] width 17 height 8
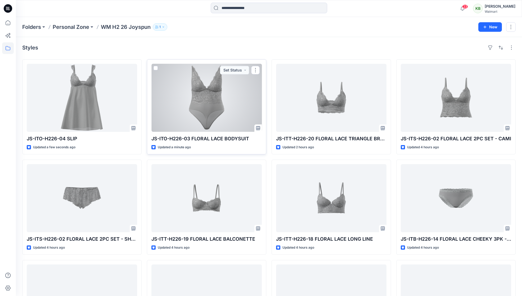
click at [214, 114] on div at bounding box center [206, 98] width 110 height 68
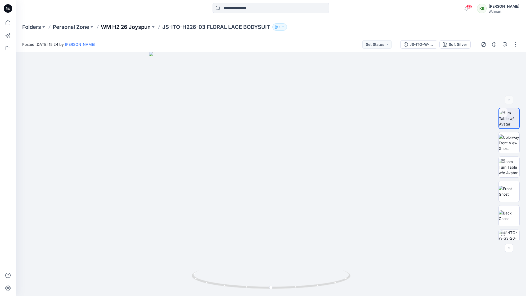
click at [129, 27] on p "WM H2 26 Joyspun" at bounding box center [126, 26] width 50 height 7
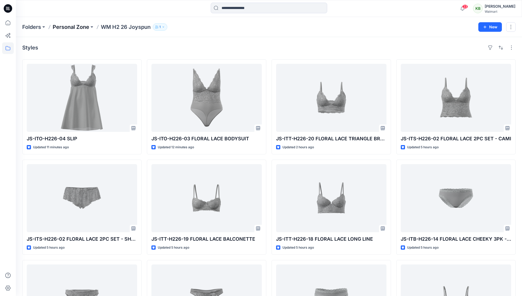
click at [83, 26] on p "Personal Zone" at bounding box center [71, 26] width 37 height 7
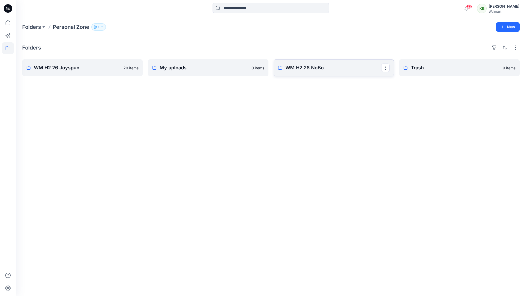
click at [344, 69] on p "WM H2 26 NoBo" at bounding box center [333, 67] width 96 height 7
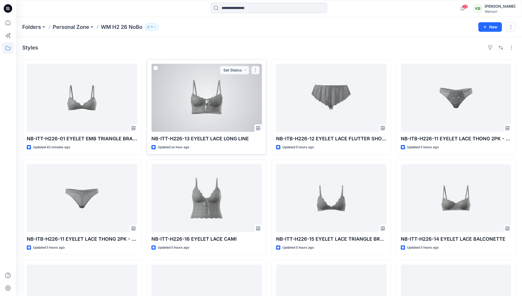
click at [257, 69] on button "button" at bounding box center [255, 70] width 8 height 8
click at [282, 99] on button "Duplicate to..." at bounding box center [280, 102] width 57 height 10
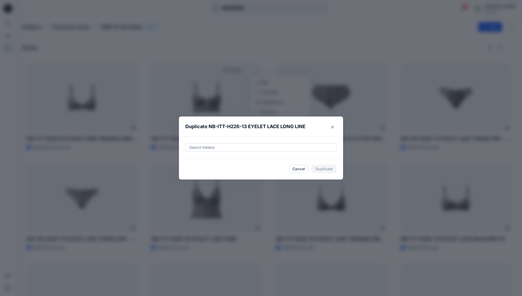
click at [271, 148] on div at bounding box center [261, 147] width 145 height 6
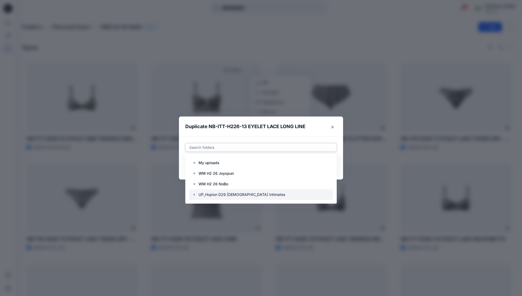
click at [195, 196] on icon "button" at bounding box center [194, 195] width 4 height 4
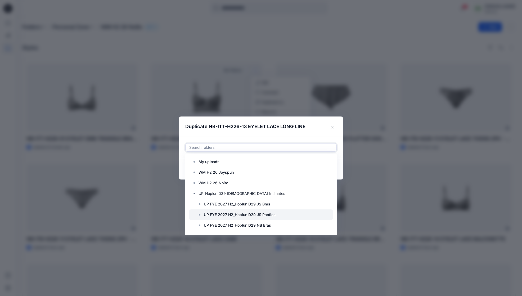
scroll to position [11, 0]
click at [256, 218] on p "UP FYE 2027 H2_Hoplun D29 NB Bras" at bounding box center [237, 216] width 67 height 6
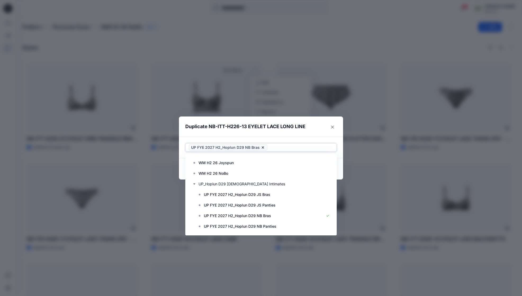
click at [311, 133] on header "Duplicate NB-ITT-H226-13 EYELET LACE LONG LINE" at bounding box center [256, 127] width 154 height 20
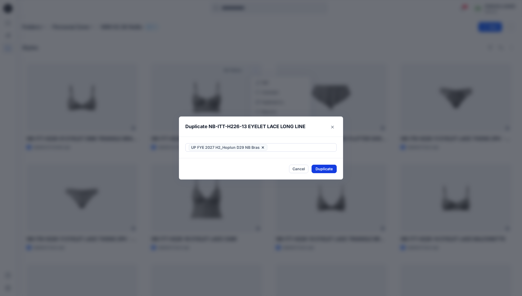
click at [329, 168] on button "Duplicate" at bounding box center [324, 169] width 25 height 8
click at [265, 62] on div "Duplicate NB-ITT-H226-13 EYELET LACE LONG LINE Your styles were duplicated succ…" at bounding box center [261, 148] width 522 height 296
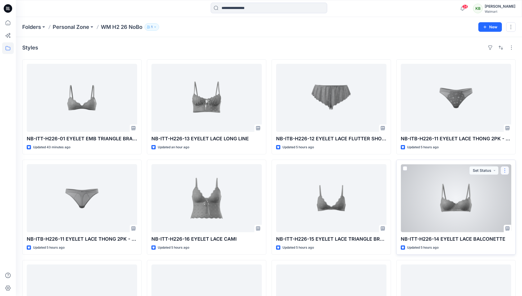
click at [508, 169] on button "button" at bounding box center [505, 170] width 8 height 8
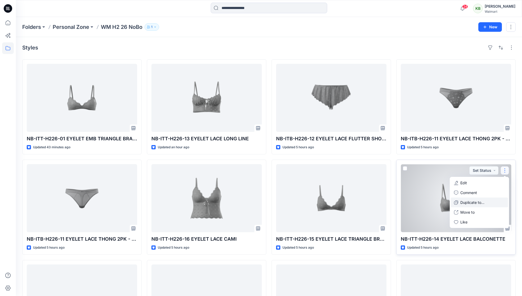
click at [490, 199] on button "Duplicate to..." at bounding box center [479, 203] width 57 height 10
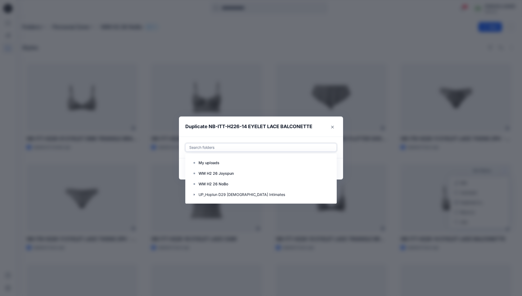
click at [301, 148] on div at bounding box center [261, 147] width 145 height 6
click at [242, 198] on div at bounding box center [261, 194] width 144 height 11
click at [281, 149] on icon at bounding box center [283, 147] width 4 height 4
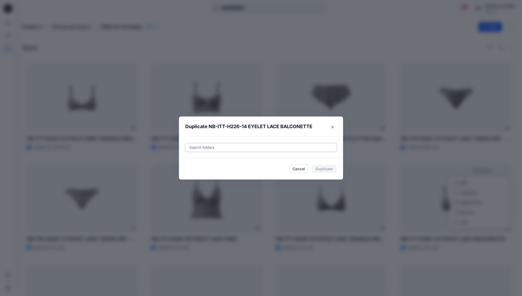
click at [267, 146] on div at bounding box center [261, 147] width 145 height 6
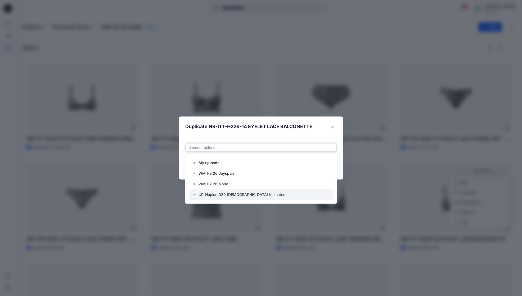
click at [196, 194] on icon "button" at bounding box center [194, 195] width 4 height 4
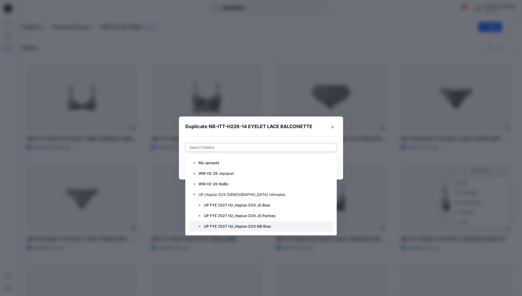
click at [228, 226] on p "UP FYE 2027 H2_Hoplun D29 NB Bras" at bounding box center [237, 226] width 67 height 6
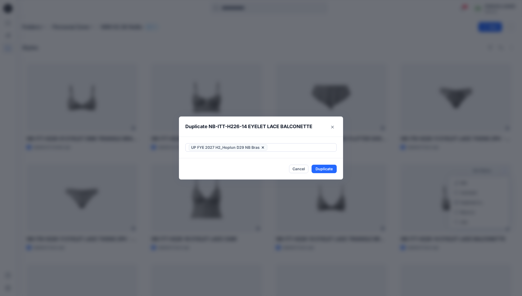
click at [297, 137] on div "UP FYE 2027 H2_Hoplun D29 NB Bras" at bounding box center [261, 148] width 164 height 22
click at [330, 169] on button "Duplicate" at bounding box center [324, 169] width 25 height 8
click at [325, 167] on button "Close" at bounding box center [328, 169] width 17 height 8
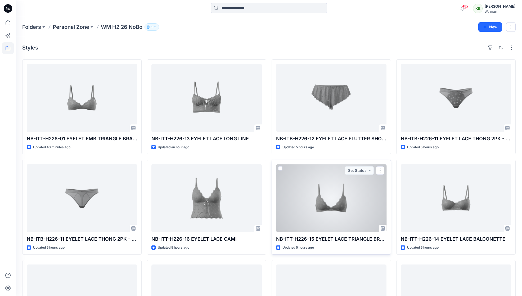
scroll to position [83, 0]
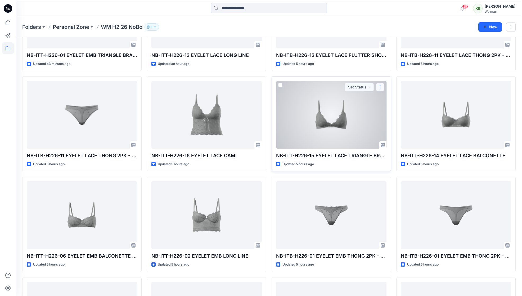
click at [376, 86] on button "button" at bounding box center [380, 87] width 8 height 8
click at [392, 116] on p "Duplicate to..." at bounding box center [399, 119] width 24 height 6
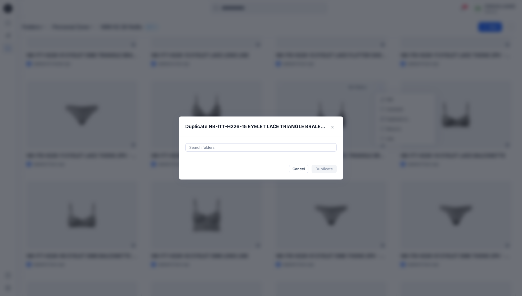
click at [309, 142] on div "Search folders" at bounding box center [261, 148] width 164 height 22
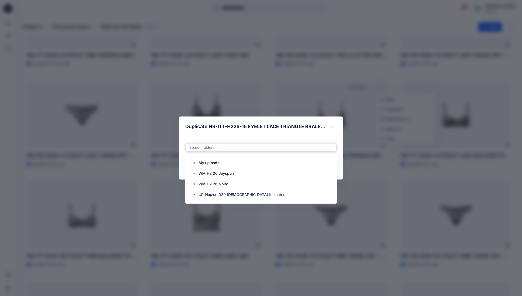
click at [308, 144] on div "Search folders" at bounding box center [261, 148] width 151 height 8
click at [195, 193] on icon "button" at bounding box center [194, 195] width 4 height 4
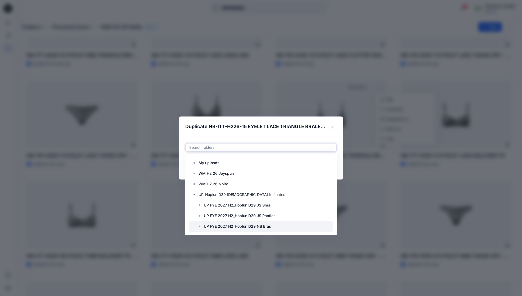
click at [231, 226] on p "UP FYE 2027 H2_Hoplun D29 NB Bras" at bounding box center [237, 226] width 67 height 6
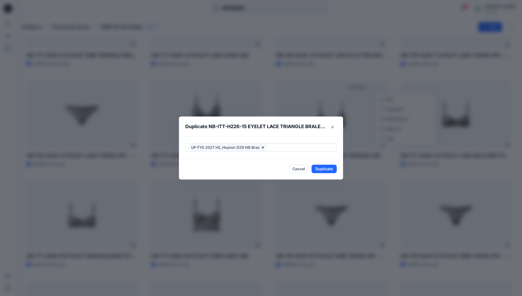
click at [305, 135] on header "Duplicate NB-ITT-H226-15 EYELET LACE TRIANGLE BRALETTE" at bounding box center [256, 127] width 154 height 20
click at [326, 167] on button "Duplicate" at bounding box center [324, 169] width 25 height 8
click at [334, 169] on button "Close" at bounding box center [328, 169] width 17 height 8
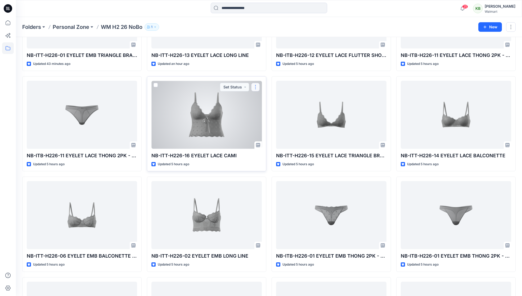
click at [257, 88] on button "button" at bounding box center [255, 87] width 8 height 8
click at [267, 119] on p "Duplicate to..." at bounding box center [274, 119] width 24 height 6
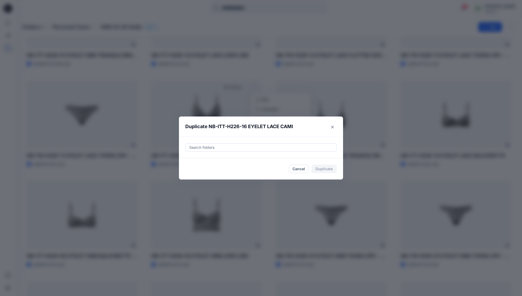
click at [248, 150] on div at bounding box center [261, 147] width 145 height 6
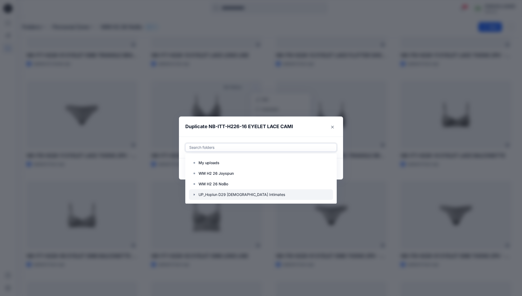
click at [195, 195] on icon "button" at bounding box center [194, 195] width 4 height 4
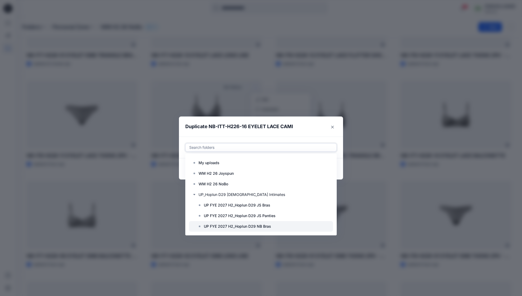
click at [242, 225] on p "UP FYE 2027 H2_Hoplun D29 NB Bras" at bounding box center [237, 226] width 67 height 6
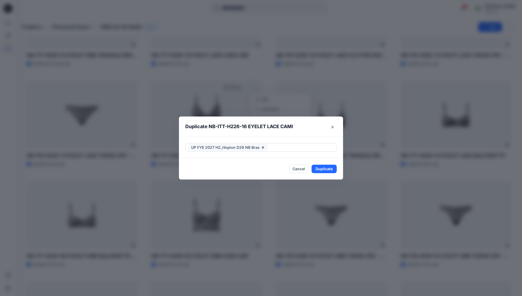
click at [316, 135] on header "Duplicate NB-ITT-H226-16 EYELET LACE CAMI" at bounding box center [256, 127] width 154 height 20
click at [324, 172] on button "Duplicate" at bounding box center [324, 169] width 25 height 8
click at [335, 175] on footer "Close" at bounding box center [261, 168] width 164 height 21
click at [334, 172] on button "Close" at bounding box center [328, 169] width 17 height 8
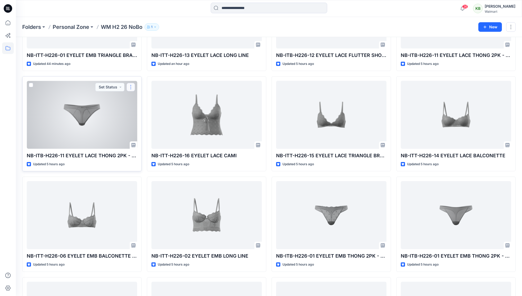
click at [130, 88] on button "button" at bounding box center [131, 87] width 8 height 8
click at [141, 117] on p "Duplicate to..." at bounding box center [149, 119] width 24 height 6
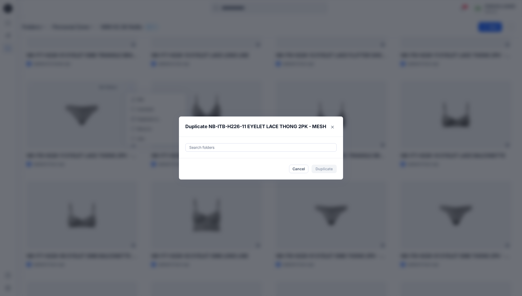
click at [211, 145] on div "Search folders" at bounding box center [261, 147] width 144 height 6
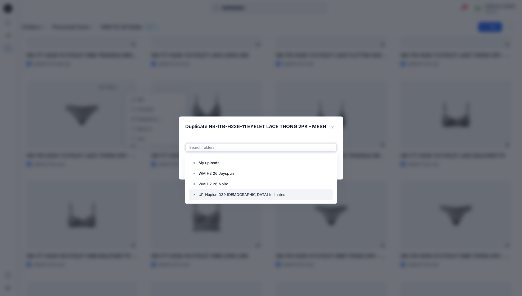
click at [195, 194] on icon "button" at bounding box center [194, 195] width 1 height 2
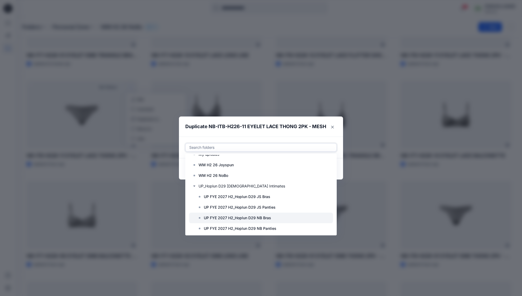
scroll to position [11, 0]
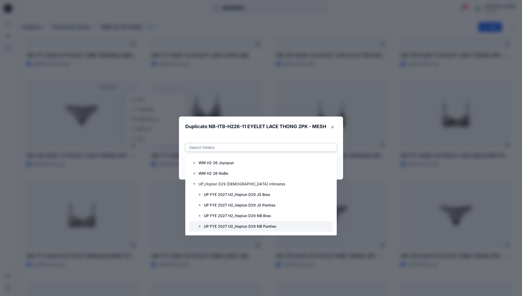
click at [216, 226] on p "UP FYE 2027 H2_Hoplun D29 NB Panties" at bounding box center [240, 226] width 73 height 6
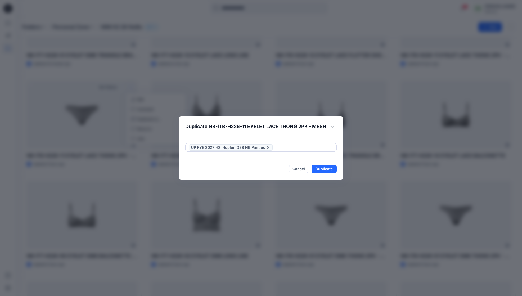
click at [329, 135] on header "Duplicate NB-ITB-H226-11 EYELET LACE THONG 2PK - MESH" at bounding box center [256, 127] width 154 height 20
click at [326, 168] on button "Duplicate" at bounding box center [324, 169] width 25 height 8
click at [335, 171] on button "Close" at bounding box center [328, 169] width 17 height 8
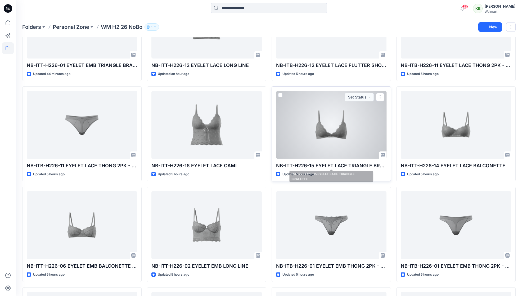
scroll to position [0, 0]
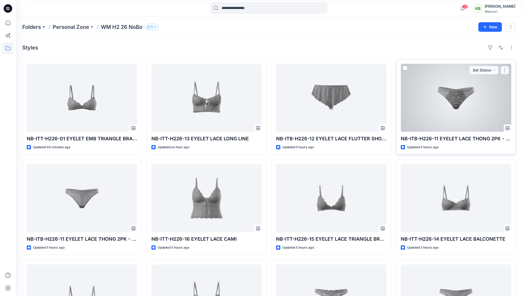
click at [506, 69] on button "button" at bounding box center [505, 70] width 8 height 8
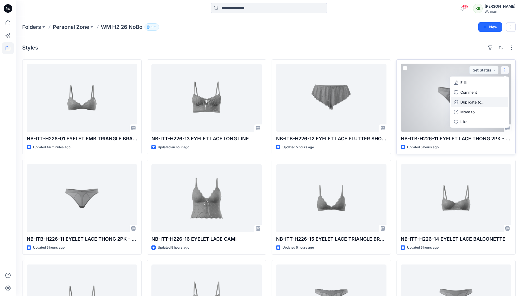
click at [483, 100] on p "Duplicate to..." at bounding box center [472, 102] width 24 height 6
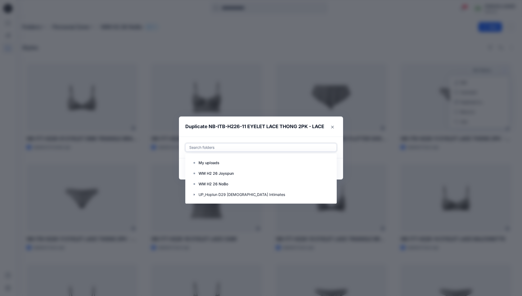
click at [284, 147] on div at bounding box center [261, 147] width 145 height 6
click at [196, 194] on icon "button" at bounding box center [194, 195] width 4 height 4
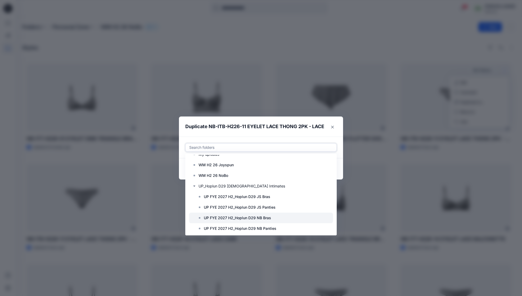
scroll to position [10, 0]
click at [241, 224] on p "UP FYE 2027 H2_Hoplun D29 NB Panties" at bounding box center [240, 227] width 73 height 6
click at [337, 138] on div "Use Up and Down to choose options, press Enter to select the currently focused …" at bounding box center [261, 148] width 164 height 22
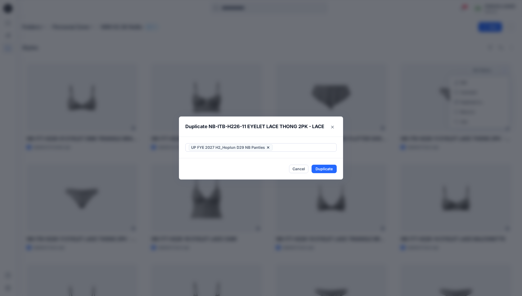
click at [325, 164] on footer "Cancel Duplicate" at bounding box center [261, 168] width 164 height 21
click at [326, 167] on button "Duplicate" at bounding box center [324, 169] width 25 height 8
click at [325, 168] on button "Close" at bounding box center [328, 169] width 17 height 8
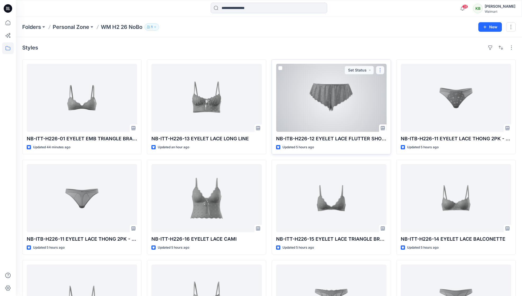
click at [380, 72] on button "button" at bounding box center [380, 70] width 8 height 8
click at [400, 105] on button "Duplicate to..." at bounding box center [405, 102] width 57 height 10
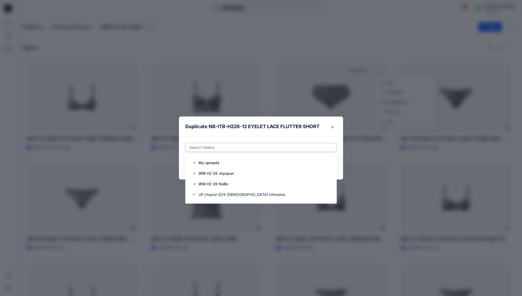
click at [316, 146] on div at bounding box center [261, 147] width 145 height 6
click at [247, 182] on div at bounding box center [261, 184] width 144 height 11
click at [231, 191] on div at bounding box center [261, 194] width 144 height 11
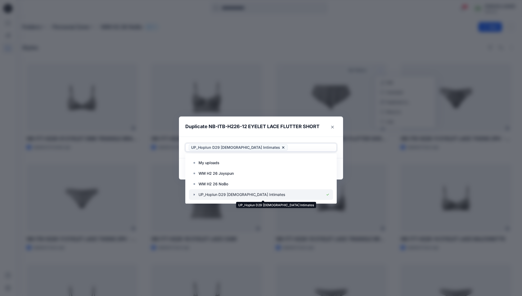
click at [199, 195] on div at bounding box center [261, 194] width 144 height 11
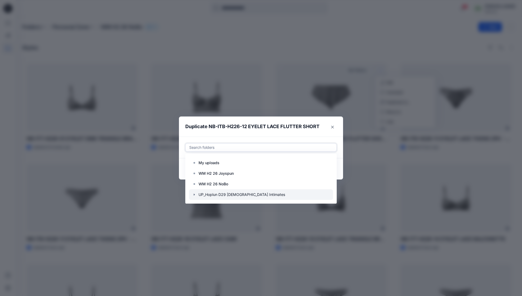
click at [195, 195] on icon "button" at bounding box center [194, 195] width 1 height 2
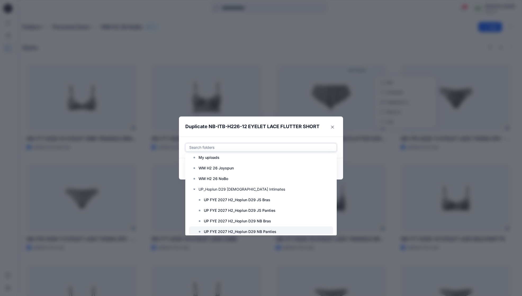
scroll to position [6, 0]
click at [267, 233] on p "UP FYE 2027 H2_Hoplun D29 NB Panties" at bounding box center [240, 230] width 73 height 6
click at [323, 134] on header "Duplicate NB-ITB-H226-12 EYELET LACE FLUTTER SHORT" at bounding box center [256, 127] width 154 height 20
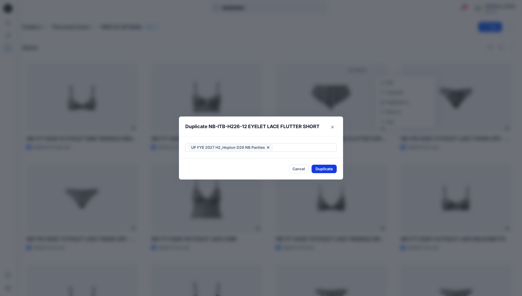
click at [329, 169] on button "Duplicate" at bounding box center [324, 169] width 25 height 8
click at [328, 169] on button "Close" at bounding box center [328, 169] width 17 height 8
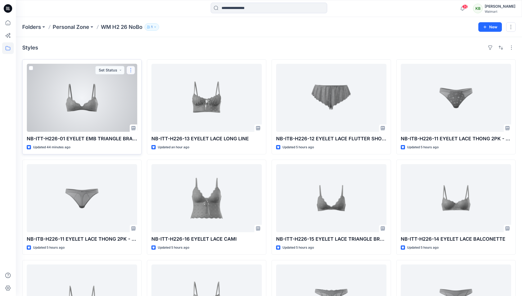
click at [128, 69] on button "button" at bounding box center [131, 70] width 8 height 8
click at [129, 70] on button "button" at bounding box center [131, 70] width 8 height 8
click at [149, 99] on button "Duplicate to..." at bounding box center [156, 102] width 57 height 10
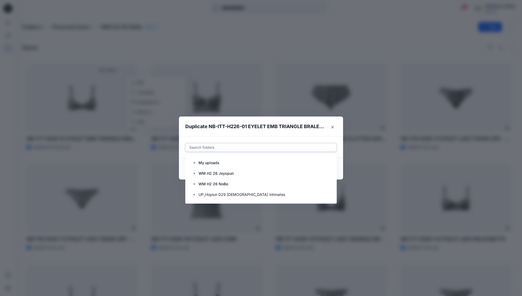
click at [241, 148] on div at bounding box center [261, 147] width 145 height 6
click at [196, 195] on icon "button" at bounding box center [194, 195] width 4 height 4
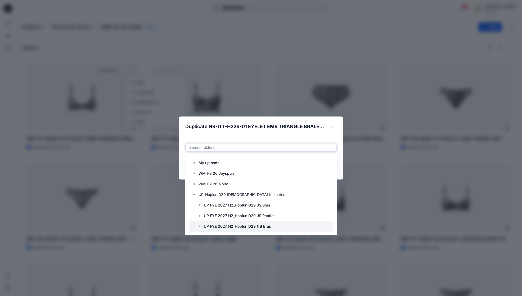
click at [250, 226] on p "UP FYE 2027 H2_Hoplun D29 NB Bras" at bounding box center [237, 226] width 67 height 6
click at [302, 134] on header "Duplicate NB-ITT-H226-01 EYELET EMB TRIANGLE BRALETTE" at bounding box center [256, 127] width 154 height 20
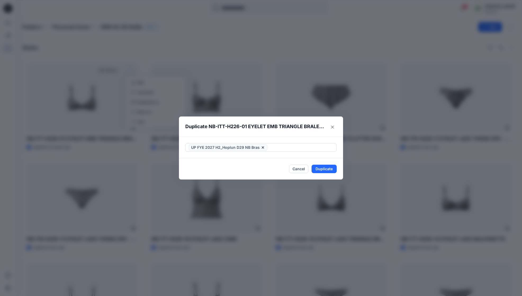
click at [322, 164] on footer "Cancel Duplicate" at bounding box center [261, 168] width 164 height 21
click at [323, 168] on button "Duplicate" at bounding box center [324, 169] width 25 height 8
click at [290, 186] on div "Duplicate NB-ITT-H226-01 EYELET EMB TRIANGLE BRALETTE Your styles were duplicat…" at bounding box center [261, 148] width 522 height 296
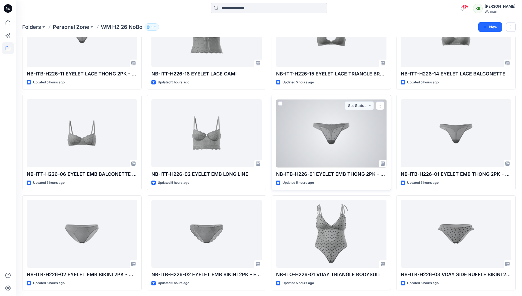
scroll to position [166, 0]
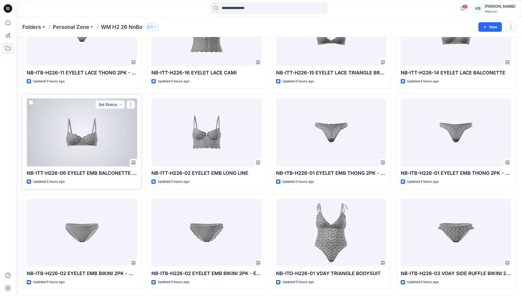
click at [132, 105] on button "button" at bounding box center [131, 104] width 8 height 8
click at [145, 134] on p "Duplicate to..." at bounding box center [149, 137] width 24 height 6
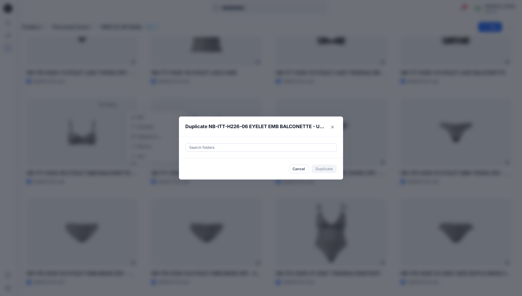
click at [235, 147] on div at bounding box center [261, 147] width 145 height 6
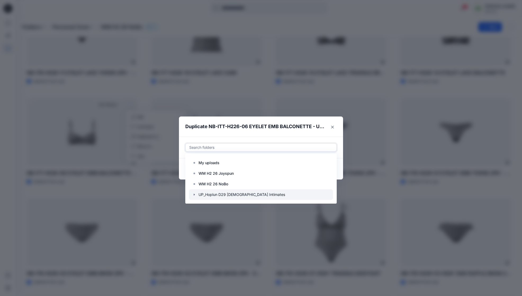
click at [196, 196] on icon "button" at bounding box center [194, 195] width 4 height 4
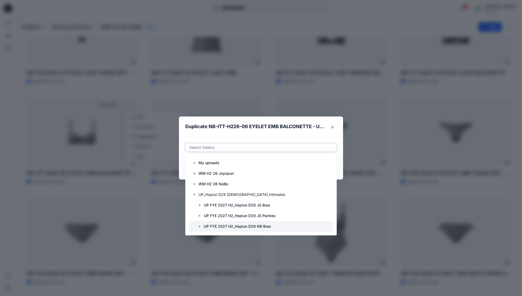
click at [234, 223] on div at bounding box center [261, 226] width 144 height 11
click at [310, 139] on div "Use Up and Down to choose options, press Enter to select the currently focused …" at bounding box center [261, 148] width 164 height 22
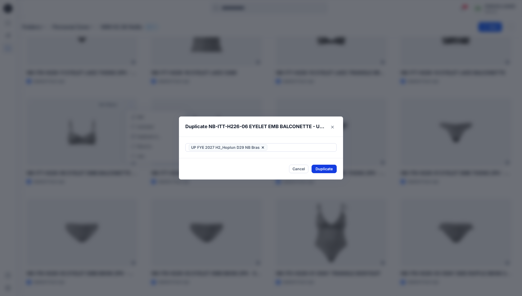
click at [325, 169] on button "Duplicate" at bounding box center [324, 169] width 25 height 8
click at [325, 169] on button "Close" at bounding box center [328, 169] width 17 height 8
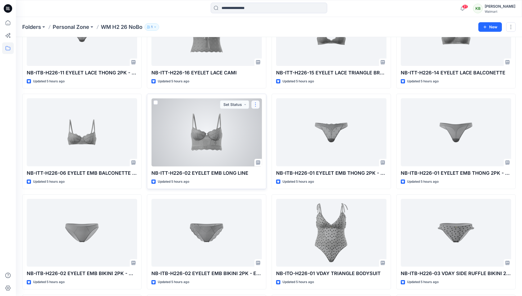
click at [254, 105] on button "button" at bounding box center [255, 104] width 8 height 8
click at [269, 135] on p "Duplicate to..." at bounding box center [274, 137] width 24 height 6
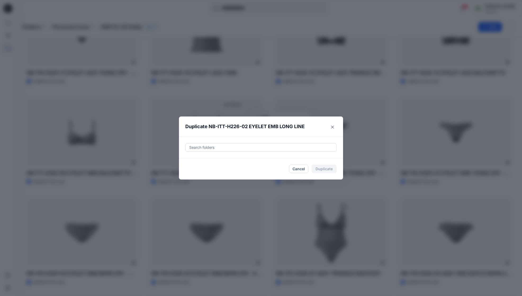
click at [296, 152] on div "Search folders" at bounding box center [261, 148] width 164 height 22
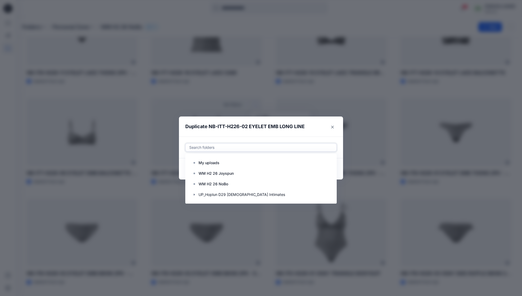
click at [295, 150] on div at bounding box center [261, 147] width 145 height 6
click at [192, 194] on div at bounding box center [261, 194] width 144 height 11
click at [196, 196] on icon "button" at bounding box center [194, 195] width 4 height 4
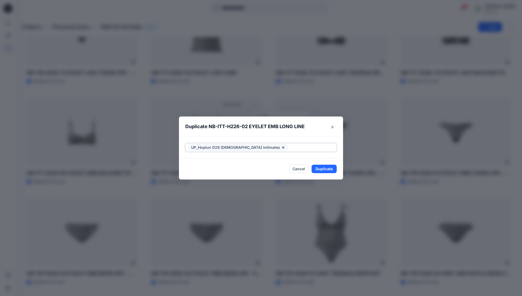
click at [258, 147] on span "UP_Hoplun D29 [DEMOGRAPHIC_DATA] Intimates" at bounding box center [238, 147] width 99 height 6
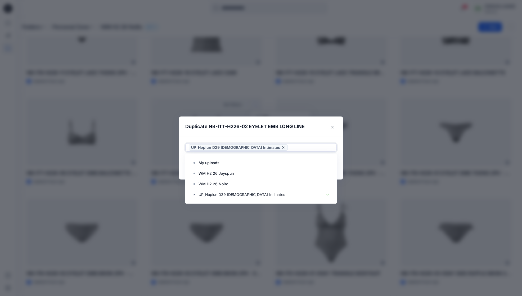
click at [257, 147] on span "UP_Hoplun D29 [DEMOGRAPHIC_DATA] Intimates" at bounding box center [238, 147] width 99 height 6
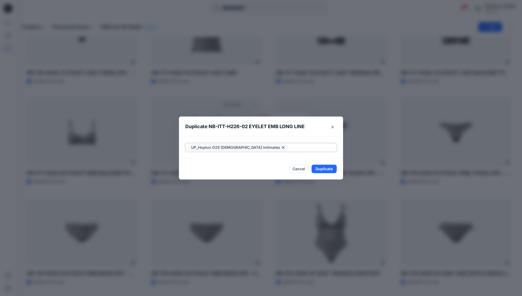
click at [282, 148] on icon at bounding box center [283, 147] width 2 height 2
click at [248, 148] on div at bounding box center [261, 147] width 145 height 6
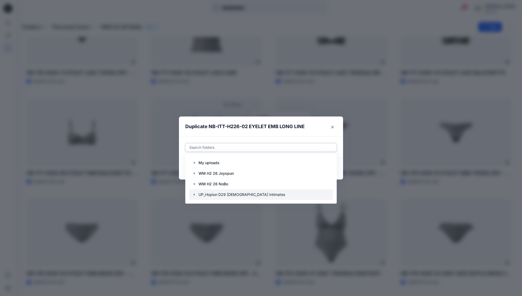
click at [196, 194] on icon "button" at bounding box center [194, 195] width 4 height 4
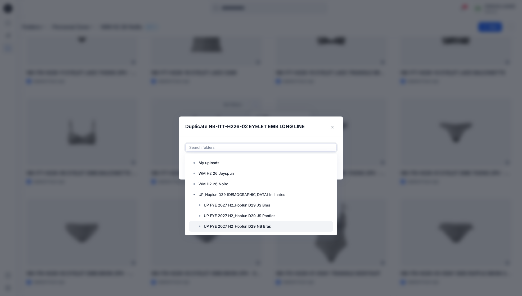
click at [226, 227] on p "UP FYE 2027 H2_Hoplun D29 NB Bras" at bounding box center [237, 226] width 67 height 6
click at [301, 135] on header "Duplicate NB-ITT-H226-02 EYELET EMB LONG LINE" at bounding box center [256, 127] width 154 height 20
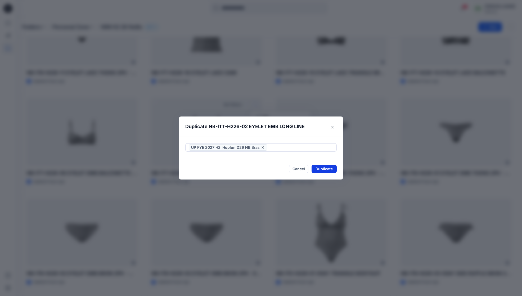
click at [319, 167] on button "Duplicate" at bounding box center [324, 169] width 25 height 8
click at [331, 169] on button "Close" at bounding box center [328, 169] width 17 height 8
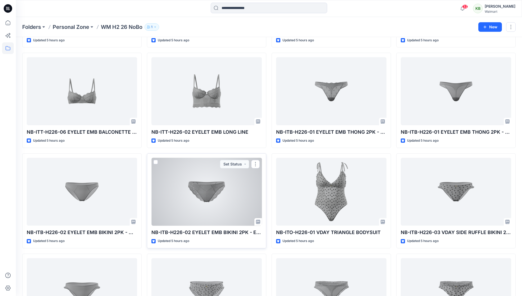
scroll to position [208, 0]
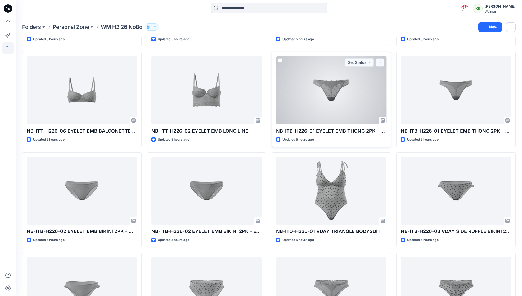
click at [381, 64] on button "button" at bounding box center [380, 62] width 8 height 8
click at [393, 93] on p "Duplicate to..." at bounding box center [399, 95] width 24 height 6
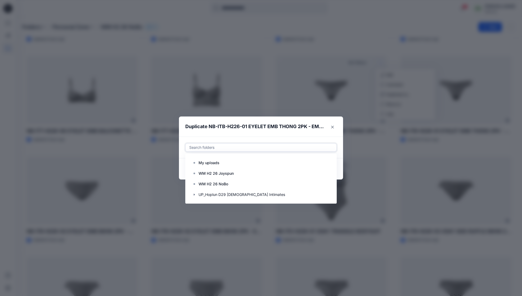
click at [280, 146] on div at bounding box center [261, 147] width 145 height 6
click at [196, 194] on icon "button" at bounding box center [194, 195] width 4 height 4
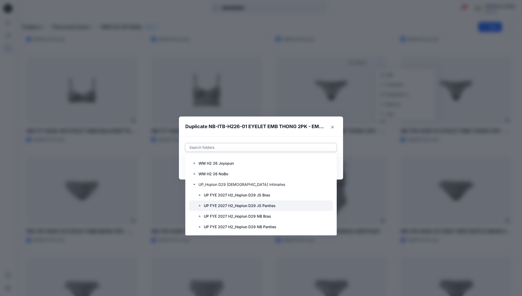
scroll to position [11, 0]
click at [202, 225] on icon at bounding box center [200, 226] width 4 height 4
click at [314, 135] on header "Duplicate NB-ITB-H226-01 EYELET EMB THONG 2PK - EMBROIDERED" at bounding box center [256, 127] width 154 height 20
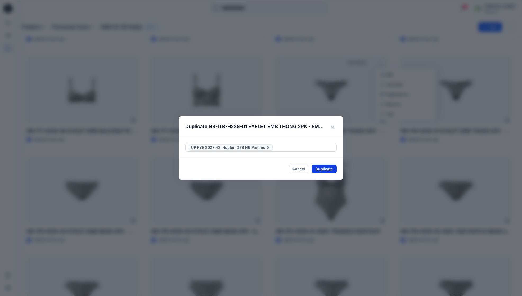
click at [325, 173] on button "Duplicate" at bounding box center [324, 169] width 25 height 8
click at [336, 167] on button "Close" at bounding box center [328, 169] width 17 height 8
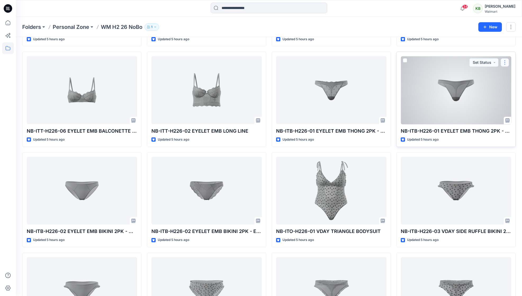
click at [503, 64] on button "button" at bounding box center [505, 62] width 8 height 8
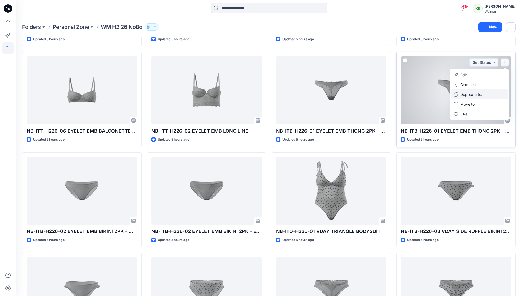
click at [486, 93] on button "Duplicate to..." at bounding box center [479, 94] width 57 height 10
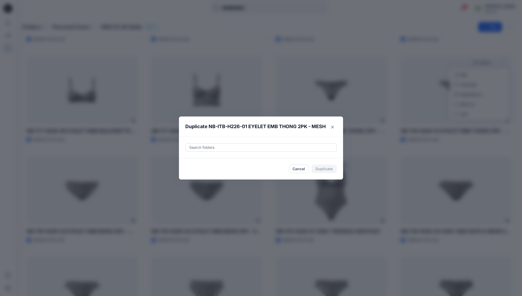
drag, startPoint x: 256, startPoint y: 151, endPoint x: 253, endPoint y: 149, distance: 3.9
click at [255, 151] on div "Search folders" at bounding box center [260, 147] width 151 height 8
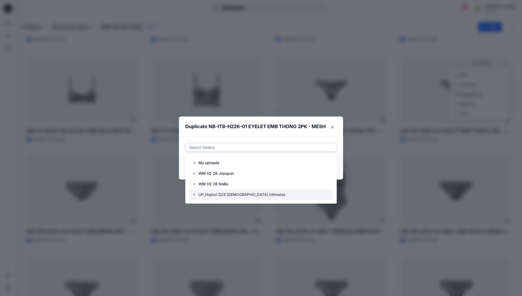
click at [196, 192] on div at bounding box center [261, 194] width 144 height 11
click at [195, 195] on icon "button" at bounding box center [194, 195] width 1 height 2
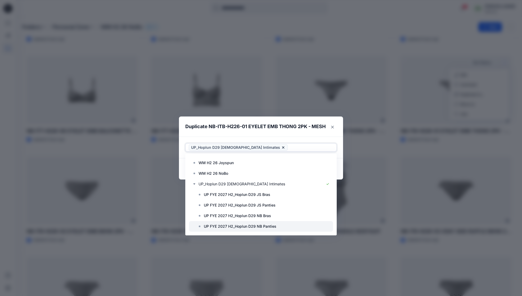
click at [256, 227] on p "UP FYE 2027 H2_Hoplun D29 NB Panties" at bounding box center [240, 226] width 73 height 6
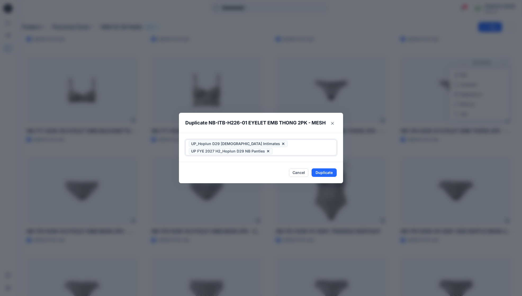
click at [281, 143] on icon at bounding box center [283, 144] width 4 height 4
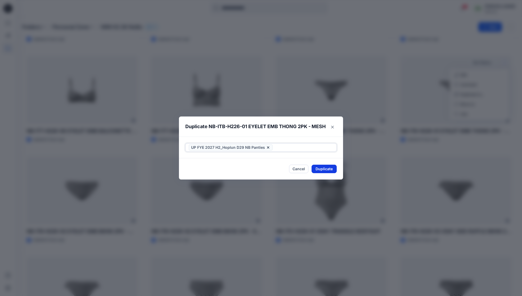
click at [328, 168] on button "Duplicate" at bounding box center [324, 169] width 25 height 8
click at [328, 168] on button "Close" at bounding box center [328, 169] width 17 height 8
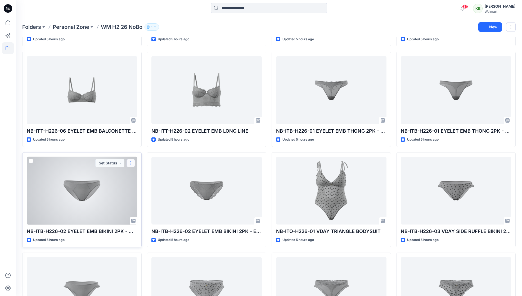
click at [134, 162] on button "button" at bounding box center [131, 163] width 8 height 8
click at [145, 195] on p "Duplicate to..." at bounding box center [149, 195] width 24 height 6
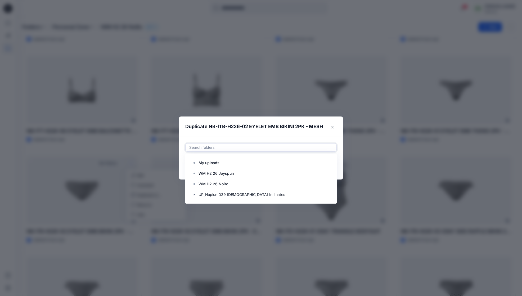
click at [205, 148] on div "Search folders" at bounding box center [261, 147] width 144 height 6
click at [195, 195] on icon "button" at bounding box center [194, 195] width 1 height 2
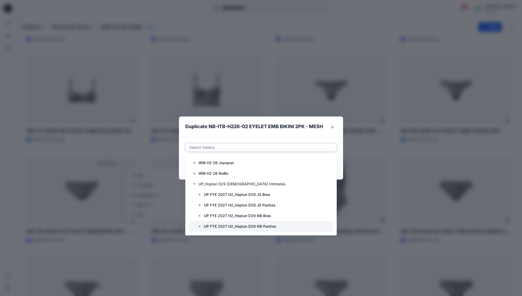
click at [236, 229] on p "UP FYE 2027 H2_Hoplun D29 NB Panties" at bounding box center [240, 226] width 73 height 6
click at [323, 137] on div "Use Up and Down to choose options, press Enter to select the currently focused …" at bounding box center [261, 148] width 164 height 22
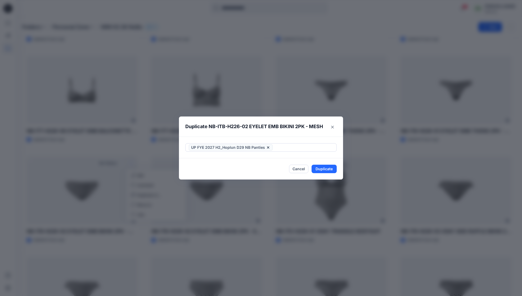
click at [324, 173] on footer "Cancel Duplicate" at bounding box center [261, 168] width 164 height 21
click at [325, 169] on button "Duplicate" at bounding box center [324, 169] width 25 height 8
click at [262, 207] on div "Duplicate NB-ITB-H226-02 EYELET EMB BIKINI 2PK - MESH Your styles were duplicat…" at bounding box center [261, 148] width 522 height 296
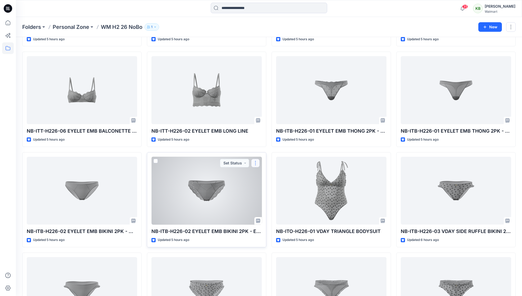
click at [258, 162] on button "button" at bounding box center [255, 163] width 8 height 8
click at [265, 194] on p "Duplicate to..." at bounding box center [274, 195] width 24 height 6
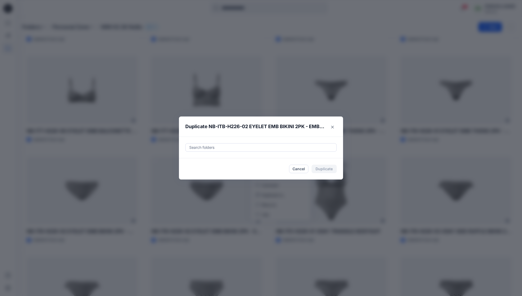
click at [298, 154] on div "Search folders" at bounding box center [261, 148] width 164 height 22
click at [297, 151] on div "Search folders" at bounding box center [261, 148] width 151 height 8
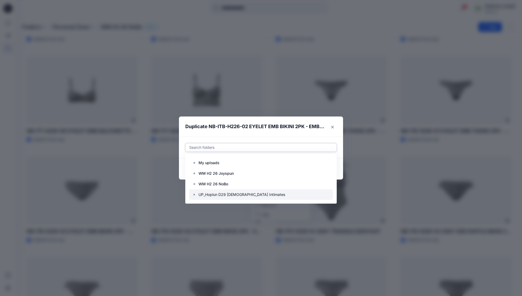
click at [196, 195] on icon "button" at bounding box center [194, 195] width 4 height 4
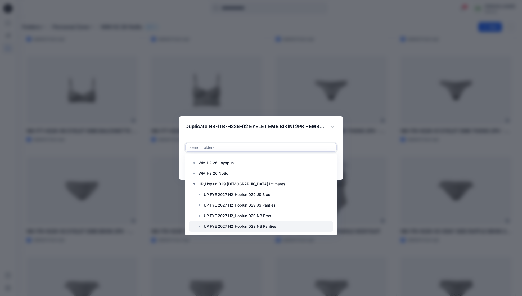
click at [240, 225] on p "UP FYE 2027 H2_Hoplun D29 NB Panties" at bounding box center [240, 226] width 73 height 6
click at [316, 137] on div "Use Up and Down to choose options, press Enter to select the currently focused …" at bounding box center [261, 148] width 164 height 22
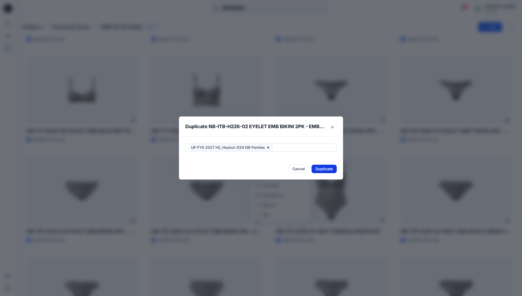
click at [325, 171] on button "Duplicate" at bounding box center [324, 169] width 25 height 8
drag, startPoint x: 313, startPoint y: 80, endPoint x: 310, endPoint y: 72, distance: 9.0
click at [310, 72] on div "Duplicate NB-ITB-H226-02 EYELET EMB BIKINI 2PK - EMBROIDERED Your styles were d…" at bounding box center [261, 148] width 522 height 296
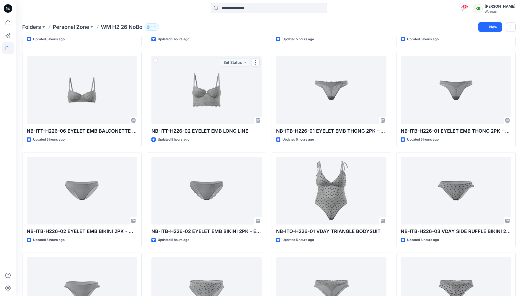
scroll to position [26, 0]
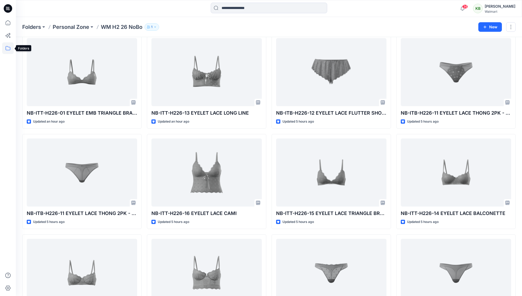
click at [8, 47] on icon at bounding box center [8, 48] width 12 height 12
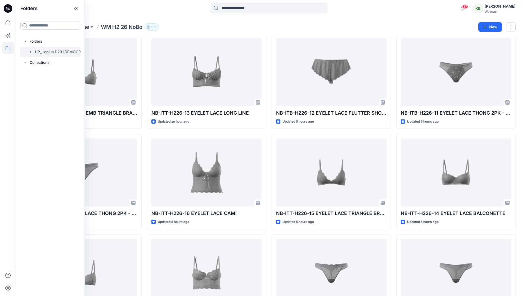
click at [29, 52] on icon "button" at bounding box center [31, 52] width 4 height 4
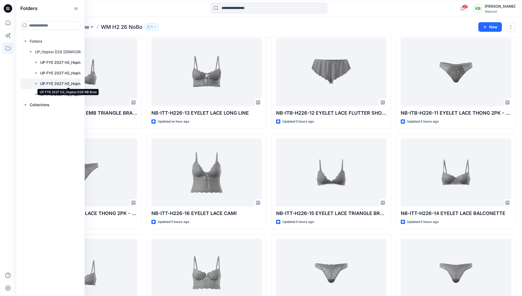
click at [66, 81] on p "UP FYE 2027 H2_Hoplun D29 NB Bras" at bounding box center [68, 83] width 56 height 6
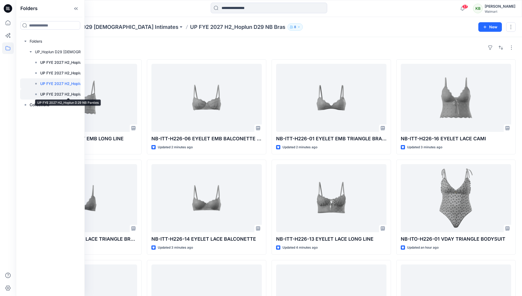
click at [45, 95] on p "UP FYE 2027 H2_Hoplun D29 NB Panties" at bounding box center [68, 94] width 56 height 6
